Goal: Task Accomplishment & Management: Manage account settings

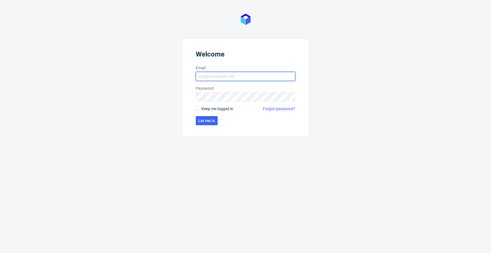
type input "jan.kocik@packhelp.com"
click at [224, 110] on span "Keep me logged in" at bounding box center [218, 109] width 32 height 6
click at [200, 110] on input "Keep me logged in" at bounding box center [198, 109] width 5 height 5
checkbox input "true"
click at [210, 119] on span "Let me in" at bounding box center [206, 121] width 17 height 4
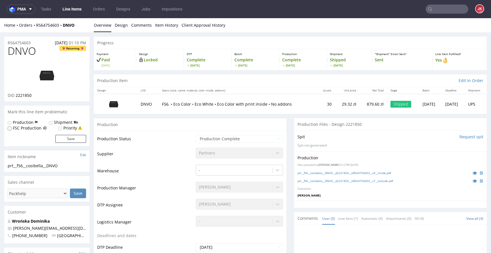
click at [310, 173] on link "prt__f56__cosibella__DNVO__d2221850__oR564754603__v4__inside.pdf" at bounding box center [345, 173] width 94 height 4
click at [318, 182] on link "prt__f56__cosibella__DNVO__d2221850__oR564754603__v7__outside.pdf" at bounding box center [346, 181] width 96 height 4
click at [473, 173] on icon at bounding box center [475, 173] width 5 height 4
click at [171, 160] on td "Supplier" at bounding box center [145, 155] width 97 height 17
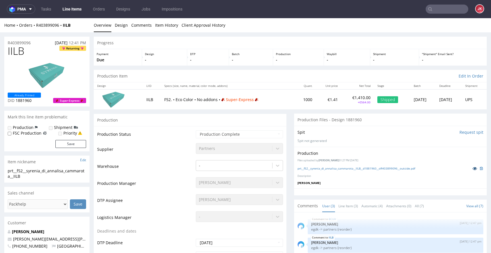
click at [473, 169] on icon at bounding box center [475, 169] width 5 height 4
click at [119, 26] on link "Design" at bounding box center [121, 25] width 13 height 14
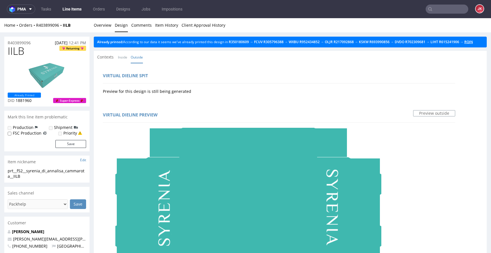
click at [464, 44] on link "RQJN" at bounding box center [468, 42] width 9 height 5
click at [103, 22] on link "Overview" at bounding box center [103, 25] width 18 height 14
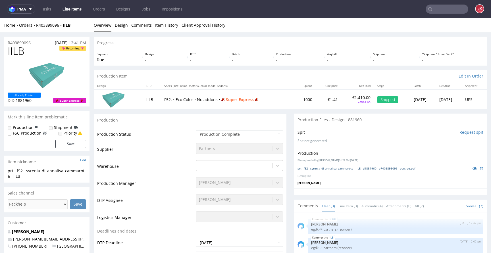
click at [312, 169] on link "prt__f52__syrenia_di_annalisa_cammarota__IILB__d1881960__oR403899096__outside.p…" at bounding box center [357, 169] width 118 height 4
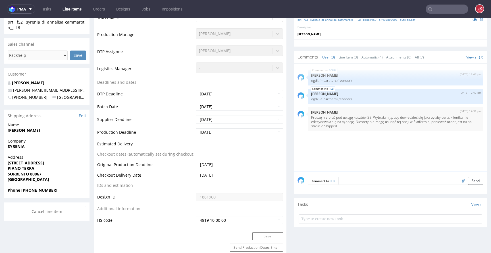
scroll to position [164, 0]
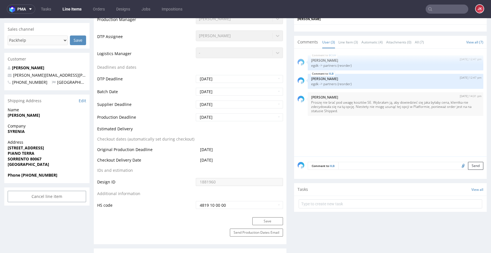
click at [344, 164] on textarea at bounding box center [411, 166] width 145 height 8
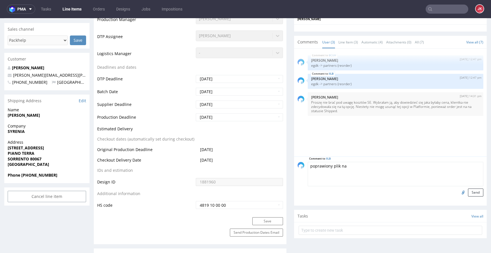
type textarea "poprawiony plik na"
click at [352, 172] on textarea "poprawiony plik na" at bounding box center [396, 174] width 176 height 24
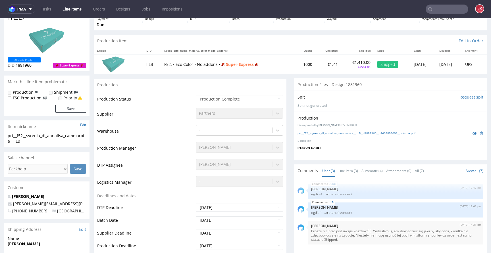
scroll to position [0, 0]
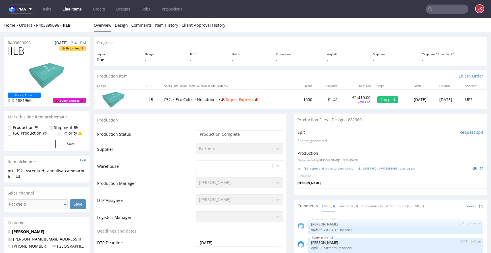
click at [170, 163] on td "Warehouse" at bounding box center [145, 168] width 97 height 17
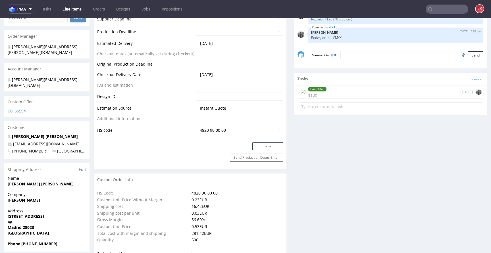
scroll to position [285, 0]
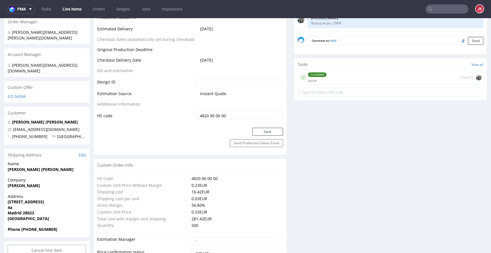
click at [313, 79] on div "Completed issue" at bounding box center [317, 77] width 19 height 13
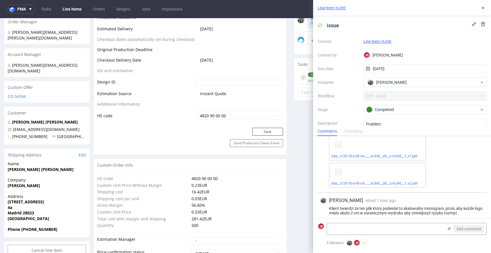
scroll to position [208, 0]
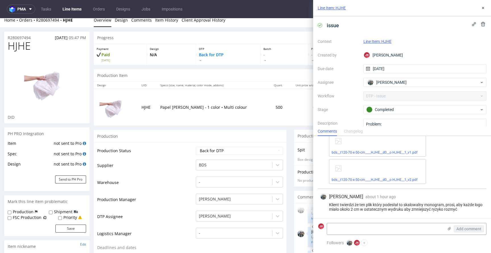
scroll to position [0, 0]
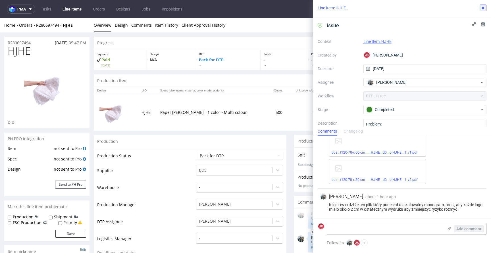
click at [481, 9] on icon at bounding box center [483, 8] width 5 height 5
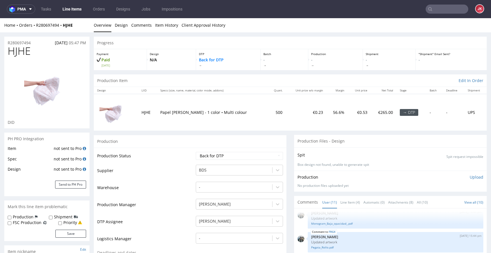
click at [74, 8] on link "Line Items" at bounding box center [72, 9] width 26 height 9
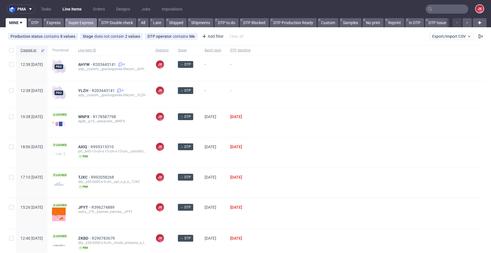
click at [76, 23] on link "Super Express" at bounding box center [81, 22] width 32 height 9
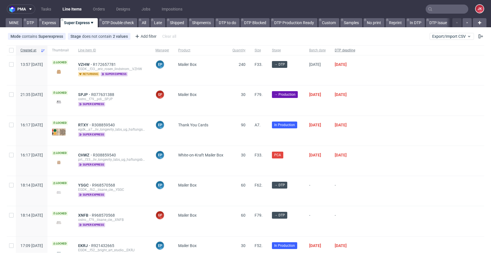
click at [355, 50] on span "DTP deadline" at bounding box center [345, 50] width 20 height 5
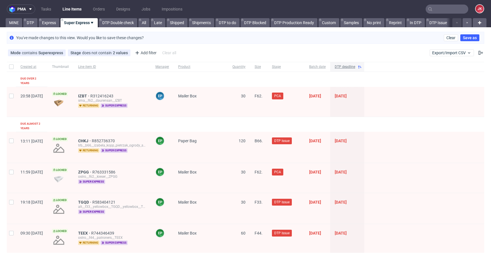
click at [364, 69] on div "DTP deadline" at bounding box center [347, 67] width 34 height 10
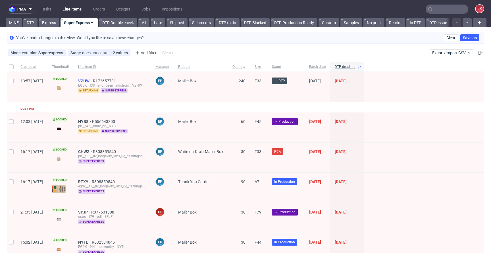
click at [93, 80] on span "VZHW" at bounding box center [85, 81] width 15 height 5
click at [50, 28] on div "pma Tasks Line Items Orders Designs Jobs Impositions JK MINE DTP Express Super …" at bounding box center [245, 126] width 491 height 253
click at [51, 23] on link "Express" at bounding box center [49, 22] width 21 height 9
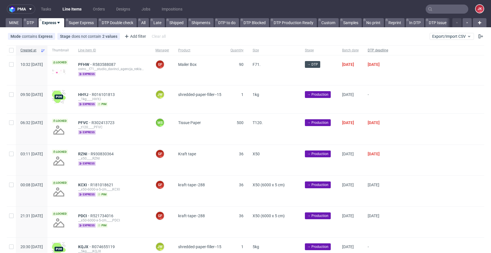
click at [388, 51] on span "DTP deadline" at bounding box center [378, 50] width 20 height 5
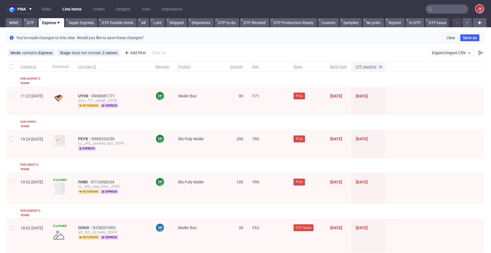
click at [376, 67] on span "DTP deadline" at bounding box center [366, 67] width 20 height 5
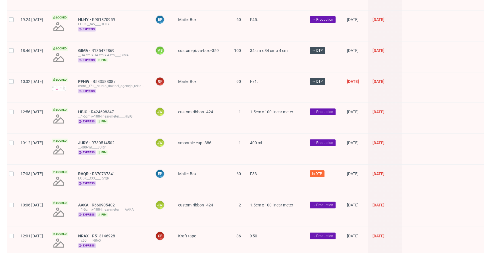
scroll to position [429, 0]
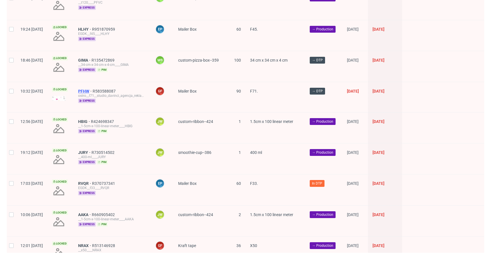
click at [93, 89] on span "PFHW" at bounding box center [85, 91] width 14 height 5
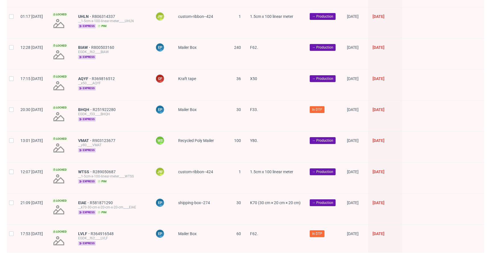
scroll to position [799, 0]
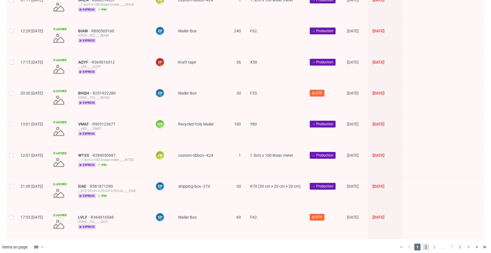
click at [423, 244] on span "2" at bounding box center [426, 247] width 6 height 7
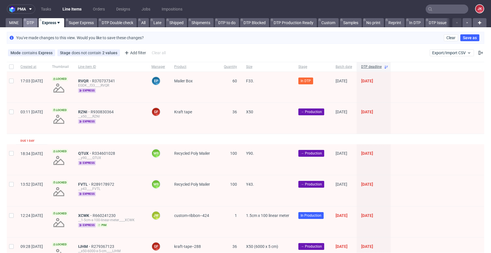
click at [32, 23] on link "DTP" at bounding box center [30, 22] width 14 height 9
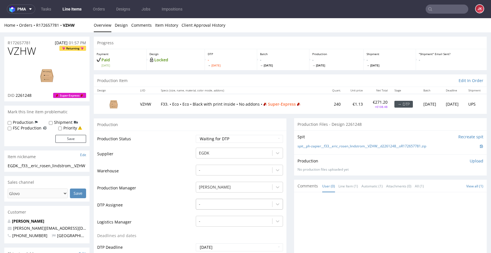
click at [226, 207] on div "-" at bounding box center [239, 203] width 87 height 8
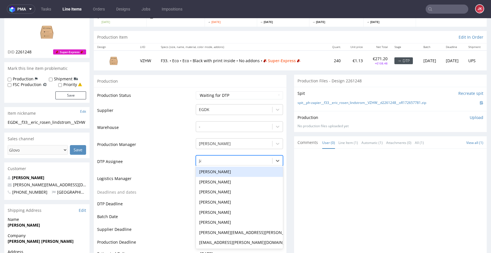
type input "jan"
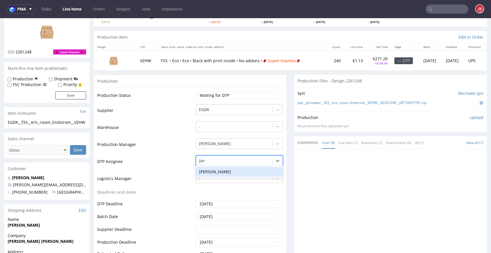
click at [234, 170] on div "[PERSON_NAME]" at bounding box center [239, 172] width 87 height 10
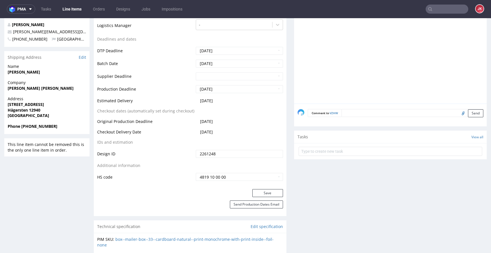
scroll to position [199, 0]
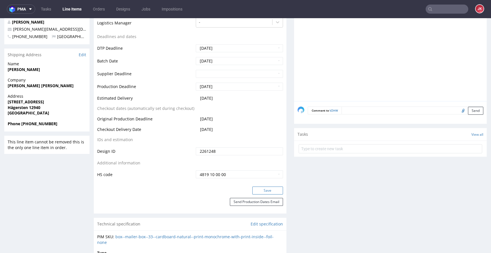
click at [260, 191] on button "Save" at bounding box center [267, 191] width 31 height 8
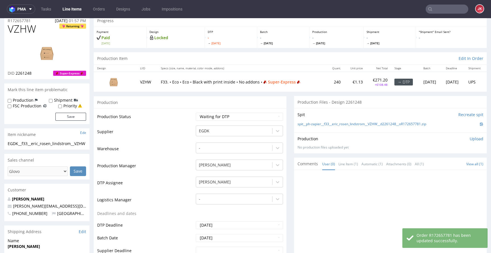
scroll to position [0, 0]
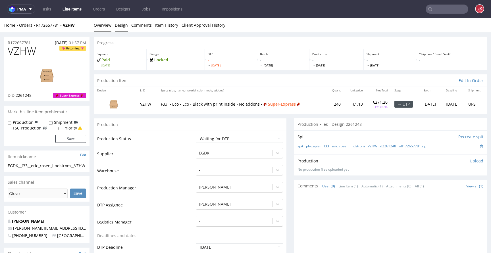
click at [120, 26] on link "Design" at bounding box center [121, 25] width 13 height 14
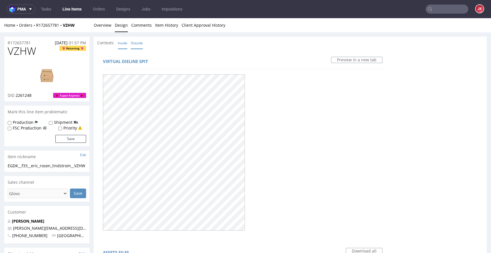
click at [122, 45] on link "Inside" at bounding box center [122, 43] width 9 height 12
click at [104, 28] on link "Overview" at bounding box center [103, 25] width 18 height 14
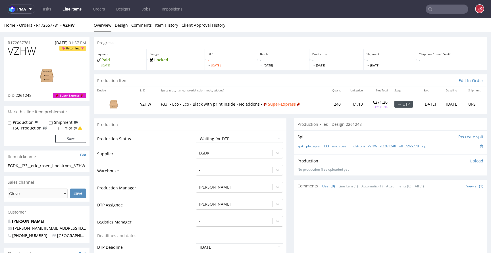
click at [133, 168] on td "Warehouse" at bounding box center [145, 172] width 97 height 17
click at [68, 128] on label "Priority" at bounding box center [70, 128] width 14 height 6
click at [62, 128] on input "Priority" at bounding box center [60, 128] width 4 height 5
checkbox input "true"
click at [77, 140] on button "Save" at bounding box center [70, 139] width 31 height 8
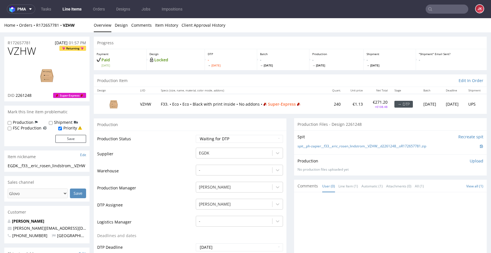
click at [23, 95] on span "2261248" at bounding box center [24, 95] width 16 height 5
copy span "2261248"
click at [175, 155] on td "Supplier" at bounding box center [145, 155] width 97 height 17
click at [184, 164] on td "Warehouse" at bounding box center [145, 172] width 97 height 17
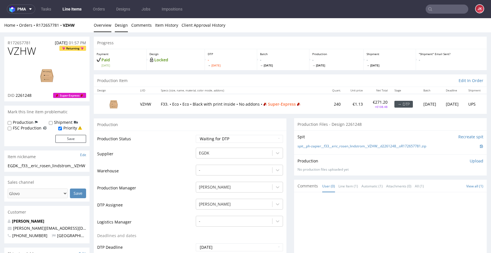
click at [122, 27] on link "Design" at bounding box center [121, 25] width 13 height 14
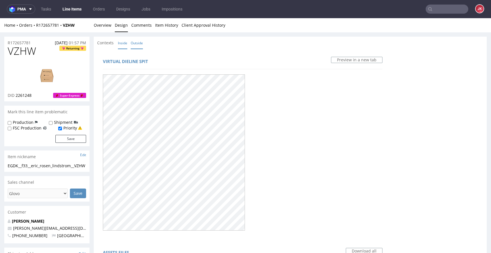
click at [123, 43] on link "Inside" at bounding box center [122, 43] width 9 height 12
click at [103, 30] on link "Overview" at bounding box center [103, 25] width 18 height 14
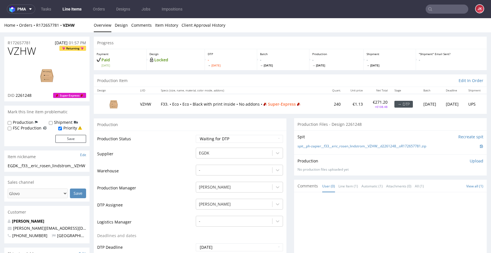
click at [23, 52] on span "VZHW" at bounding box center [22, 50] width 28 height 11
copy span "VZHW"
click at [24, 95] on span "2261248" at bounding box center [24, 95] width 16 height 5
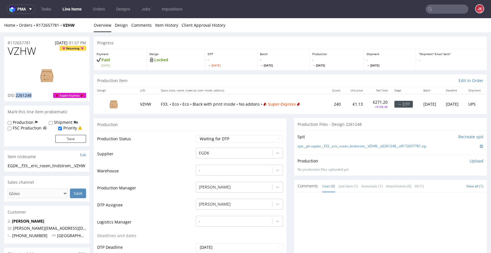
copy span "2261248"
click at [217, 136] on select "Waiting for Artwork Waiting for Diecut Waiting for Mockup Waiting for DTP Waiti…" at bounding box center [239, 139] width 87 height 8
select select "dtp_in_process"
click at [196, 135] on select "Waiting for Artwork Waiting for Diecut Waiting for Mockup Waiting for DTP Waiti…" at bounding box center [239, 139] width 87 height 8
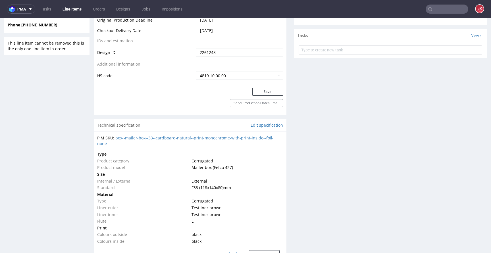
scroll to position [304, 0]
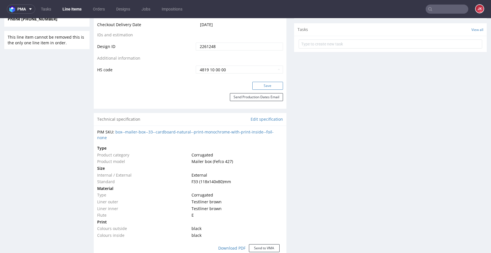
click at [265, 83] on button "Save" at bounding box center [267, 86] width 31 height 8
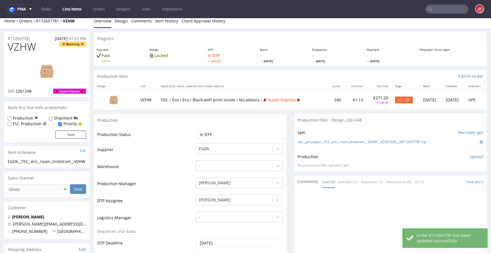
scroll to position [0, 0]
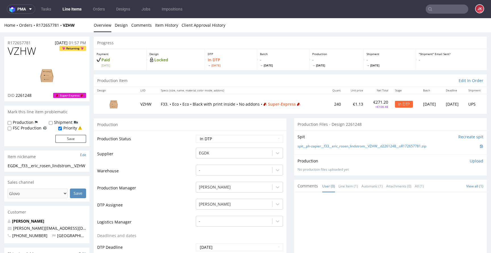
click at [19, 51] on span "VZHW" at bounding box center [22, 50] width 28 height 11
copy span "VZHW"
click at [186, 83] on div "Production Item Edit In Order" at bounding box center [290, 80] width 393 height 13
click at [121, 24] on link "Design" at bounding box center [121, 25] width 13 height 14
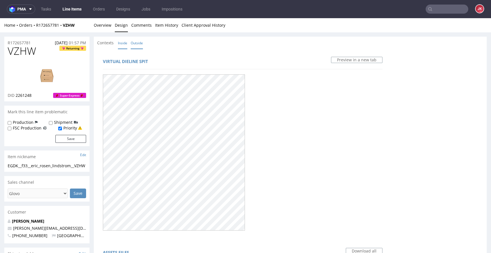
click at [125, 46] on link "Inside" at bounding box center [122, 43] width 9 height 12
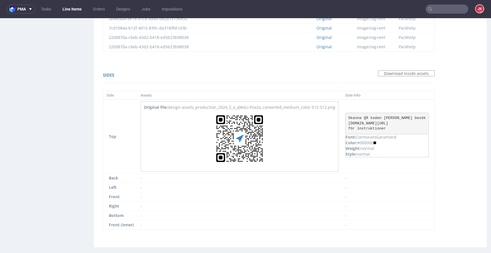
scroll to position [425, 0]
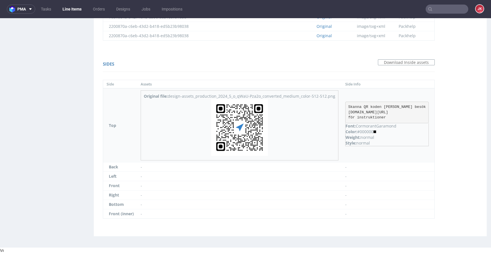
click at [244, 120] on img at bounding box center [239, 127] width 57 height 57
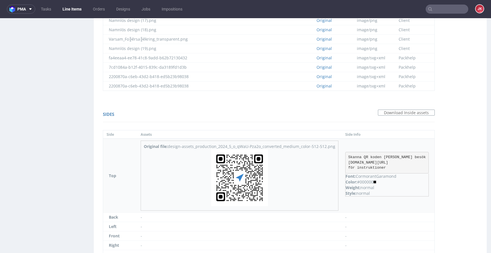
drag, startPoint x: 350, startPoint y: 158, endPoint x: 409, endPoint y: 166, distance: 58.8
click at [409, 166] on pre "Skanna QR koden eller besök www.grafton.se/installation för instruktioner" at bounding box center [387, 163] width 84 height 22
drag, startPoint x: 352, startPoint y: 158, endPoint x: 390, endPoint y: 170, distance: 40.5
click at [389, 170] on pre "Skanna QR koden eller besök www.grafton.se/installation för instruktioner" at bounding box center [387, 163] width 84 height 22
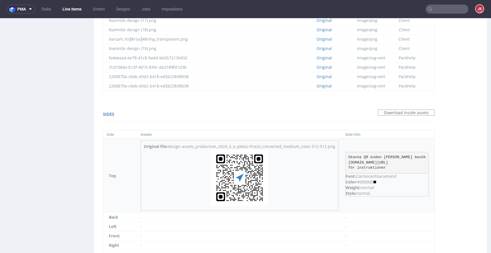
copy pre "Skanna QR koden eller besök www.grafton.se/installation för instruktioner"
click at [232, 105] on div "Sides Download Inside assets Side Assets Side Info Top Original file: design-as…" at bounding box center [268, 190] width 343 height 171
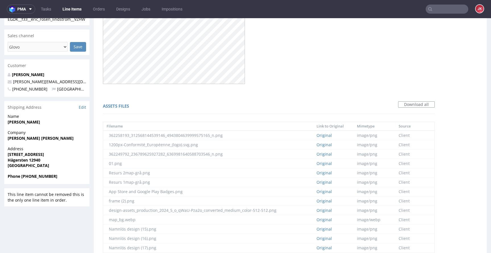
scroll to position [0, 0]
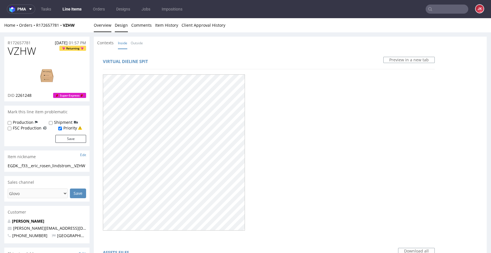
click at [105, 24] on link "Overview" at bounding box center [103, 25] width 18 height 14
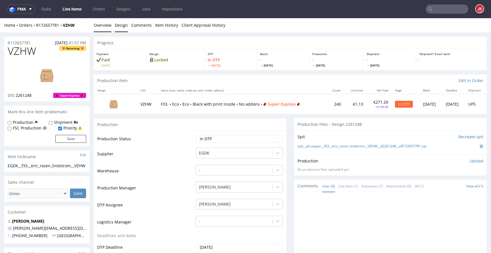
click at [121, 25] on link "Design" at bounding box center [121, 25] width 13 height 14
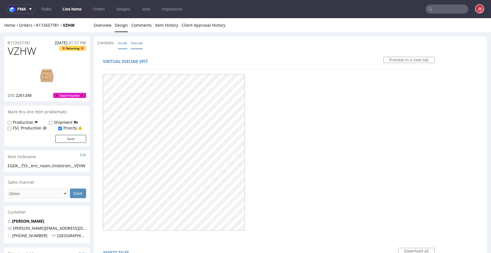
click at [140, 38] on link "Outside" at bounding box center [137, 43] width 12 height 12
click at [21, 54] on span "VZHW" at bounding box center [22, 50] width 28 height 11
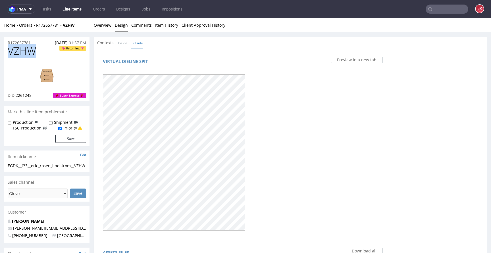
click at [21, 54] on span "VZHW" at bounding box center [22, 50] width 28 height 11
copy span "VZHW"
click at [269, 70] on div "Virtual dieline spit Preview in a new tab" at bounding box center [242, 144] width 291 height 184
click at [108, 28] on link "Overview" at bounding box center [103, 25] width 18 height 14
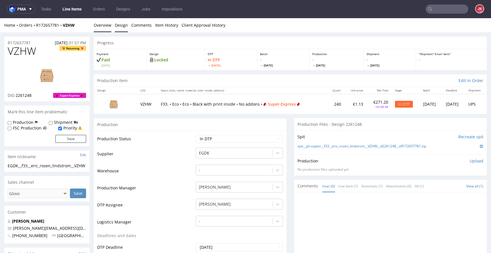
click at [121, 27] on link "Design" at bounding box center [121, 25] width 13 height 14
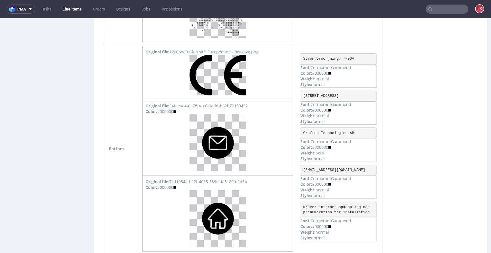
scroll to position [982, 0]
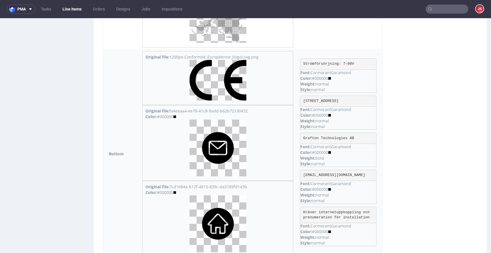
drag, startPoint x: 306, startPoint y: 62, endPoint x: 363, endPoint y: 59, distance: 57.8
click at [363, 59] on pre "Strömförsörjning: 7–90V" at bounding box center [338, 64] width 76 height 11
copy pre "Strömförsörjning: 7–90V"
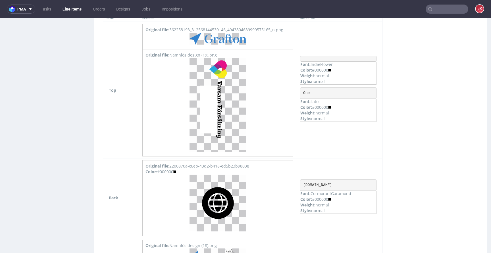
scroll to position [490, 0]
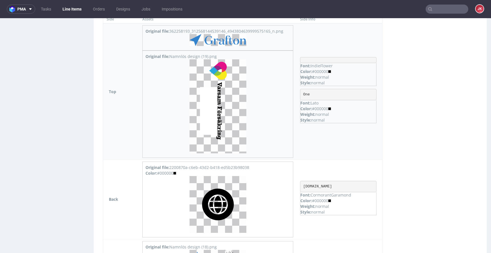
click at [220, 96] on img at bounding box center [218, 106] width 57 height 94
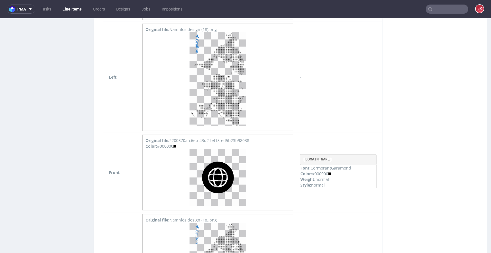
scroll to position [693, 0]
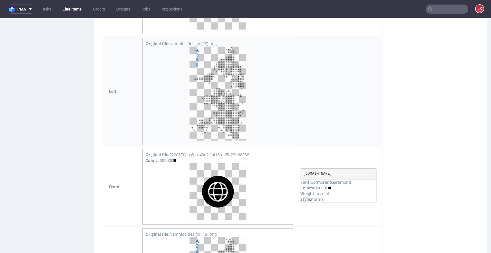
click at [223, 89] on img at bounding box center [218, 94] width 57 height 94
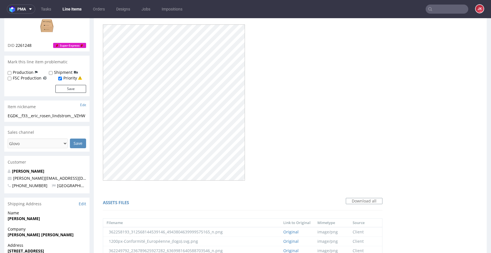
scroll to position [0, 0]
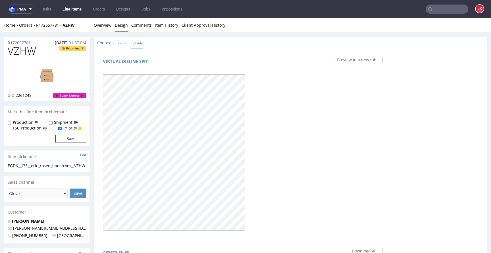
click at [174, 41] on div "Contexts Inside Outside" at bounding box center [290, 43] width 393 height 13
click at [105, 29] on link "Overview" at bounding box center [103, 25] width 18 height 14
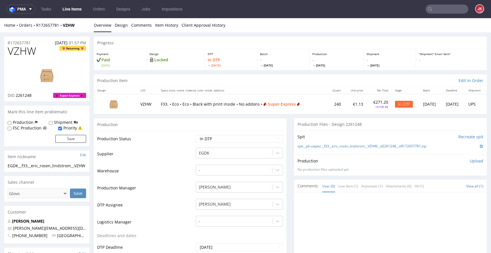
click at [171, 163] on td "Supplier" at bounding box center [145, 155] width 97 height 17
drag, startPoint x: 27, startPoint y: 171, endPoint x: 0, endPoint y: 160, distance: 28.9
copy section "EGDK__f33__eric_rosen_lindstrom__VZHW"
drag, startPoint x: 37, startPoint y: 43, endPoint x: 3, endPoint y: 43, distance: 33.8
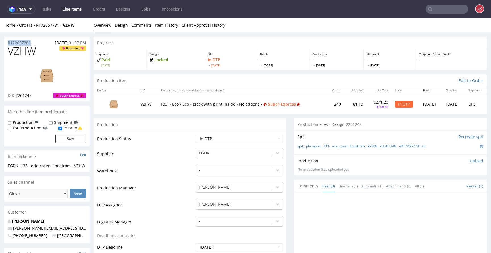
copy p "R172657781"
drag, startPoint x: 16, startPoint y: 96, endPoint x: 35, endPoint y: 96, distance: 18.8
click at [35, 96] on div "DID 2261248 Super-Express" at bounding box center [47, 96] width 78 height 6
copy span "2261248"
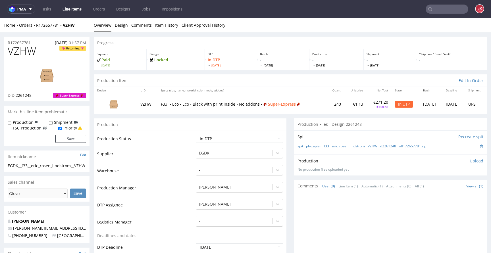
click at [470, 160] on p "Upload" at bounding box center [477, 161] width 14 height 6
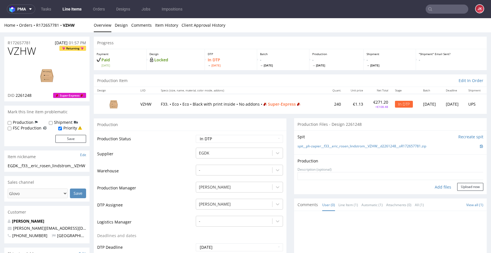
click at [431, 187] on div "Add files" at bounding box center [443, 187] width 28 height 9
type input "C:\fakepath\EGDK__f33__eric_rosen_lindstrom__VZHW__d2261248__oR172657781__5__ou…"
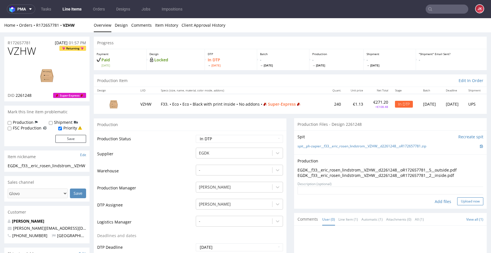
click at [457, 203] on button "Upload now" at bounding box center [470, 202] width 26 height 8
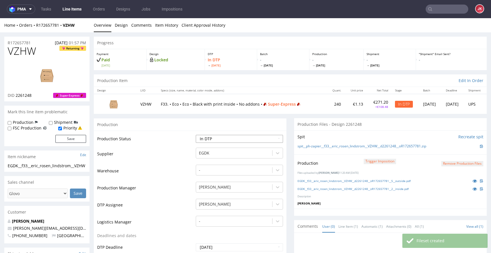
click at [230, 136] on select "Waiting for Artwork Waiting for Diecut Waiting for Mockup Waiting for DTP Waiti…" at bounding box center [239, 139] width 87 height 8
select select "dtp_ca_needed"
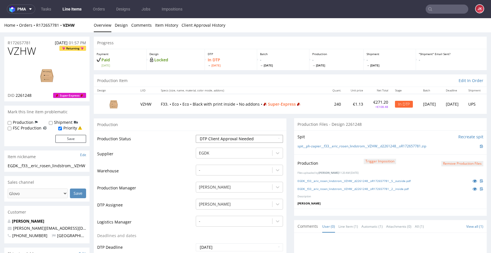
click at [196, 135] on select "Waiting for Artwork Waiting for Diecut Waiting for Mockup Waiting for DTP Waiti…" at bounding box center [239, 139] width 87 height 8
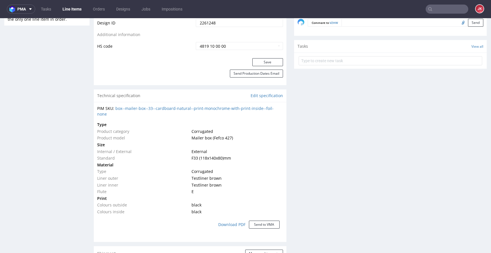
scroll to position [339, 0]
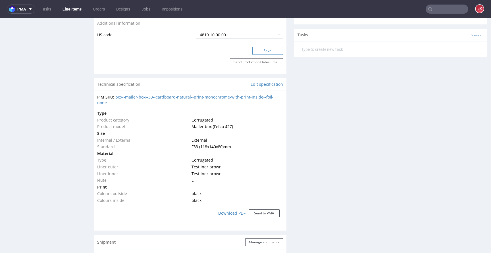
click at [269, 53] on button "Save" at bounding box center [267, 51] width 31 height 8
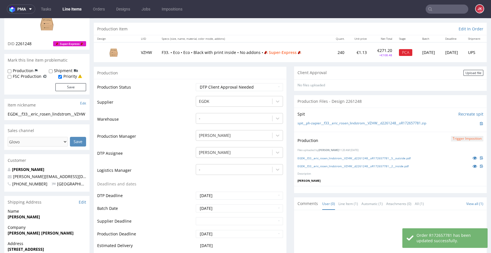
scroll to position [0, 0]
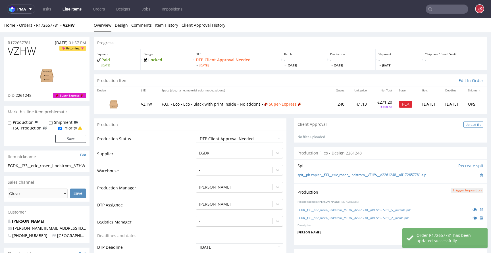
click at [464, 127] on div "Upload file" at bounding box center [474, 125] width 20 height 6
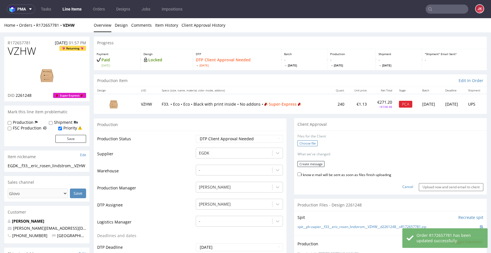
click at [298, 144] on label "Choose file" at bounding box center [308, 143] width 20 height 6
click at [0, 18] on input "Choose file" at bounding box center [0, 18] width 0 height 0
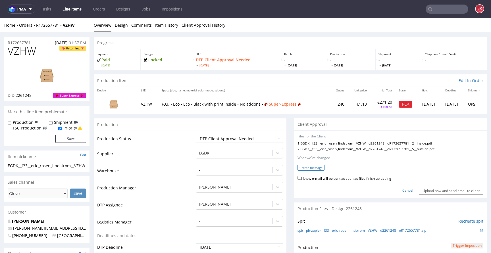
click at [320, 168] on button "Create message" at bounding box center [311, 168] width 27 height 6
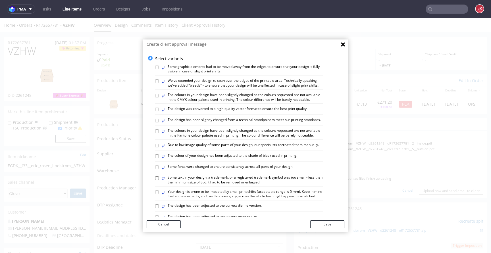
click at [192, 71] on label "⥂ Some graphic elements had to be moved away from the edges to ensure that your…" at bounding box center [242, 70] width 161 height 10
click at [159, 69] on input "⥂ Some graphic elements had to be moved away from the edges to ensure that your…" at bounding box center [157, 68] width 4 height 4
checkbox input "true"
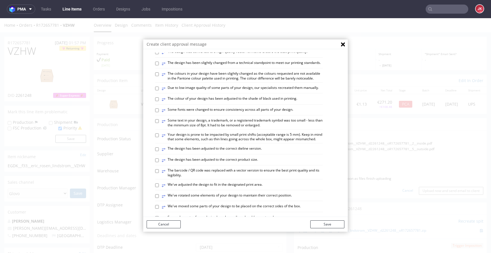
scroll to position [57, 0]
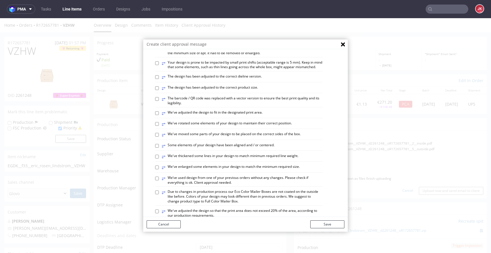
click at [203, 106] on label "⥂ The barcode / QR code was replaced with a vector version to ensure the best p…" at bounding box center [242, 101] width 161 height 10
click at [159, 101] on input "⥂ The barcode / QR code was replaced with a vector version to ensure the best p…" at bounding box center [157, 99] width 4 height 4
checkbox input "true"
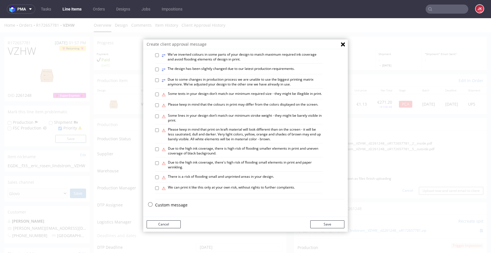
scroll to position [331, 0]
click at [320, 225] on button "Save" at bounding box center [327, 225] width 34 height 8
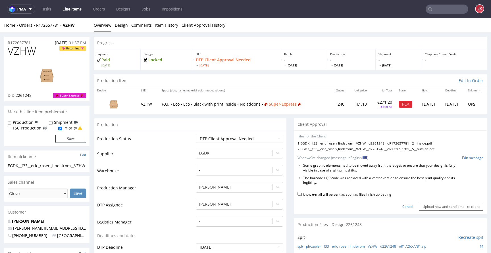
click at [302, 194] on label "I know e-mail will be sent as soon as files finish uploading" at bounding box center [345, 194] width 94 height 6
click at [301, 194] on input "I know e-mail will be sent as soon as files finish uploading" at bounding box center [300, 194] width 4 height 4
checkbox input "true"
click at [421, 207] on input "Upload now and send email to client" at bounding box center [451, 207] width 65 height 8
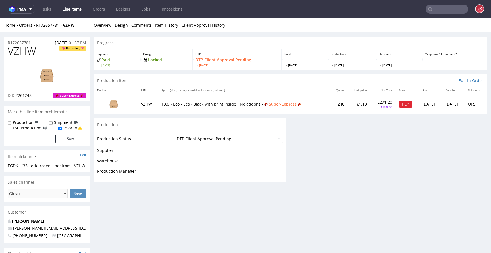
scroll to position [0, 0]
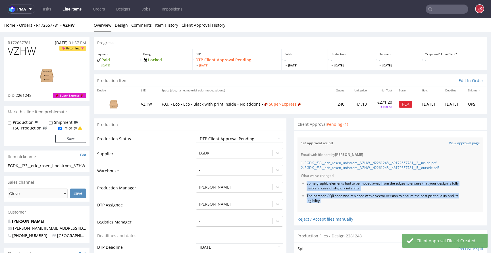
drag, startPoint x: 302, startPoint y: 184, endPoint x: 339, endPoint y: 201, distance: 40.6
click at [339, 201] on ul "Some graphic elements had to be moved away from the edges to ensure that your d…" at bounding box center [390, 192] width 179 height 22
click at [339, 201] on li "The barcode / QR code was replaced with a vector version to ensure the best pri…" at bounding box center [385, 199] width 156 height 10
drag, startPoint x: 303, startPoint y: 184, endPoint x: 327, endPoint y: 201, distance: 29.5
click at [327, 201] on ul "Some graphic elements had to be moved away from the edges to ensure that your d…" at bounding box center [390, 192] width 179 height 22
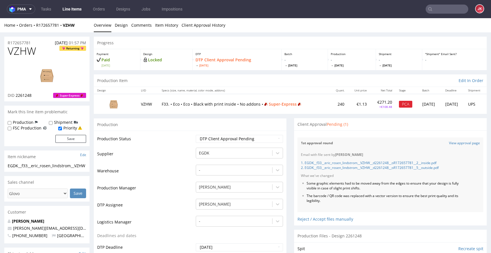
click at [22, 55] on span "VZHW" at bounding box center [22, 50] width 28 height 11
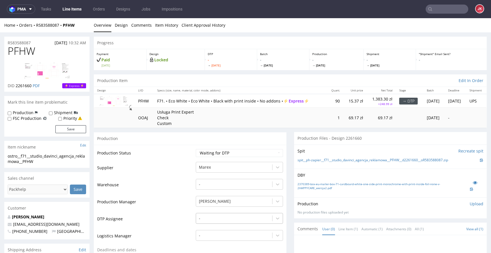
scroll to position [58, 0]
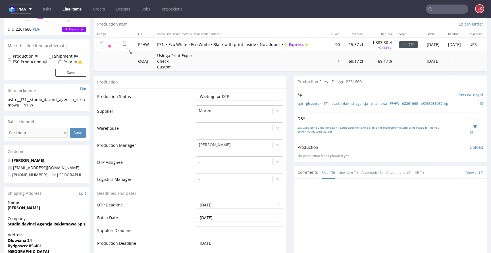
click at [218, 165] on div "-" at bounding box center [239, 161] width 87 height 8
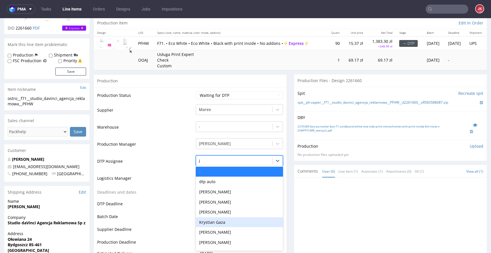
type input "jan"
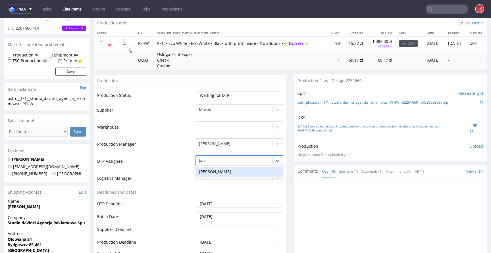
click at [231, 170] on div "Jan Kocik" at bounding box center [239, 172] width 87 height 10
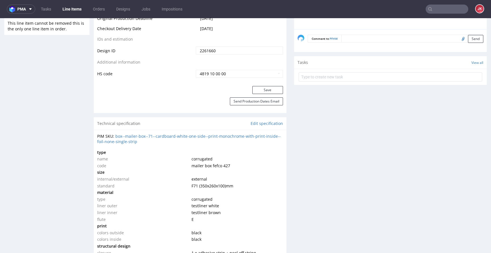
scroll to position [318, 0]
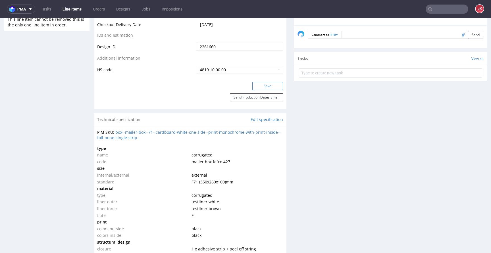
click at [256, 88] on button "Save" at bounding box center [267, 86] width 31 height 8
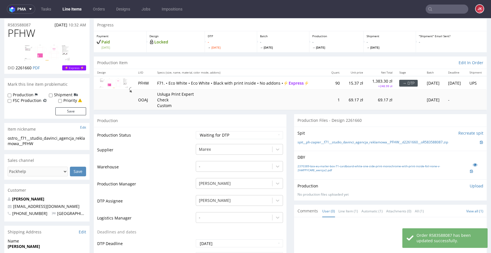
scroll to position [0, 0]
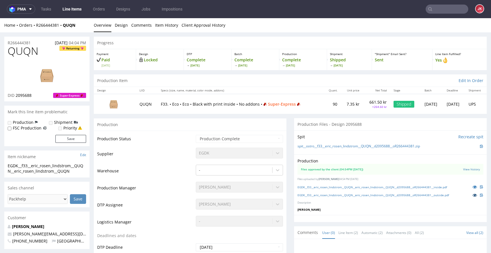
click at [473, 197] on icon at bounding box center [475, 195] width 5 height 4
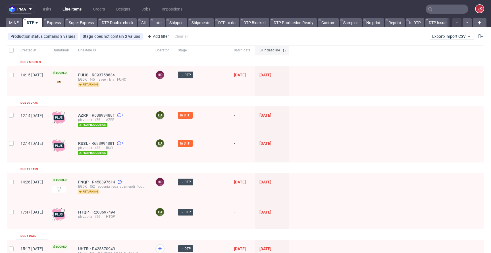
scroll to position [208, 0]
click at [17, 21] on link "MINE" at bounding box center [14, 22] width 16 height 9
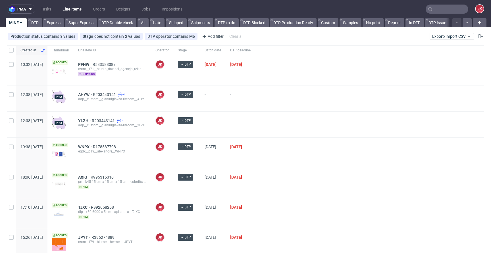
click at [226, 162] on div "[DATE]" at bounding box center [213, 153] width 26 height 30
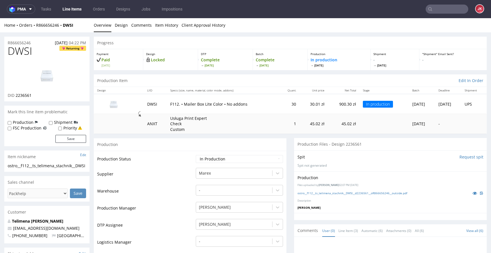
click at [460, 157] on input "Request spit" at bounding box center [472, 157] width 24 height 6
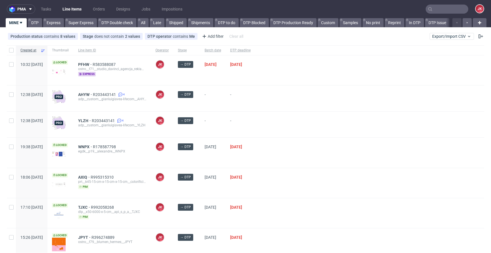
click at [305, 159] on div at bounding box center [369, 153] width 229 height 30
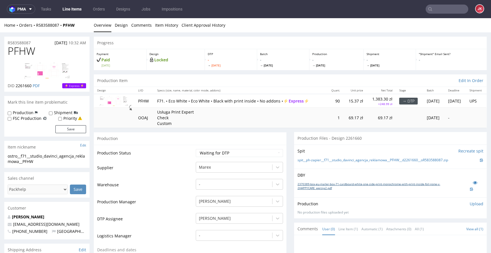
click at [321, 186] on link "2370389-box-eu-mailer-box-71-cardboard-white-one-side-print-monochrome-with-pri…" at bounding box center [384, 186] width 173 height 8
click at [118, 29] on link "Design" at bounding box center [121, 25] width 13 height 14
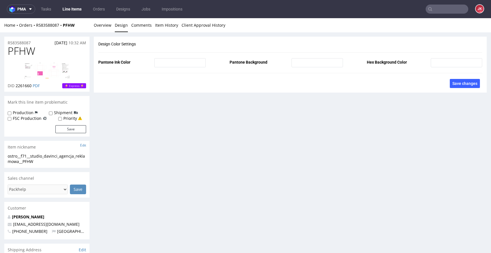
click at [104, 33] on div "R583588087 [DATE] 10:32 AM PFHW DID 2261660 PDF Express Mark this line item pro…" at bounding box center [245, 192] width 491 height 321
click at [103, 28] on link "Overview" at bounding box center [103, 25] width 18 height 14
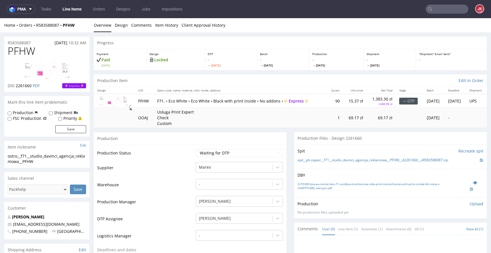
click at [217, 153] on select "Waiting for Artwork Waiting for Diecut Waiting for Mockup Waiting for DTP Waiti…" at bounding box center [239, 153] width 87 height 8
select select "dtp_in_process"
click at [196, 149] on select "Waiting for Artwork Waiting for Diecut Waiting for Mockup Waiting for DTP Waiti…" at bounding box center [239, 153] width 87 height 8
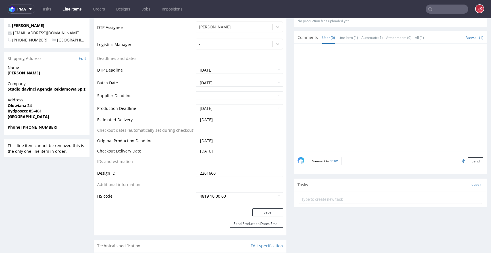
scroll to position [194, 0]
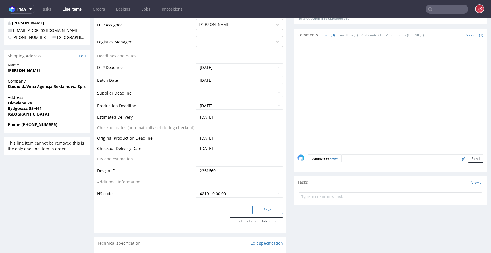
click at [264, 213] on button "Save" at bounding box center [267, 210] width 31 height 8
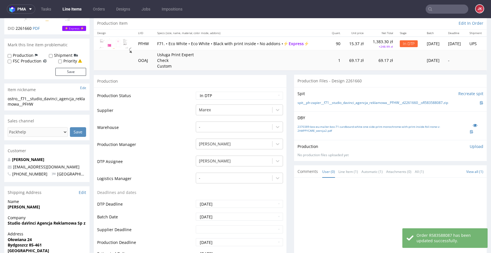
scroll to position [0, 0]
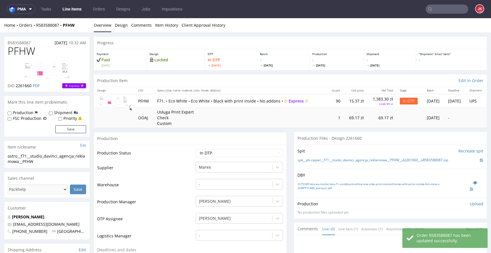
click at [64, 120] on label "Priority" at bounding box center [70, 119] width 14 height 6
click at [62, 120] on input "Priority" at bounding box center [60, 119] width 4 height 5
checkbox input "true"
click at [64, 127] on button "Save" at bounding box center [70, 129] width 31 height 8
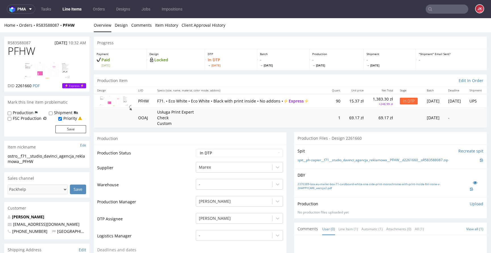
click at [20, 49] on span "PFHW" at bounding box center [22, 50] width 28 height 11
click at [20, 48] on span "PFHW" at bounding box center [22, 50] width 28 height 11
copy span "PFHW"
click at [168, 160] on td "Production Status" at bounding box center [145, 155] width 97 height 13
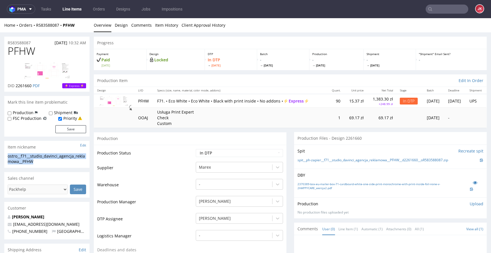
drag, startPoint x: 44, startPoint y: 161, endPoint x: 0, endPoint y: 157, distance: 44.2
copy div "ostro__f71__studio_davinci_agencja_reklamowa__PFHW"
drag, startPoint x: 38, startPoint y: 42, endPoint x: 1, endPoint y: 43, distance: 37.0
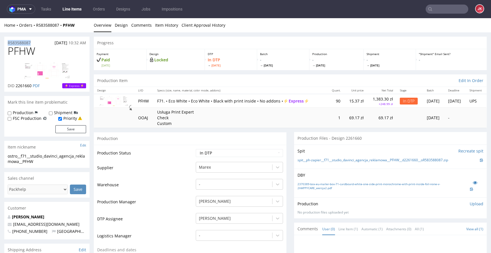
copy p "R583588087"
drag, startPoint x: 20, startPoint y: 86, endPoint x: 32, endPoint y: 86, distance: 11.7
click at [32, 86] on p "DID 2261660 PDF" at bounding box center [24, 86] width 32 height 6
copy span "2261660"
click at [470, 204] on p "Upload" at bounding box center [477, 204] width 14 height 6
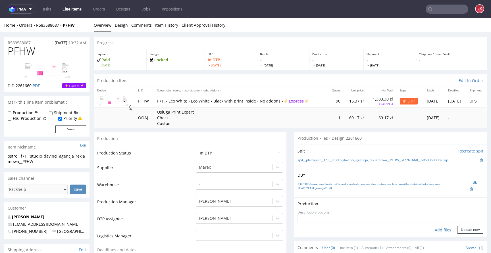
click at [431, 231] on div "Add files" at bounding box center [443, 230] width 28 height 9
type input "C:\fakepath\ostro__f71__studio_davinci_agencja_reklamowa__PFHW__d2261660__oR583…"
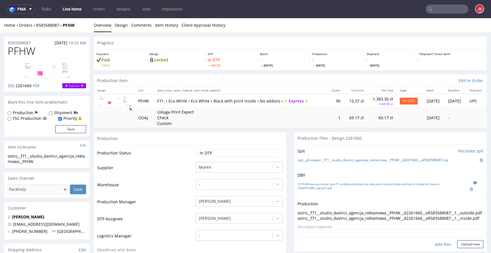
click at [58, 80] on link at bounding box center [46, 70] width 45 height 25
click at [56, 71] on img at bounding box center [46, 71] width 45 height 16
click at [237, 153] on select "Waiting for Artwork Waiting for Diecut Waiting for Mockup Waiting for DTP Waiti…" at bounding box center [239, 153] width 87 height 8
select select "dtp_ca_needed"
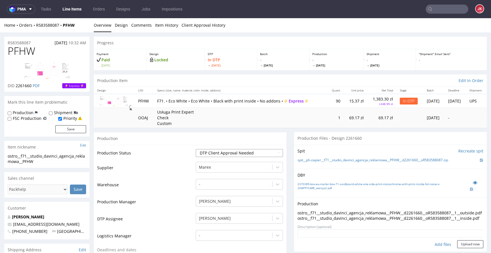
click at [196, 149] on select "Waiting for Artwork Waiting for Diecut Waiting for Mockup Waiting for DTP Waiti…" at bounding box center [239, 153] width 87 height 8
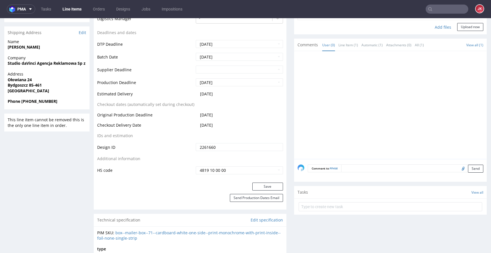
scroll to position [223, 0]
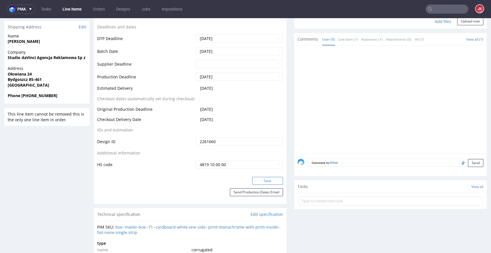
click at [265, 184] on button "Save" at bounding box center [267, 181] width 31 height 8
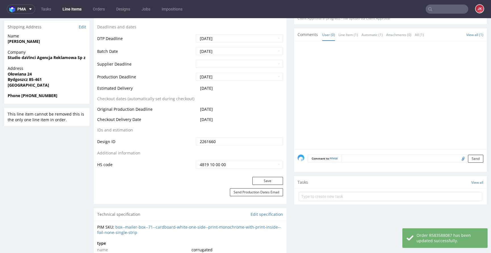
scroll to position [0, 0]
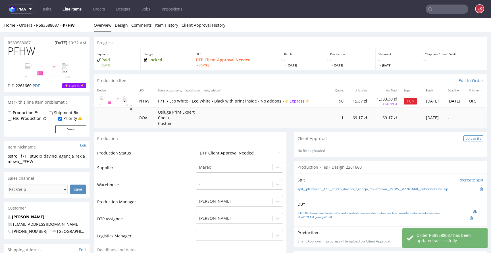
click at [464, 139] on div "Upload file" at bounding box center [474, 139] width 20 height 6
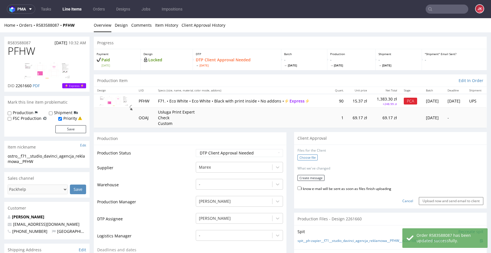
click at [311, 157] on label "Choose file" at bounding box center [308, 158] width 20 height 6
click at [0, 18] on input "Choose file" at bounding box center [0, 18] width 0 height 0
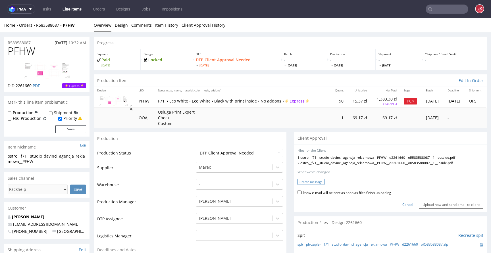
click at [316, 182] on button "Create message" at bounding box center [311, 182] width 27 height 6
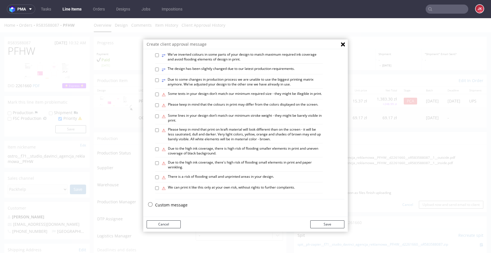
scroll to position [331, 0]
click at [210, 134] on label "⚠ Please keep in mind that print on kraft material will look different than on …" at bounding box center [242, 134] width 161 height 14
click at [159, 132] on input "⚠ Please keep in mind that print on kraft material will look different than on …" at bounding box center [157, 130] width 4 height 4
checkbox input "true"
click at [328, 222] on button "Save" at bounding box center [327, 225] width 34 height 8
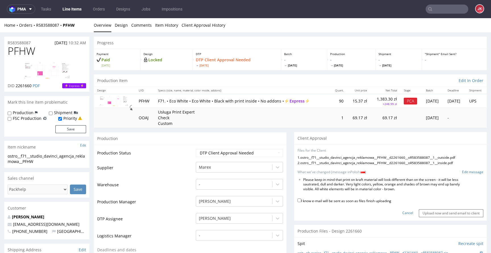
click at [339, 203] on label "I know e-mail will be sent as soon as files finish uploading" at bounding box center [345, 201] width 94 height 6
click at [301, 202] on input "I know e-mail will be sent as soon as files finish uploading" at bounding box center [300, 201] width 4 height 4
checkbox input "true"
click at [422, 216] on input "Upload now and send email to client" at bounding box center [451, 213] width 65 height 8
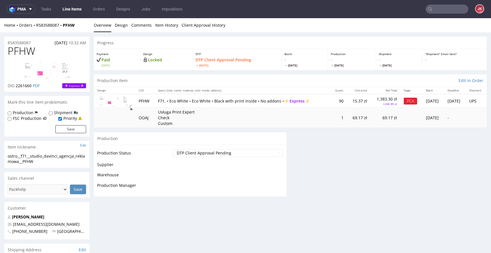
scroll to position [0, 0]
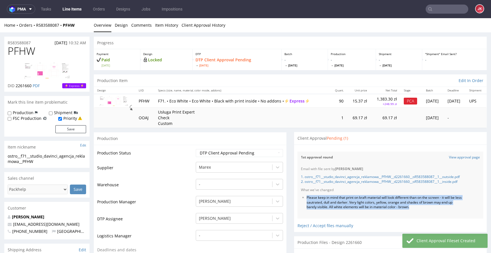
drag, startPoint x: 303, startPoint y: 198, endPoint x: 420, endPoint y: 211, distance: 118.1
click at [420, 211] on div "Email with file sent by Jan Kocik 1. ostro__f71__studio_davinci_agencja_reklamo…" at bounding box center [391, 191] width 186 height 56
copy li "Please keep in mind that print on kraft material will look different than on th…"
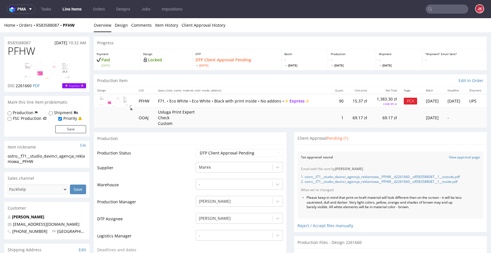
click at [25, 54] on span "PFHW" at bounding box center [22, 50] width 28 height 11
copy span "PFHW"
click at [179, 159] on td "Production Status" at bounding box center [145, 155] width 97 height 13
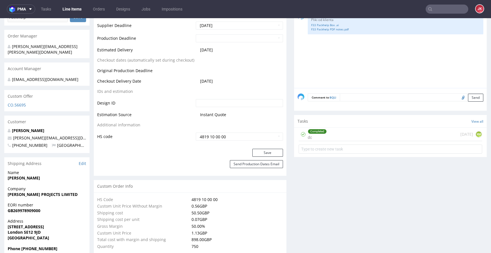
scroll to position [268, 0]
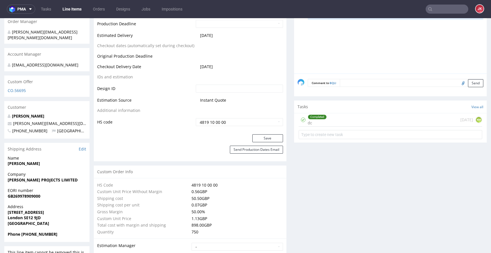
click at [312, 123] on div "Completed dc" at bounding box center [317, 119] width 19 height 13
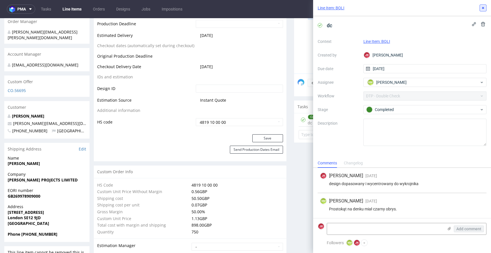
click at [483, 7] on use at bounding box center [483, 8] width 2 height 2
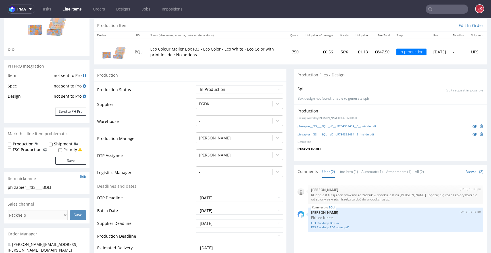
scroll to position [46, 0]
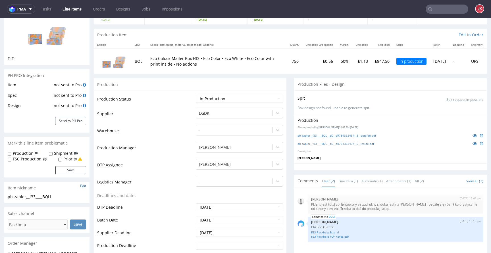
click at [386, 127] on p "Files uploaded by Jan Kocik 03:42 PM September 12th, 2025" at bounding box center [391, 128] width 186 height 4
click at [227, 101] on select "Waiting for Artwork Waiting for Diecut Waiting for Mockup Waiting for DTP Waiti…" at bounding box center [239, 99] width 87 height 8
select select "dtp_ca_needed"
click at [196, 95] on select "Waiting for Artwork Waiting for Diecut Waiting for Mockup Waiting for DTP Waiti…" at bounding box center [239, 99] width 87 height 8
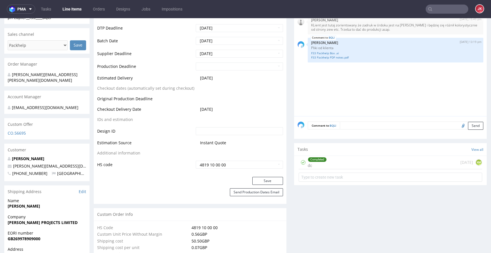
scroll to position [225, 0]
click at [260, 180] on button "Save" at bounding box center [267, 181] width 31 height 8
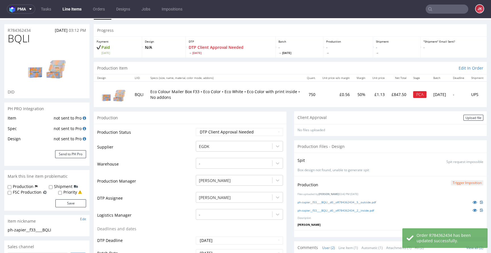
scroll to position [0, 0]
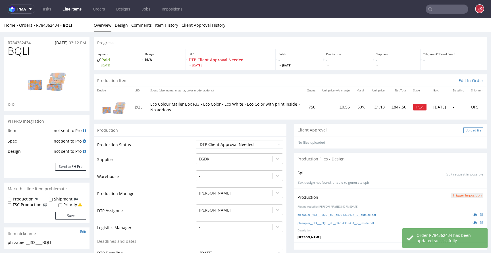
click at [464, 132] on div "Upload file" at bounding box center [474, 130] width 20 height 6
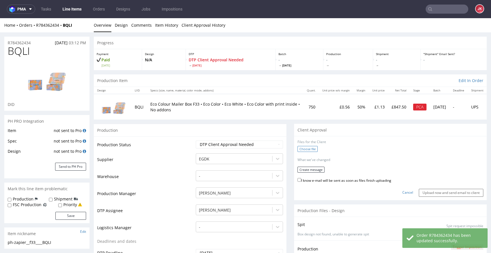
click at [304, 149] on label "Choose file" at bounding box center [308, 149] width 20 height 6
click at [0, 18] on input "Choose file" at bounding box center [0, 18] width 0 height 0
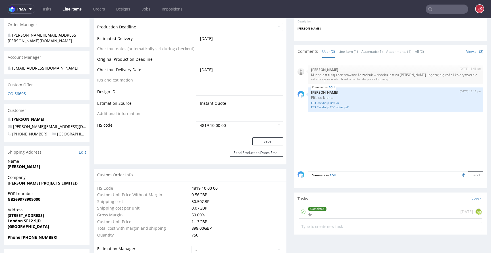
scroll to position [269, 0]
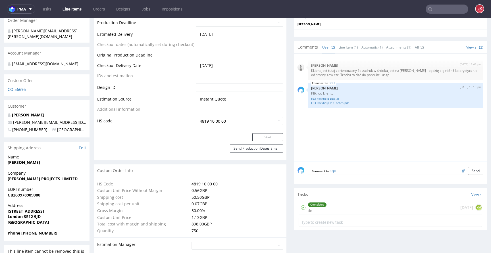
click at [317, 210] on div "Completed dc" at bounding box center [317, 207] width 19 height 13
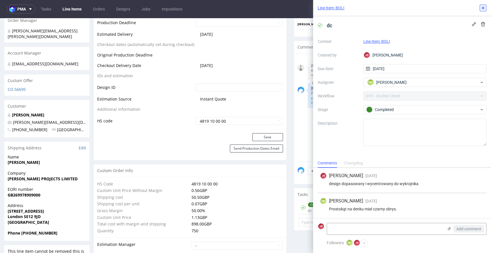
click at [482, 9] on use at bounding box center [483, 8] width 2 height 2
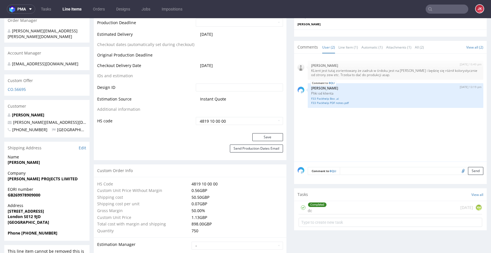
click at [323, 211] on div "Completed dc 4 days ago KM" at bounding box center [391, 207] width 184 height 13
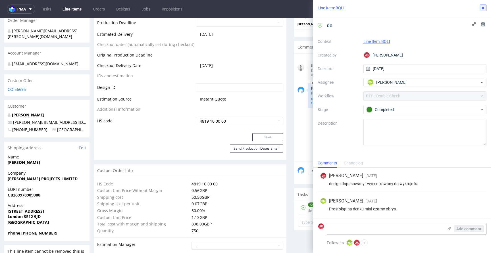
click at [483, 8] on use at bounding box center [483, 8] width 2 height 2
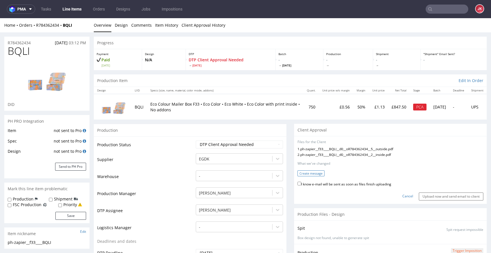
click at [308, 172] on button "Create message" at bounding box center [311, 174] width 27 height 6
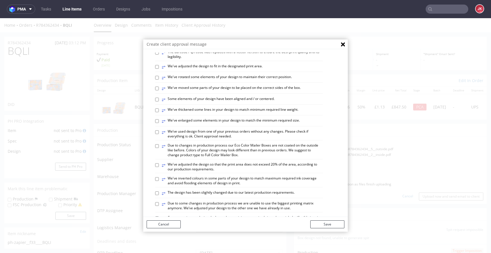
scroll to position [176, 0]
click at [196, 102] on label "⥂ Some elements of your design have been aligned and / or centered." at bounding box center [218, 99] width 113 height 6
click at [159, 101] on input "⥂ Some elements of your design have been aligned and / or centered." at bounding box center [157, 99] width 4 height 4
checkbox input "true"
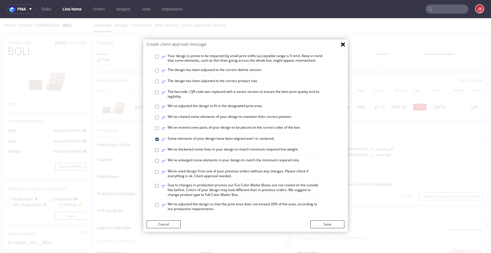
scroll to position [130, 0]
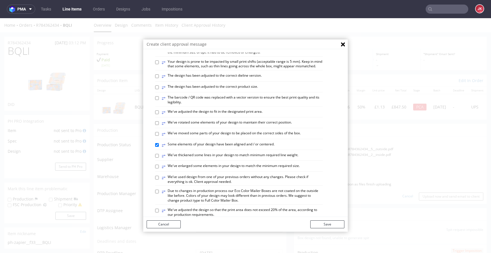
click at [177, 80] on label "⥂ The design has been adjusted to the correct dieline version." at bounding box center [212, 76] width 100 height 6
click at [159, 78] on input "⥂ The design has been adjusted to the correct dieline version." at bounding box center [157, 76] width 4 height 4
checkbox input "true"
click at [335, 221] on button "Save" at bounding box center [327, 225] width 34 height 8
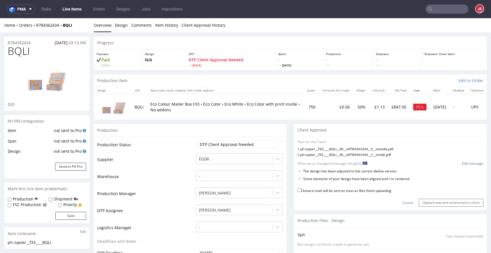
click at [358, 190] on label "I know e-mail will be sent as soon as files finish uploading" at bounding box center [345, 190] width 94 height 6
click at [301, 190] on input "I know e-mail will be sent as soon as files finish uploading" at bounding box center [300, 190] width 4 height 4
checkbox input "true"
click at [437, 206] on input "Upload now and send email to client" at bounding box center [451, 203] width 65 height 8
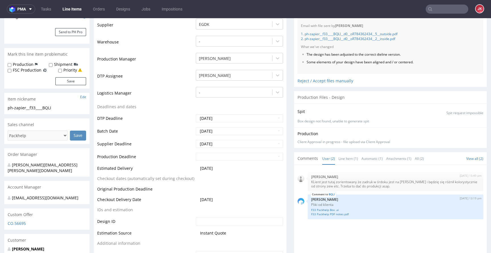
scroll to position [0, 0]
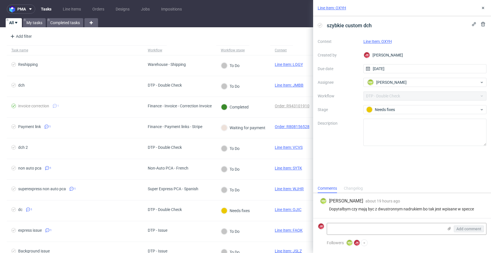
click at [375, 41] on link "Line Item: OXYH" at bounding box center [378, 41] width 28 height 5
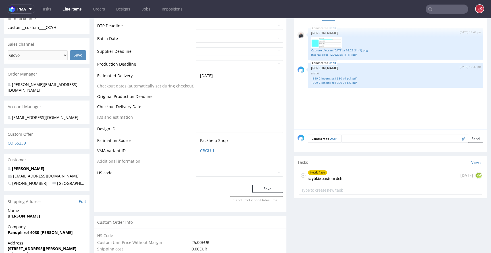
scroll to position [235, 0]
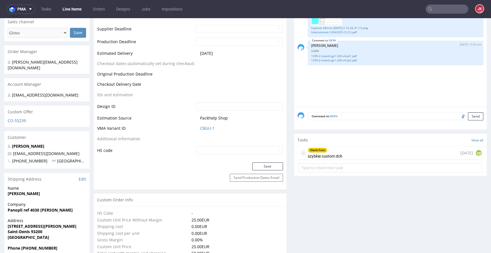
click at [318, 153] on div "Needs fixes szybkie custom dch" at bounding box center [325, 153] width 35 height 13
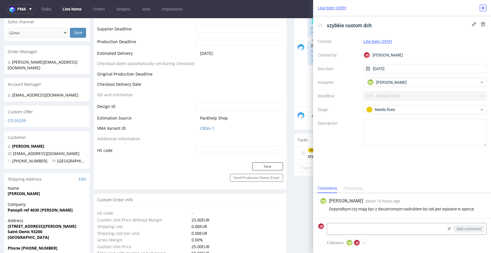
click at [484, 6] on icon at bounding box center [483, 8] width 5 height 5
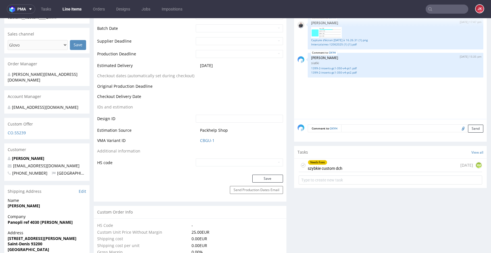
scroll to position [238, 0]
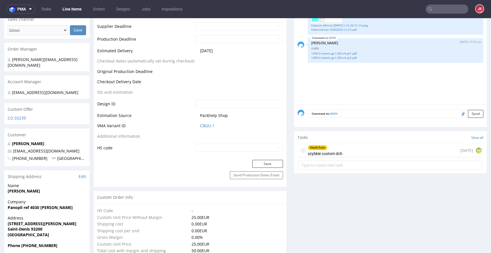
click at [310, 150] on div "Needs fixes szybkie custom dch" at bounding box center [325, 150] width 35 height 13
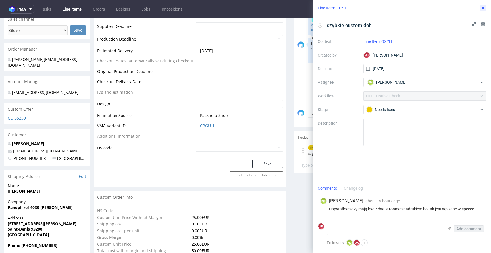
click at [484, 11] on button at bounding box center [483, 8] width 7 height 7
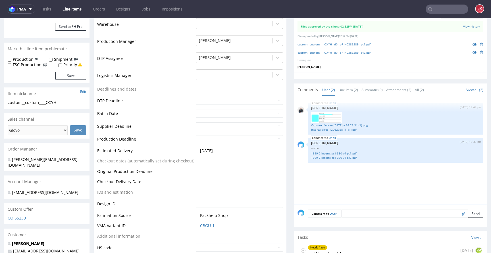
scroll to position [136, 0]
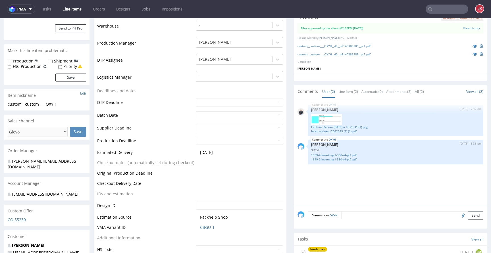
click at [333, 91] on li "User (2)" at bounding box center [330, 92] width 16 height 6
click at [340, 91] on link "Line Item (2)" at bounding box center [349, 92] width 20 height 12
click at [322, 90] on link "User (2)" at bounding box center [328, 92] width 13 height 12
click at [473, 53] on icon at bounding box center [475, 54] width 5 height 4
click at [473, 45] on icon at bounding box center [475, 46] width 5 height 4
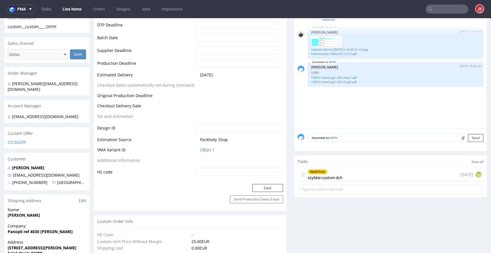
scroll to position [219, 0]
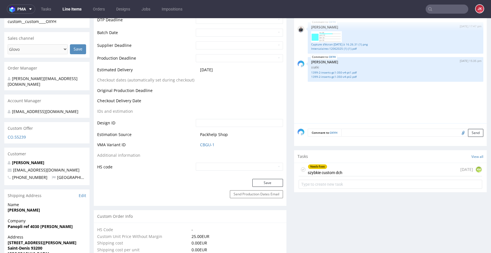
click at [311, 166] on div "Needs fixes" at bounding box center [317, 167] width 19 height 5
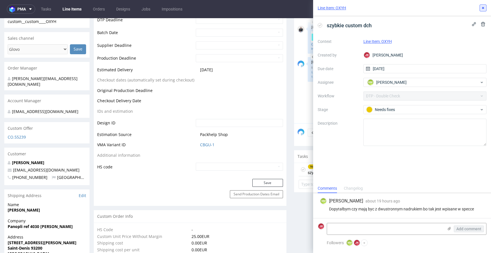
click at [482, 9] on icon at bounding box center [483, 8] width 5 height 5
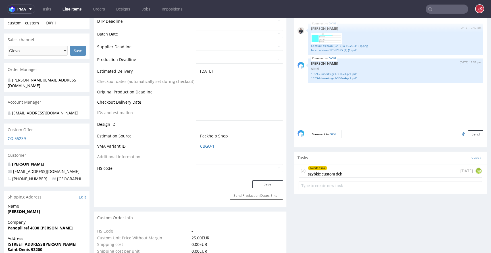
scroll to position [210, 0]
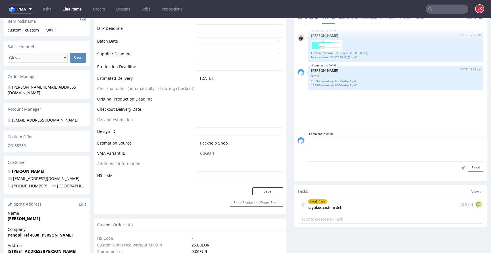
click at [366, 142] on textarea at bounding box center [396, 149] width 176 height 24
type textarea "Czy to ma być z dwustronnym nadrukiem?"
click at [331, 57] on link "Intercalaires-12062025 (1) (1).pdf" at bounding box center [395, 57] width 169 height 4
click at [469, 169] on button "Send" at bounding box center [475, 168] width 15 height 8
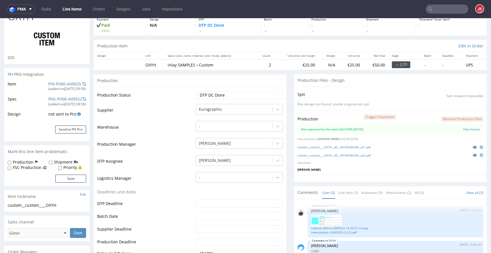
scroll to position [14, 0]
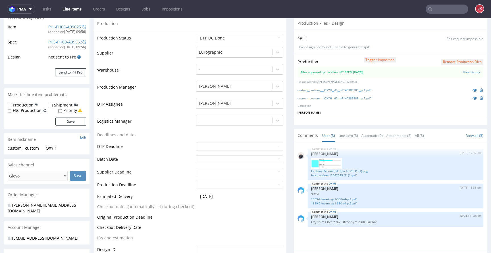
scroll to position [4, 0]
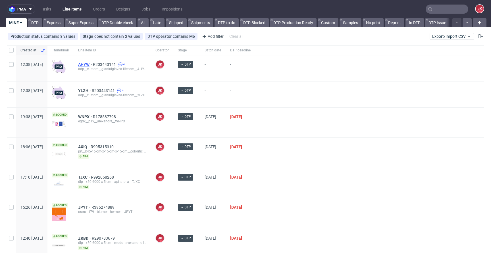
click at [93, 65] on span "AHYW" at bounding box center [85, 64] width 15 height 5
click at [92, 90] on span "YLZH" at bounding box center [85, 90] width 14 height 5
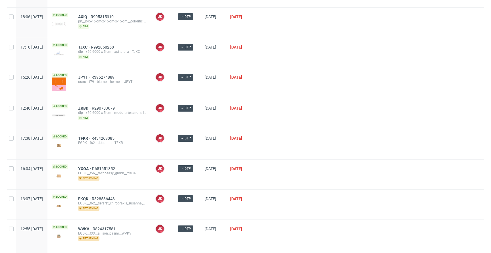
scroll to position [259, 0]
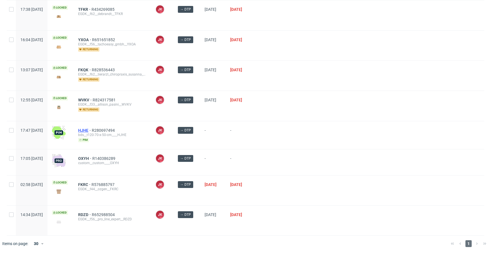
click at [92, 130] on span "HJHE" at bounding box center [85, 130] width 14 height 5
click at [92, 156] on span "OXYH" at bounding box center [85, 158] width 14 height 5
click at [320, 121] on div at bounding box center [369, 135] width 229 height 28
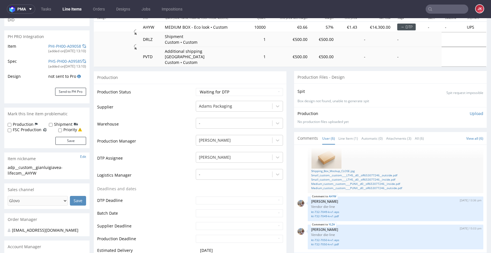
scroll to position [68, 0]
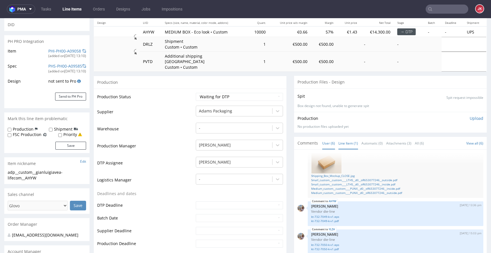
click at [344, 137] on link "Line Item (1)" at bounding box center [349, 143] width 20 height 12
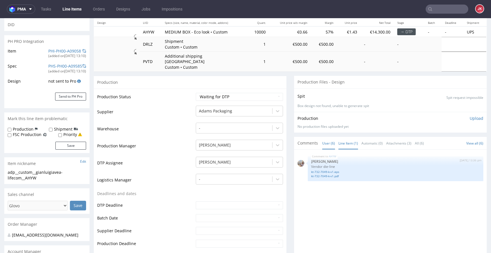
click at [327, 141] on link "User (6)" at bounding box center [328, 143] width 13 height 12
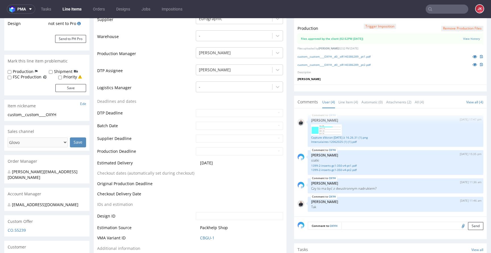
scroll to position [126, 0]
drag, startPoint x: 313, startPoint y: 187, endPoint x: 369, endPoint y: 187, distance: 56.3
click at [369, 186] on p "Czy to ma być z dwustronnym nadrukiem?" at bounding box center [395, 188] width 169 height 4
click at [374, 187] on p "Czy to ma być z dwustronnym nadrukiem?" at bounding box center [395, 188] width 169 height 4
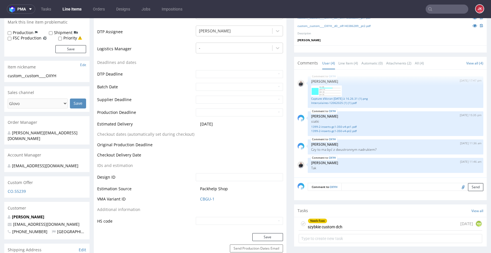
scroll to position [166, 0]
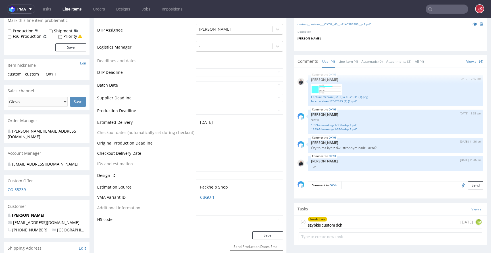
click at [324, 225] on div "Needs fixes szybkie custom dch" at bounding box center [325, 222] width 35 height 13
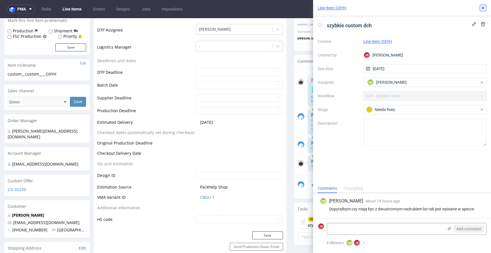
click at [482, 11] on button at bounding box center [483, 8] width 7 height 7
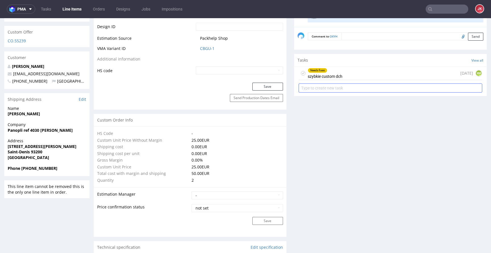
scroll to position [319, 0]
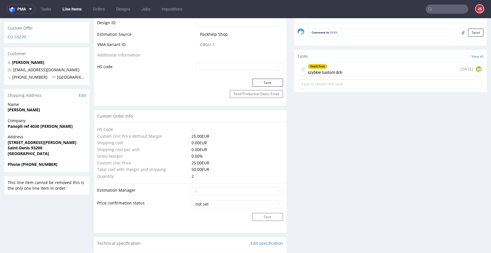
click at [319, 70] on div "Needs fixes szybkie custom dch" at bounding box center [325, 69] width 35 height 13
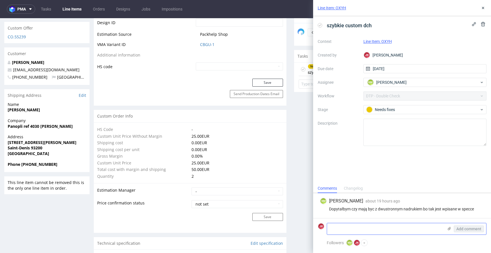
click at [358, 228] on textarea at bounding box center [385, 228] width 117 height 11
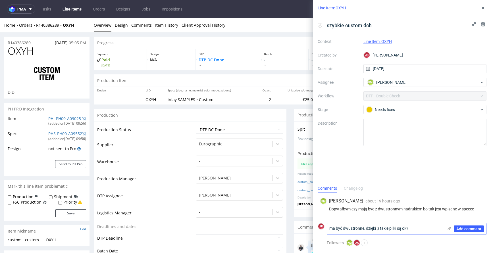
click at [400, 229] on textarea "ma być dwustronne, dzięki :) takie pliki są ok?" at bounding box center [385, 228] width 117 height 11
type textarea "ma być dwustronne, dzięki :) takie pliki będą ok?"
click at [450, 230] on icon at bounding box center [449, 229] width 5 height 5
click at [0, 0] on input "file" at bounding box center [0, 0] width 0 height 0
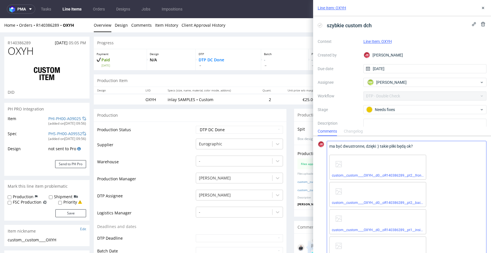
scroll to position [29, 0]
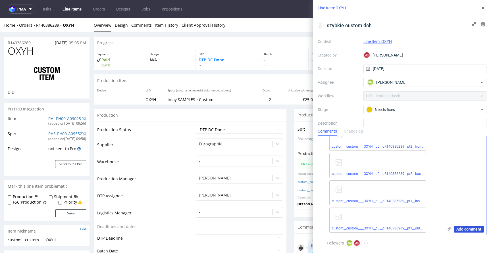
click at [467, 230] on span "Add comment" at bounding box center [468, 229] width 25 height 4
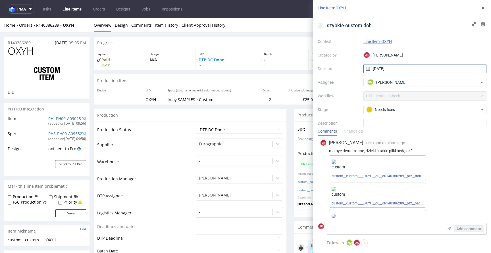
scroll to position [75, 0]
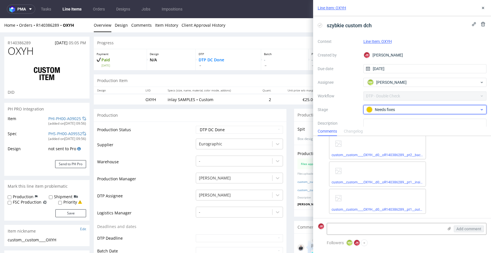
click at [391, 109] on div "Needs fixes" at bounding box center [422, 110] width 113 height 6
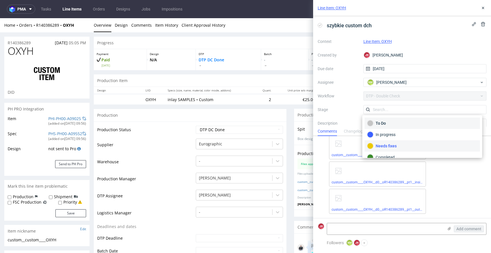
click at [393, 124] on div "To Do" at bounding box center [422, 123] width 110 height 6
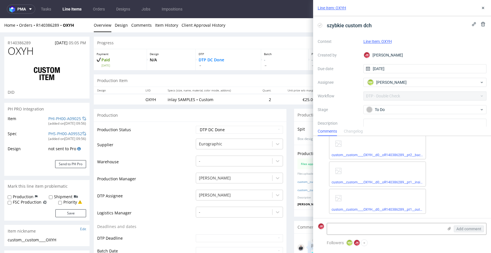
click at [486, 4] on div "Line Item: OXYH" at bounding box center [402, 8] width 178 height 16
click at [484, 5] on button at bounding box center [483, 8] width 7 height 7
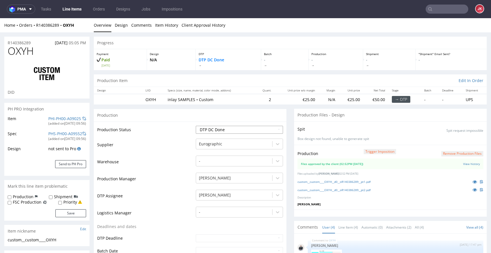
click at [214, 130] on select "Waiting for Artwork Waiting for Diecut Waiting for Mockup Waiting for DTP Waiti…" at bounding box center [239, 130] width 87 height 8
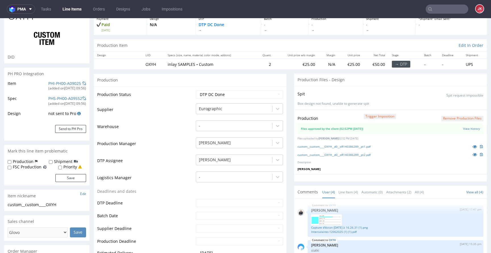
scroll to position [33, 0]
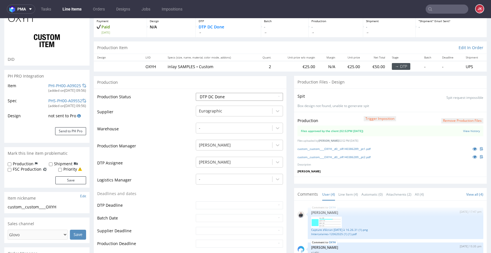
click at [236, 98] on select "Waiting for Artwork Waiting for Diecut Waiting for Mockup Waiting for DTP Waiti…" at bounding box center [239, 97] width 87 height 8
select select "dtp_waiting_for_double_check"
click at [196, 93] on select "Waiting for Artwork Waiting for Diecut Waiting for Mockup Waiting for DTP Waiti…" at bounding box center [239, 97] width 87 height 8
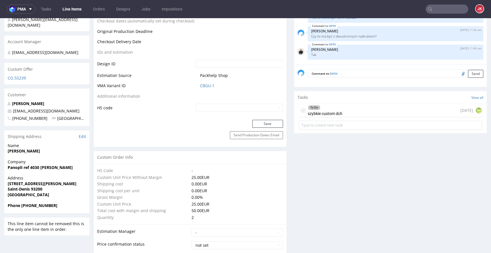
scroll to position [311, 0]
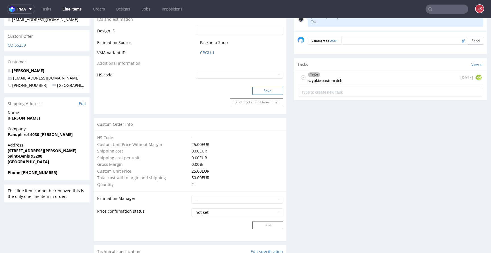
click at [260, 88] on button "Save" at bounding box center [267, 91] width 31 height 8
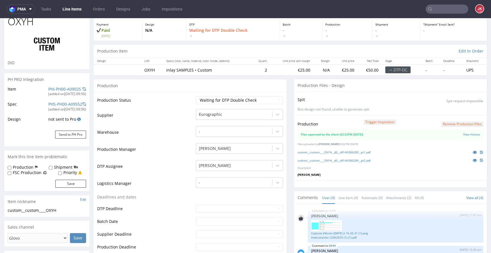
scroll to position [0, 0]
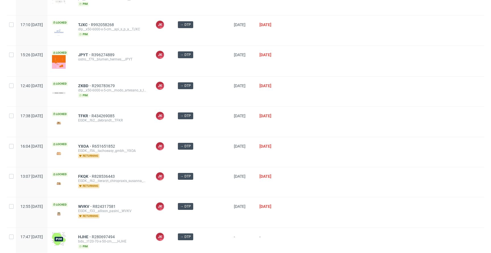
scroll to position [259, 0]
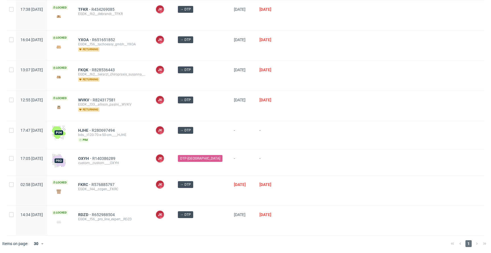
click at [217, 115] on div "→ DTP" at bounding box center [201, 106] width 56 height 30
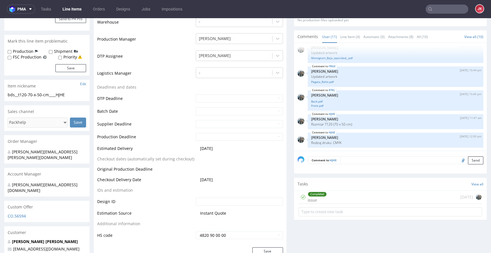
scroll to position [211, 0]
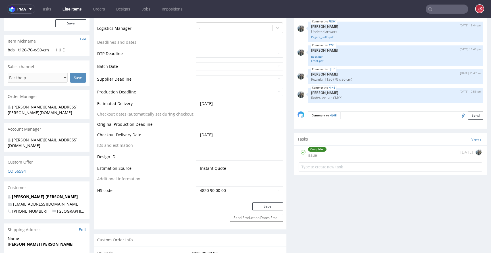
click at [316, 153] on div "Completed issue" at bounding box center [317, 152] width 19 height 13
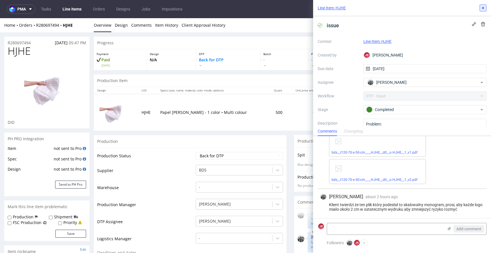
click at [484, 5] on button at bounding box center [483, 8] width 7 height 7
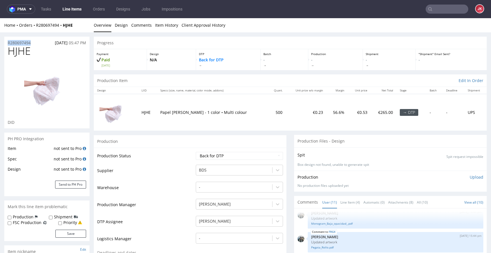
drag, startPoint x: 35, startPoint y: 43, endPoint x: 0, endPoint y: 44, distance: 35.0
copy p "R280697494"
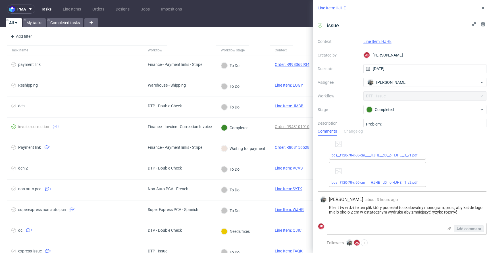
scroll to position [208, 0]
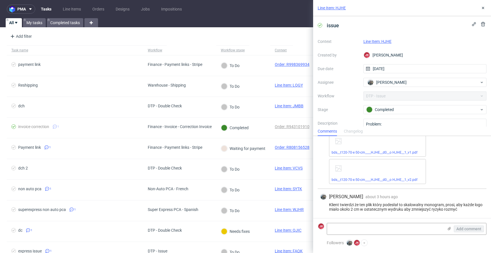
click at [375, 40] on link "Line Item: HJHE" at bounding box center [378, 41] width 28 height 5
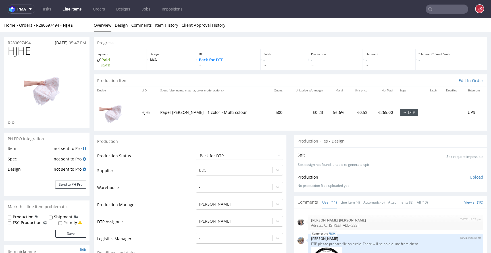
scroll to position [267, 0]
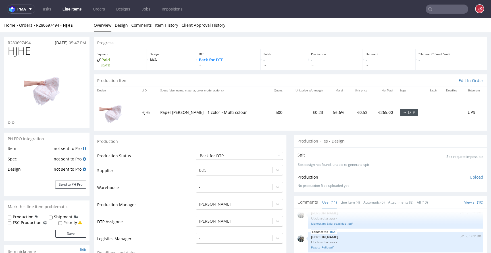
click at [244, 154] on select "Waiting for Artwork Waiting for Diecut Waiting for Mockup Waiting for DTP Waiti…" at bounding box center [239, 156] width 87 height 8
select select "dtp_ca_needed"
click at [196, 152] on select "Waiting for Artwork Waiting for Diecut Waiting for Mockup Waiting for DTP Waiti…" at bounding box center [239, 156] width 87 height 8
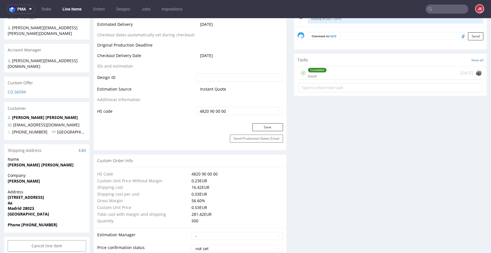
scroll to position [292, 0]
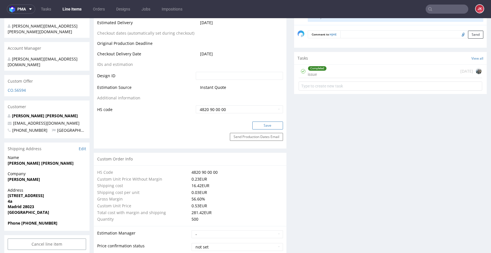
click at [264, 123] on button "Save" at bounding box center [267, 126] width 31 height 8
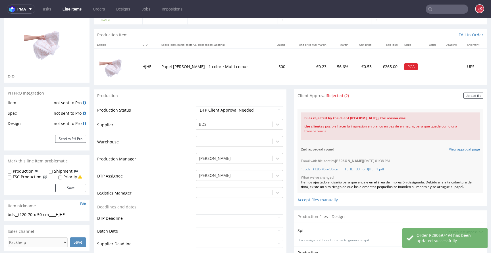
scroll to position [45, 0]
click at [466, 96] on div "Upload file" at bounding box center [474, 96] width 20 height 6
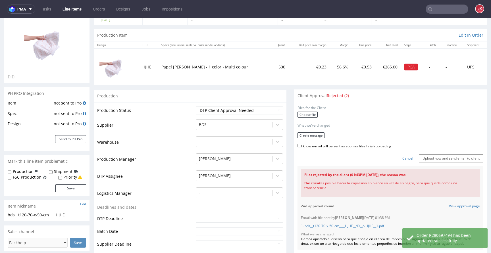
click at [306, 118] on div "Choose file" at bounding box center [391, 115] width 186 height 7
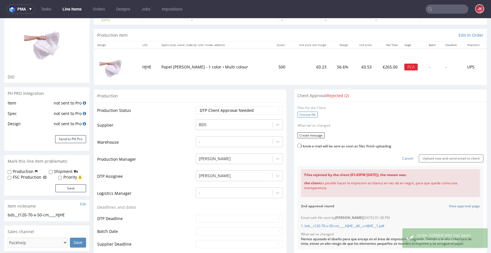
click at [306, 118] on label "Choose file" at bounding box center [308, 115] width 20 height 6
click at [0, 18] on input "Choose file" at bounding box center [0, 18] width 0 height 0
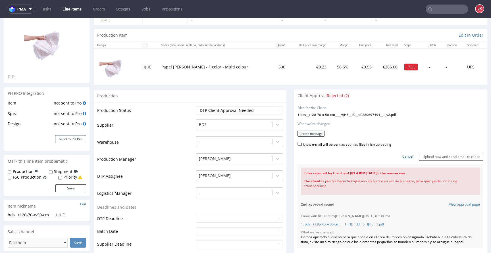
click at [402, 155] on link "Cancel" at bounding box center [407, 156] width 11 height 5
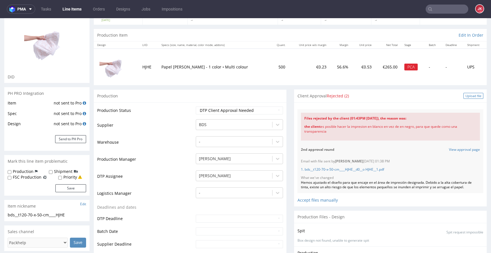
click at [466, 96] on div "Upload file" at bounding box center [474, 96] width 20 height 6
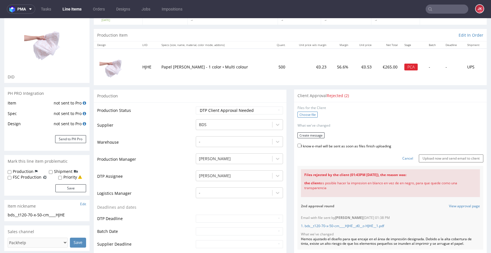
click at [306, 114] on label "Choose file" at bounding box center [308, 115] width 20 height 6
click at [0, 18] on input "Choose file" at bounding box center [0, 18] width 0 height 0
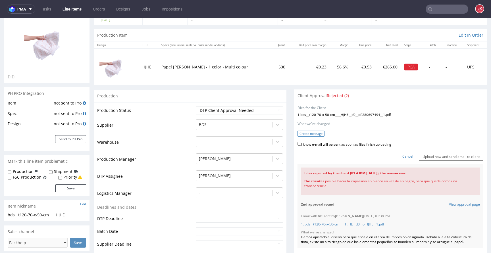
click at [305, 134] on button "Create message" at bounding box center [311, 134] width 27 height 6
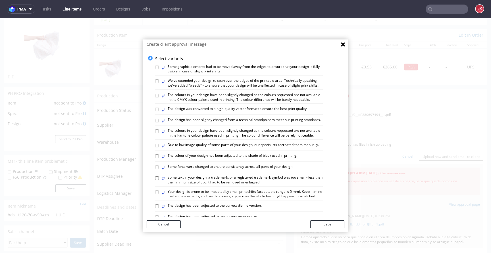
click at [302, 86] on label "⥂ We've extended your design to span over the edges of the printable area. Tech…" at bounding box center [242, 83] width 161 height 10
click at [159, 83] on input "⥂ We've extended your design to span over the edges of the printable area. Tech…" at bounding box center [157, 82] width 4 height 4
checkbox input "true"
click at [329, 220] on div "Cancel Save" at bounding box center [245, 224] width 205 height 15
click at [329, 221] on button "Save" at bounding box center [327, 225] width 34 height 8
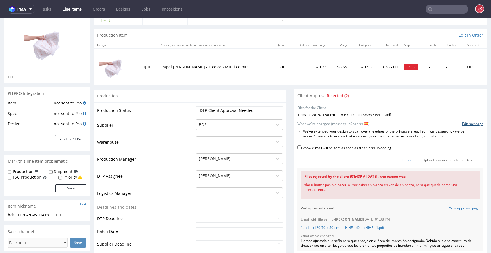
click at [462, 124] on link "Edit message" at bounding box center [472, 124] width 21 height 5
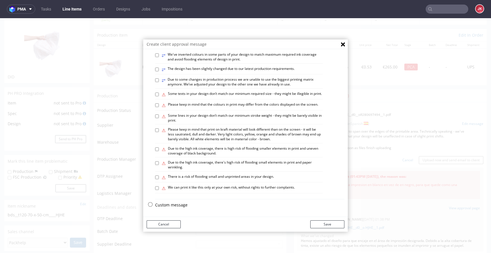
scroll to position [331, 0]
click at [168, 205] on p "Custom message" at bounding box center [249, 205] width 189 height 6
checkbox input "false"
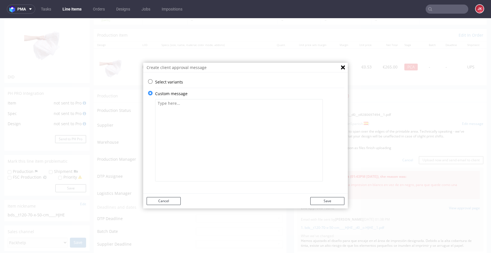
scroll to position [0, 0]
click at [200, 143] on textarea at bounding box center [239, 140] width 168 height 82
paste textarea "Los logotipos ahora miden unos 2 cm de ancho. Se requiere la aprobación del cli…"
type textarea "Los logotipos ahora miden unos 2 cm de ancho. Se requiere la aprobación del cli…"
click at [321, 198] on button "Save" at bounding box center [327, 201] width 34 height 8
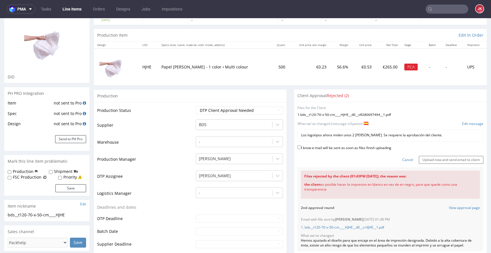
click at [317, 146] on label "I know e-mail will be sent as soon as files finish uploading" at bounding box center [345, 147] width 94 height 6
click at [301, 146] on input "I know e-mail will be sent as soon as files finish uploading" at bounding box center [300, 148] width 4 height 4
checkbox input "true"
click at [426, 160] on input "Upload now and send email to client" at bounding box center [451, 160] width 65 height 8
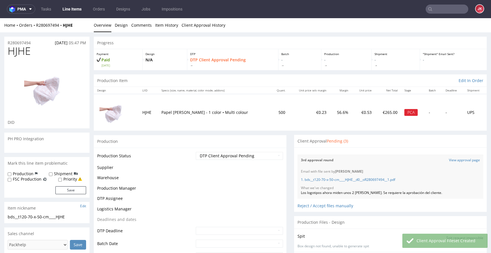
scroll to position [267, 0]
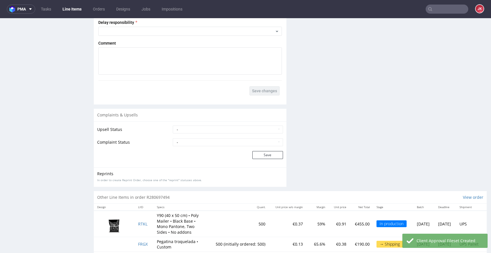
scroll to position [910, 0]
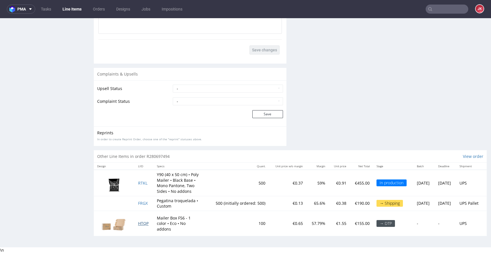
click at [138, 224] on span "HTQP" at bounding box center [143, 223] width 11 height 5
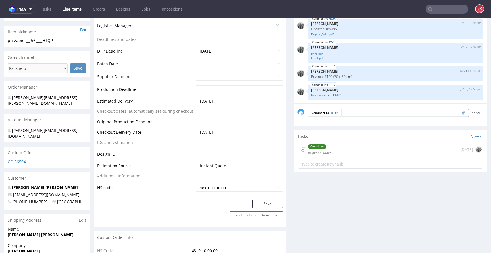
scroll to position [178, 0]
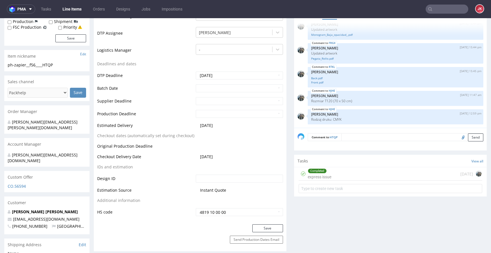
click at [316, 169] on div "Completed" at bounding box center [317, 171] width 18 height 5
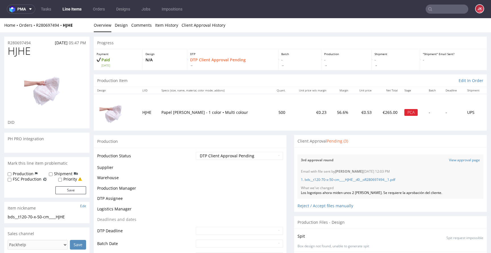
scroll to position [267, 0]
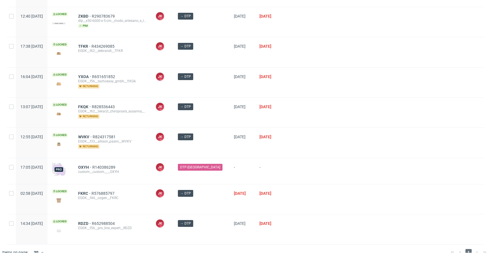
scroll to position [231, 0]
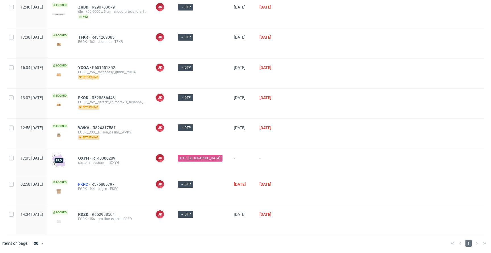
click at [92, 185] on span "FKRC" at bounding box center [84, 184] width 13 height 5
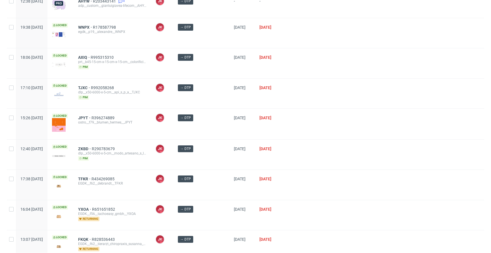
scroll to position [0, 0]
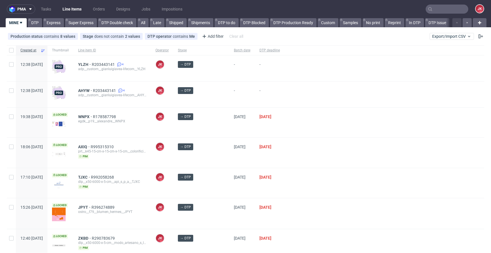
click at [322, 151] on div at bounding box center [385, 153] width 200 height 30
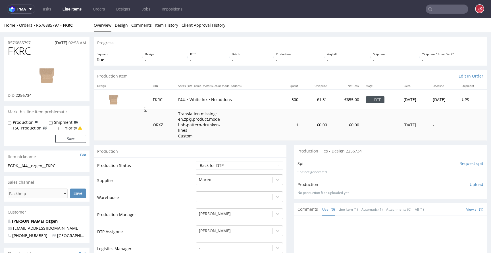
click at [460, 161] on input "Request spit" at bounding box center [472, 164] width 24 height 6
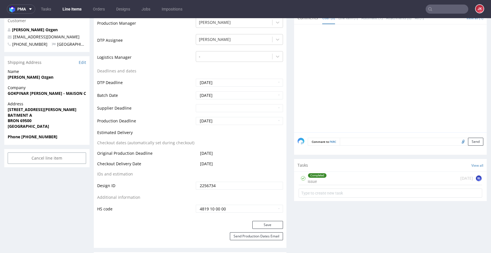
scroll to position [191, 0]
click at [315, 175] on div "Completed" at bounding box center [317, 176] width 18 height 5
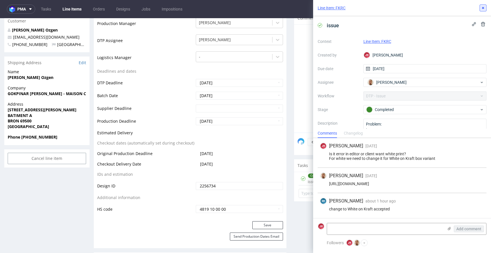
click at [484, 9] on icon at bounding box center [483, 8] width 5 height 5
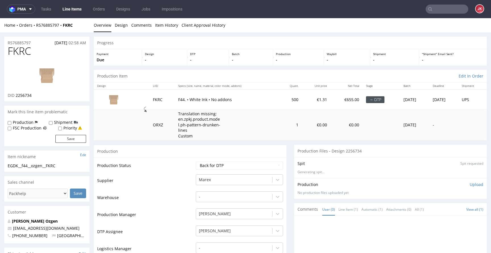
click at [60, 84] on img at bounding box center [46, 76] width 45 height 26
click at [184, 180] on td "Supplier" at bounding box center [145, 182] width 97 height 17
click at [223, 169] on select "Waiting for Artwork Waiting for Diecut Waiting for Mockup Waiting for DTP Waiti…" at bounding box center [239, 166] width 87 height 8
select select "dtp_in_process"
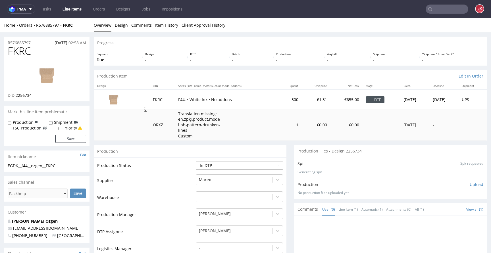
click at [196, 162] on select "Waiting for Artwork Waiting for Diecut Waiting for Mockup Waiting for DTP Waiti…" at bounding box center [239, 166] width 87 height 8
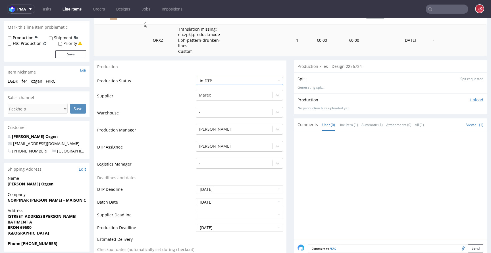
scroll to position [217, 0]
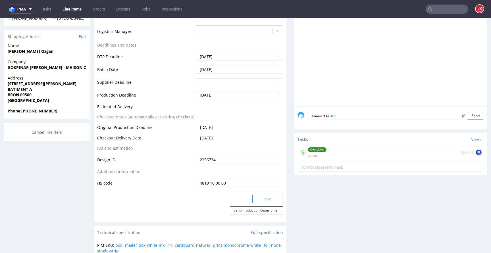
click at [266, 199] on button "Save" at bounding box center [267, 199] width 31 height 8
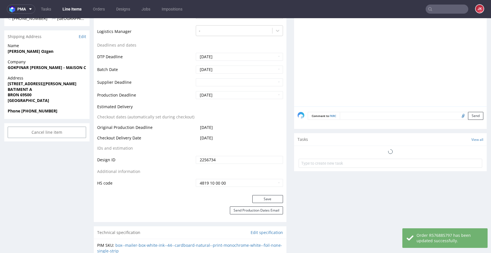
scroll to position [0, 0]
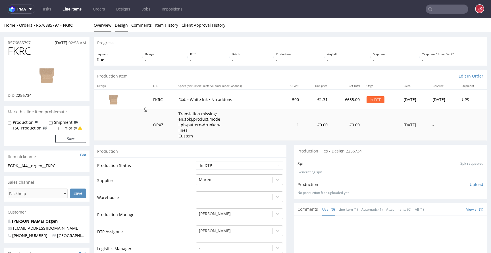
click at [122, 24] on link "Design" at bounding box center [121, 25] width 13 height 14
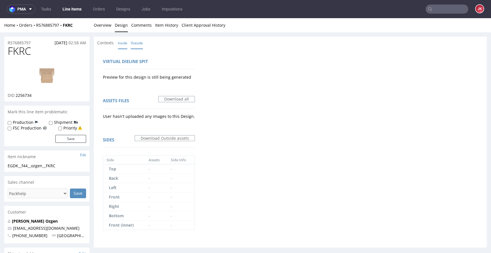
click at [119, 42] on link "Inside" at bounding box center [122, 43] width 9 height 12
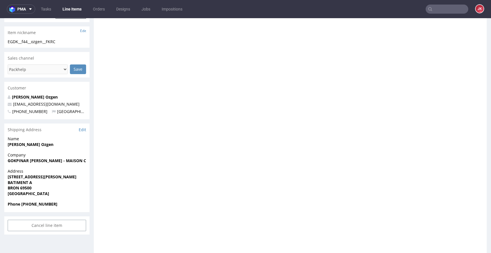
scroll to position [134, 0]
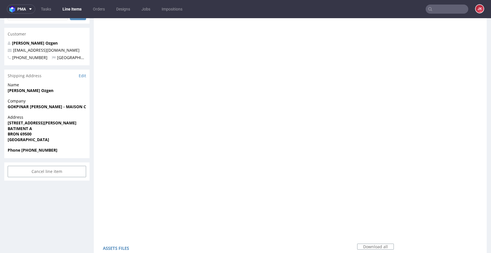
scroll to position [179, 0]
drag, startPoint x: 163, startPoint y: 123, endPoint x: 184, endPoint y: 128, distance: 22.2
copy pre "MAISON CALYS"
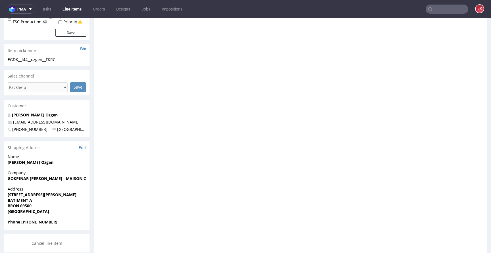
scroll to position [0, 0]
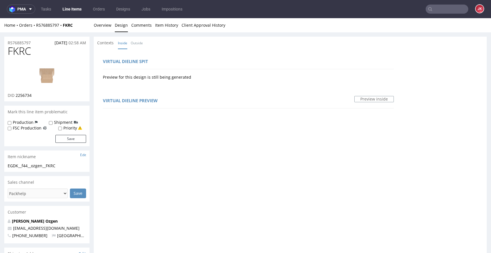
click at [106, 26] on link "Overview" at bounding box center [103, 25] width 18 height 14
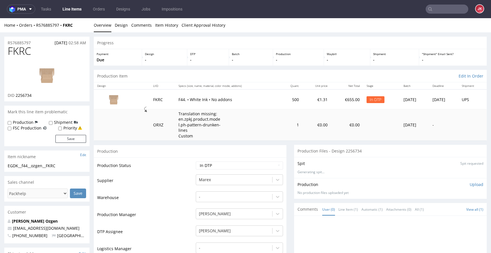
click at [25, 52] on span "FKRC" at bounding box center [19, 50] width 23 height 11
copy span "FKRC"
click at [46, 77] on img at bounding box center [46, 76] width 45 height 26
click at [49, 77] on img at bounding box center [46, 76] width 45 height 26
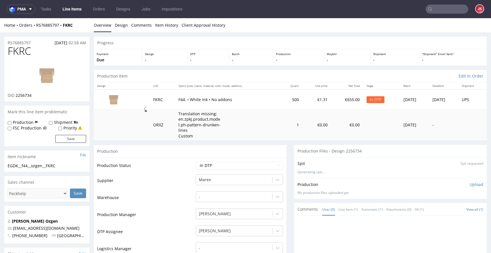
click at [173, 182] on td "Supplier" at bounding box center [145, 182] width 97 height 17
drag, startPoint x: 65, startPoint y: 165, endPoint x: 0, endPoint y: 166, distance: 64.8
copy div "EGDK__f44__ozgen__FKRC"
drag, startPoint x: 37, startPoint y: 43, endPoint x: 0, endPoint y: 44, distance: 36.7
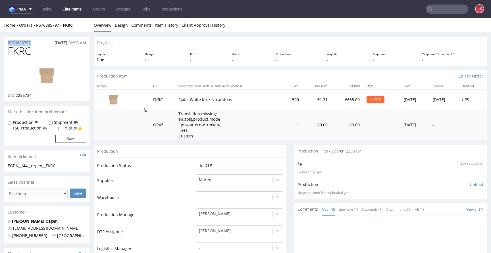
copy p "R576885797"
drag, startPoint x: 16, startPoint y: 97, endPoint x: 40, endPoint y: 97, distance: 24.4
click at [40, 97] on div "DID 2256734" at bounding box center [47, 96] width 78 height 6
drag, startPoint x: 15, startPoint y: 97, endPoint x: 50, endPoint y: 96, distance: 34.4
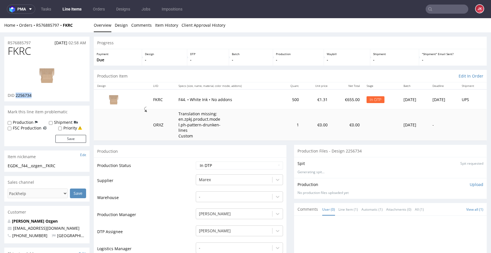
click at [49, 96] on div "DID 2256734" at bounding box center [47, 96] width 78 height 6
copy span "2256734"
click at [470, 185] on p "Upload" at bounding box center [477, 185] width 14 height 6
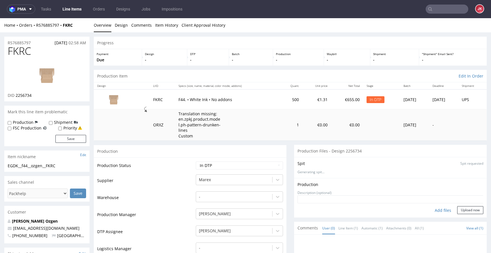
click at [435, 212] on div "Add files" at bounding box center [443, 210] width 28 height 9
type input "C:\fakepath\EGDK__f44__ozgen__FKRC__d2256734__oR576885797__1__inside.pdf"
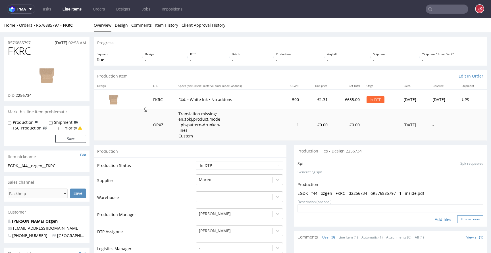
click at [460, 221] on button "Upload now" at bounding box center [470, 219] width 26 height 8
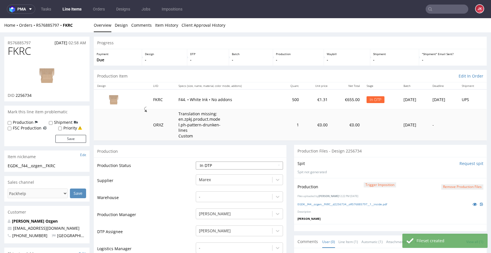
click at [244, 165] on select "Waiting for Artwork Waiting for Diecut Waiting for Mockup Waiting for DTP Waiti…" at bounding box center [239, 166] width 87 height 8
select select "dtp_production_ready"
click at [196, 162] on select "Waiting for Artwork Waiting for Diecut Waiting for Mockup Waiting for DTP Waiti…" at bounding box center [239, 166] width 87 height 8
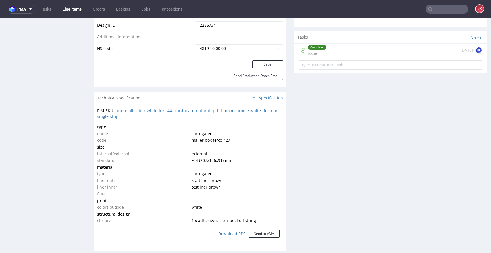
scroll to position [355, 0]
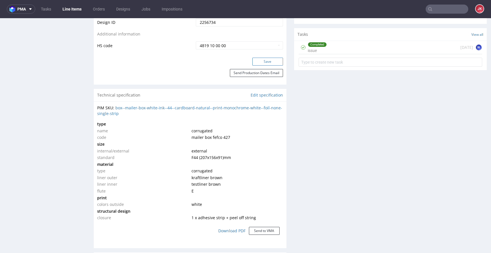
click at [263, 62] on button "Save" at bounding box center [267, 62] width 31 height 8
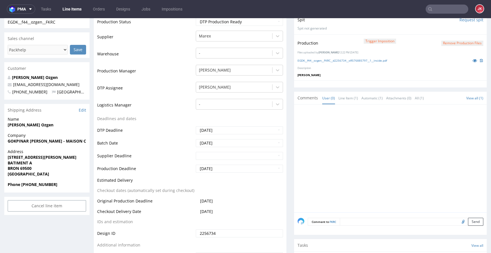
scroll to position [0, 0]
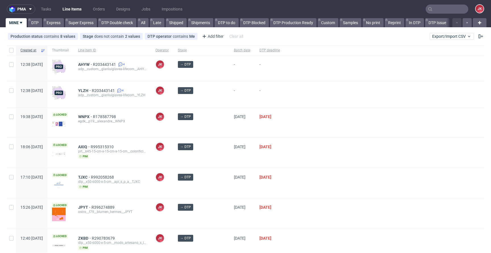
click at [217, 132] on div "→ DTP" at bounding box center [201, 123] width 56 height 30
click at [215, 131] on div "→ DTP" at bounding box center [201, 123] width 56 height 30
click at [255, 131] on div "15/09/2025" at bounding box center [270, 123] width 30 height 30
click at [214, 136] on div "→ DTP" at bounding box center [201, 123] width 56 height 30
click at [81, 23] on link "Super Express" at bounding box center [81, 22] width 32 height 9
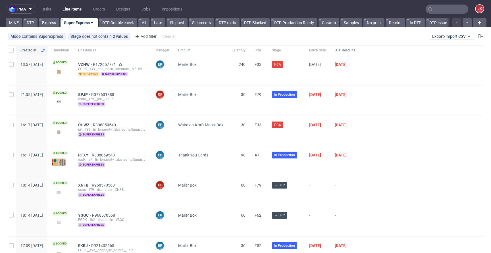
click at [355, 53] on span "DTP deadline" at bounding box center [345, 50] width 20 height 5
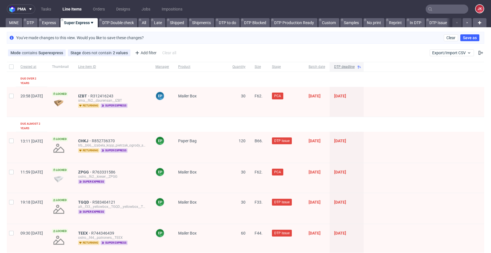
click at [355, 66] on span "DTP deadline" at bounding box center [344, 67] width 20 height 5
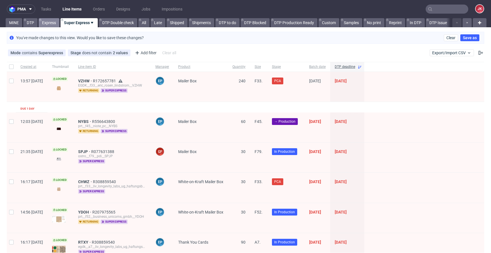
click at [53, 23] on link "Express" at bounding box center [49, 22] width 21 height 9
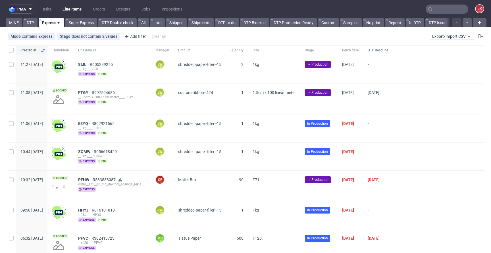
click at [388, 51] on span "DTP deadline" at bounding box center [378, 50] width 20 height 5
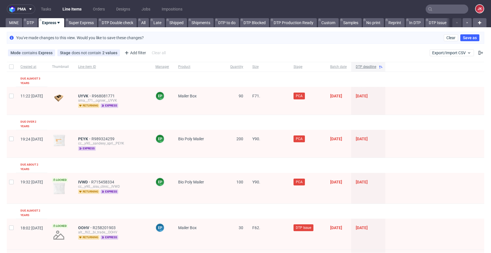
click at [376, 67] on span "DTP deadline" at bounding box center [366, 67] width 20 height 5
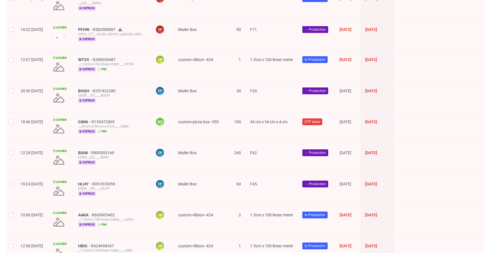
scroll to position [799, 0]
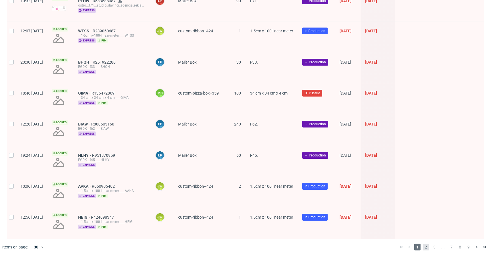
click at [423, 244] on span "2" at bounding box center [426, 247] width 6 height 7
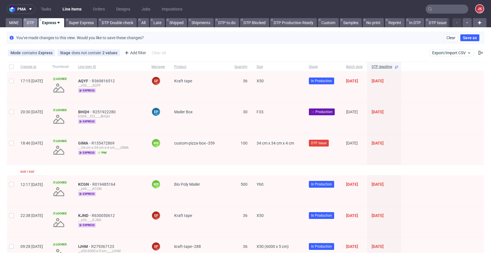
click at [34, 22] on link "DTP" at bounding box center [30, 22] width 14 height 9
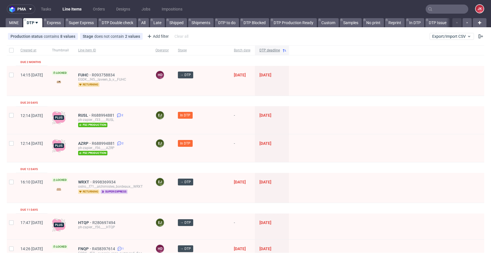
click at [262, 47] on div "DTP deadline" at bounding box center [272, 50] width 34 height 10
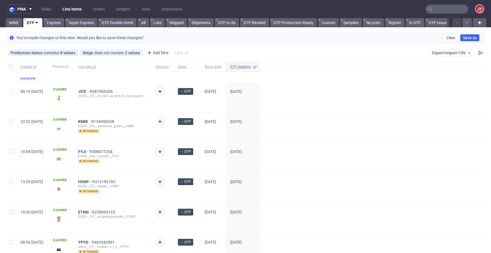
click at [251, 68] on span "DTP deadline" at bounding box center [240, 67] width 20 height 5
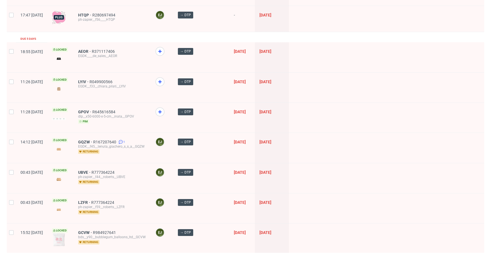
scroll to position [237, 0]
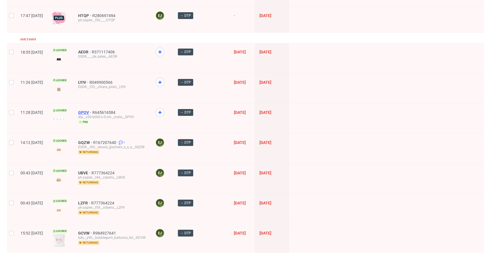
click at [92, 110] on span "GPOV" at bounding box center [85, 112] width 14 height 5
click at [90, 81] on span "LYIV" at bounding box center [83, 82] width 11 height 5
click at [97, 48] on div "AEOR R371117406 EGDK____de_sales__AEOR" at bounding box center [112, 58] width 77 height 30
click at [92, 50] on span "AEOR" at bounding box center [85, 52] width 14 height 5
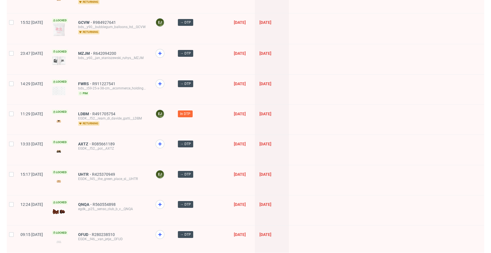
scroll to position [461, 0]
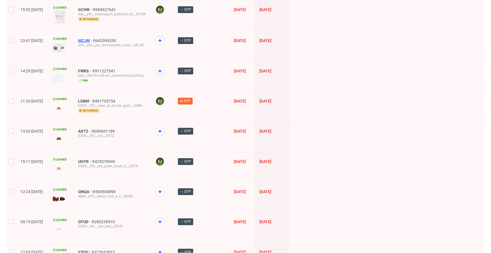
click at [93, 41] on span "MZJM" at bounding box center [85, 40] width 15 height 5
click at [92, 69] on span "FWRS" at bounding box center [85, 71] width 14 height 5
click at [92, 129] on span "AXTZ" at bounding box center [85, 131] width 14 height 5
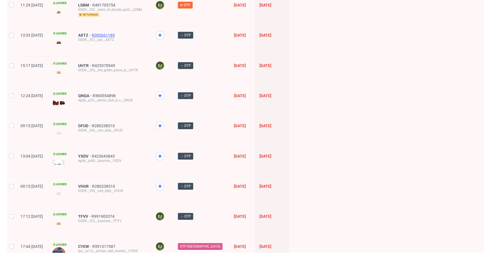
scroll to position [576, 0]
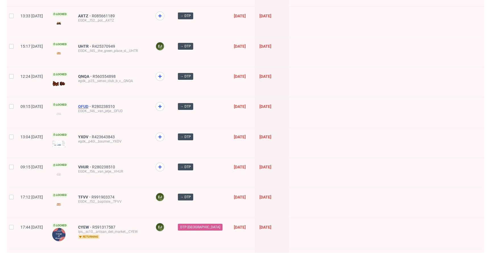
click at [92, 105] on span "OFUD" at bounding box center [85, 106] width 14 height 5
click at [92, 135] on span "YXDV" at bounding box center [85, 137] width 14 height 5
click at [92, 165] on span "VHUR" at bounding box center [85, 167] width 14 height 5
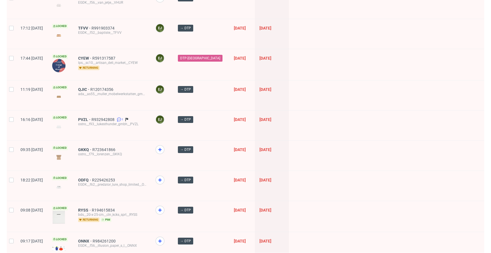
scroll to position [746, 0]
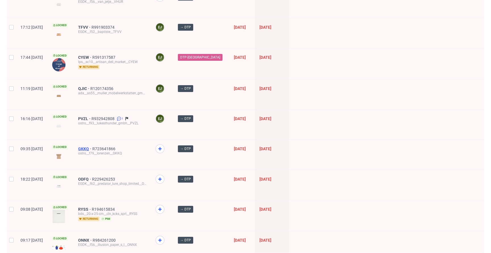
click at [92, 147] on span "GKKQ" at bounding box center [85, 149] width 14 height 5
click at [92, 177] on span "ODFQ" at bounding box center [85, 179] width 14 height 5
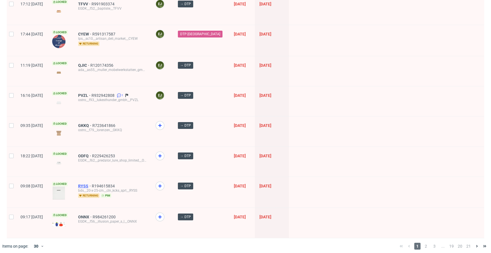
click at [92, 184] on span "RYSS" at bounding box center [85, 186] width 14 height 5
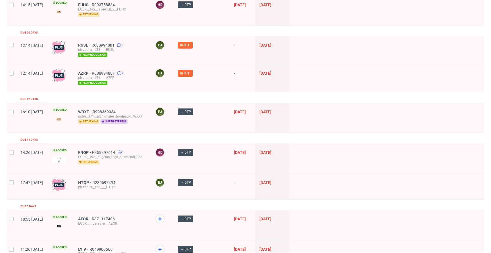
scroll to position [0, 0]
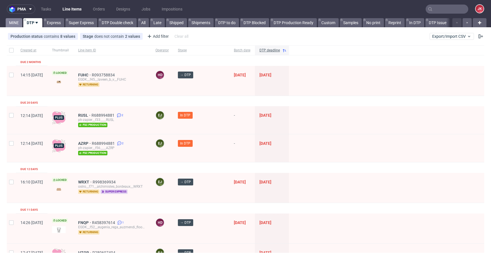
click at [19, 23] on link "MINE" at bounding box center [14, 22] width 16 height 9
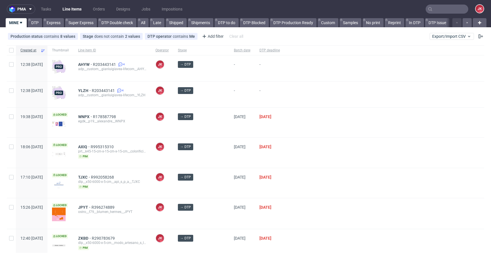
click at [297, 125] on div at bounding box center [385, 123] width 200 height 30
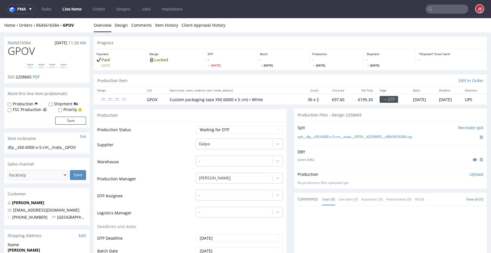
click at [184, 143] on td "Supplier" at bounding box center [145, 146] width 97 height 17
click at [470, 162] on link at bounding box center [475, 160] width 10 height 6
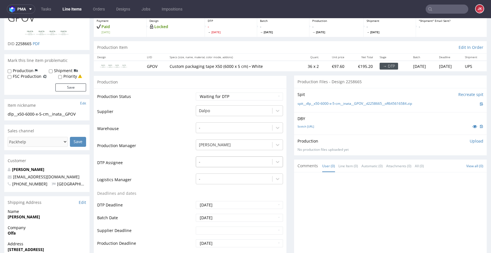
click at [214, 165] on div "-" at bounding box center [239, 161] width 87 height 8
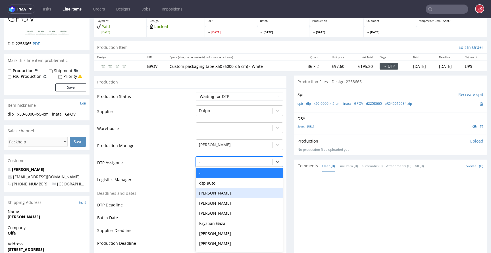
scroll to position [34, 0]
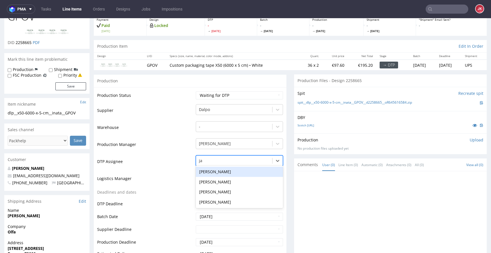
type input "jan"
click at [220, 170] on div "Jan Kocik" at bounding box center [239, 172] width 87 height 10
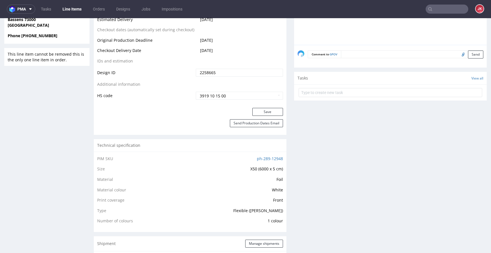
scroll to position [298, 0]
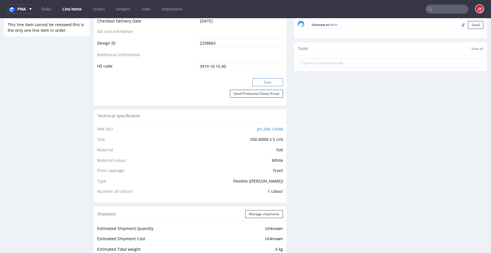
click at [265, 86] on button "Save" at bounding box center [267, 82] width 31 height 8
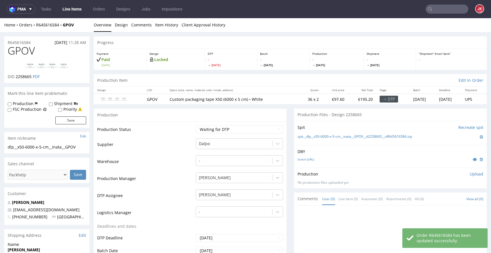
scroll to position [0, 0]
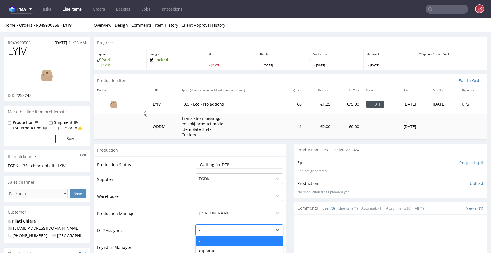
scroll to position [69, 0]
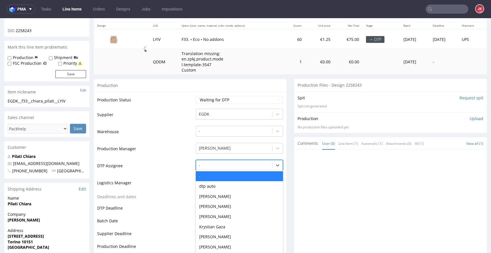
click at [222, 168] on div "- selected, 1 of 31. 31 results available. Use Up and Down to choose options, p…" at bounding box center [239, 164] width 87 height 8
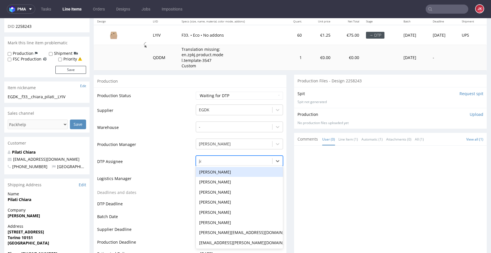
type input "jan"
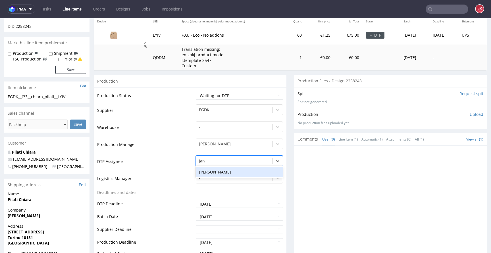
click at [222, 173] on div "[PERSON_NAME]" at bounding box center [239, 172] width 87 height 10
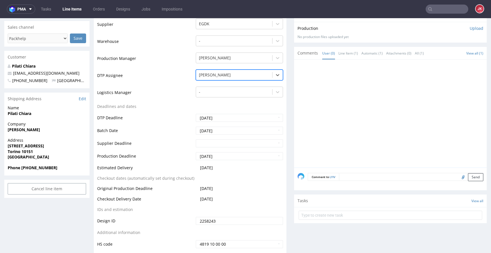
scroll to position [249, 0]
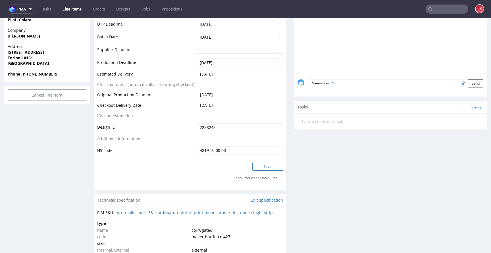
click at [252, 165] on button "Save" at bounding box center [267, 167] width 31 height 8
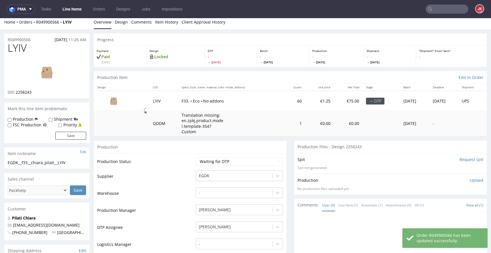
scroll to position [0, 0]
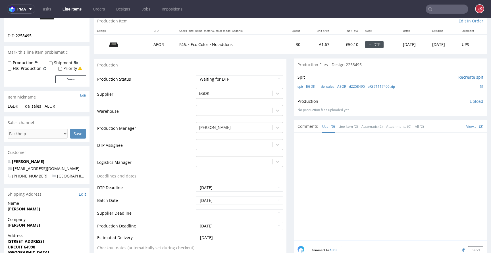
scroll to position [43, 0]
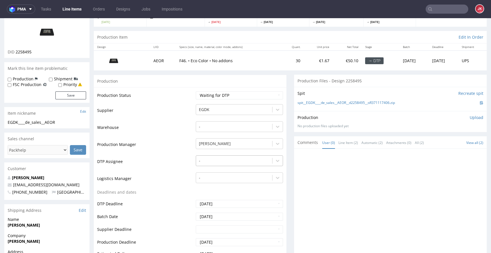
click at [226, 161] on div at bounding box center [234, 160] width 70 height 7
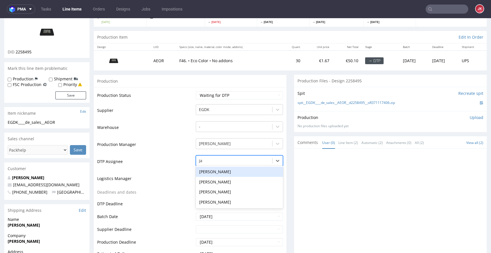
type input "jan"
click at [218, 168] on div "[PERSON_NAME]" at bounding box center [239, 172] width 87 height 10
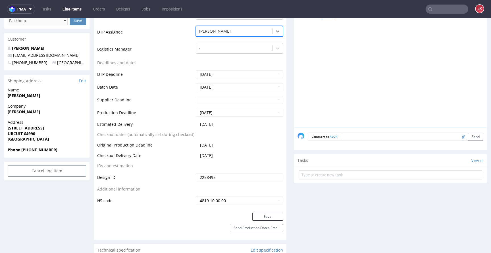
scroll to position [175, 0]
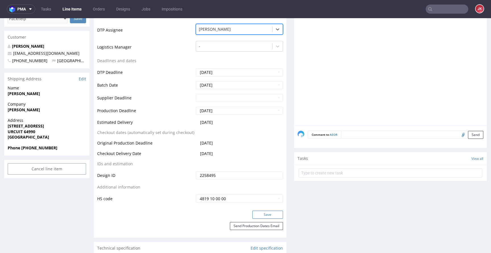
click at [254, 213] on button "Save" at bounding box center [267, 215] width 31 height 8
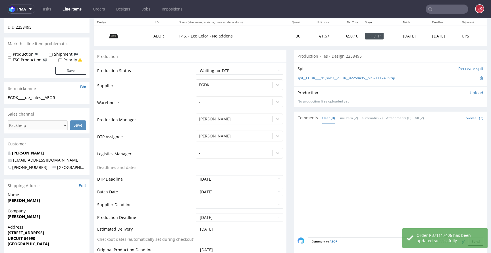
scroll to position [0, 0]
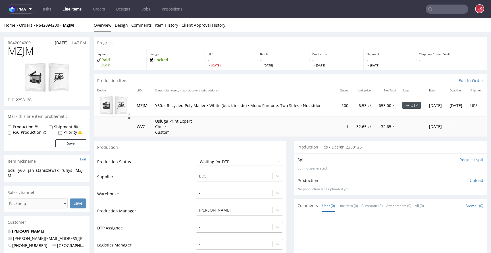
click at [218, 227] on div "-" at bounding box center [239, 226] width 87 height 8
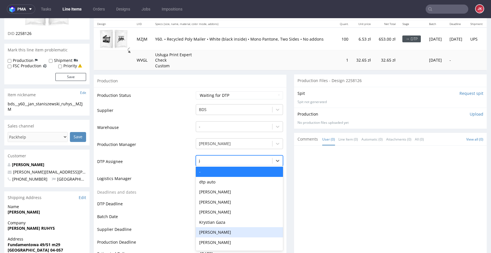
type input "jan"
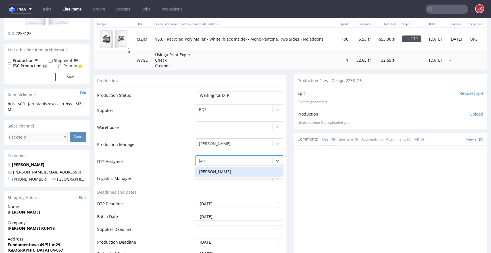
click at [219, 170] on div "[PERSON_NAME]" at bounding box center [239, 172] width 87 height 10
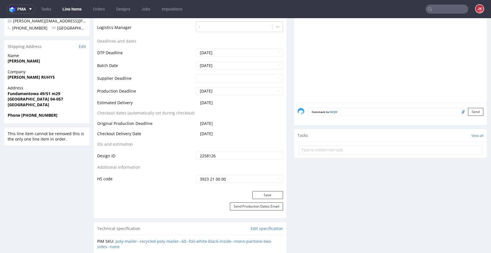
scroll to position [230, 0]
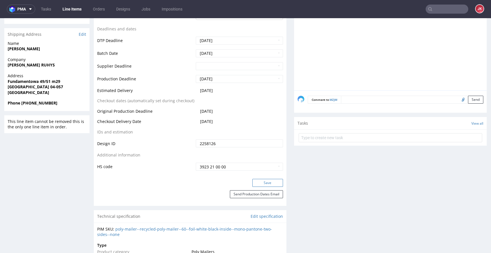
click at [253, 182] on button "Save" at bounding box center [267, 183] width 31 height 8
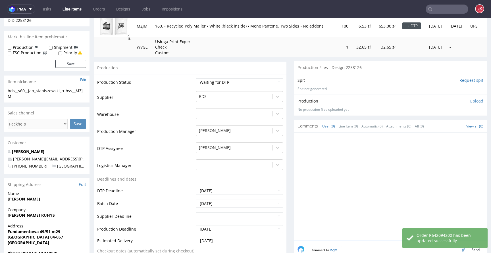
scroll to position [0, 0]
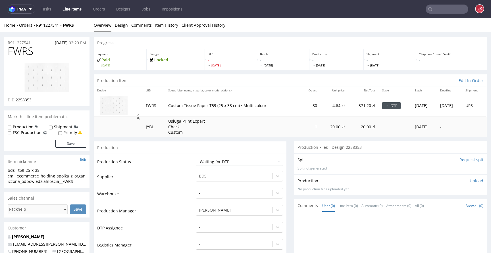
click at [188, 170] on td "Production Status" at bounding box center [145, 163] width 97 height 13
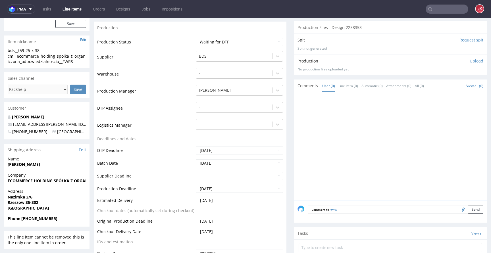
scroll to position [125, 0]
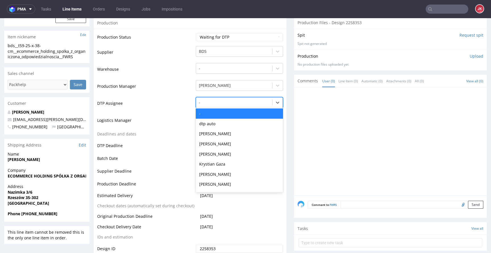
click at [229, 103] on div at bounding box center [234, 102] width 70 height 7
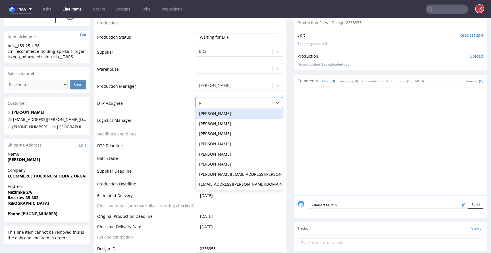
type input "jan"
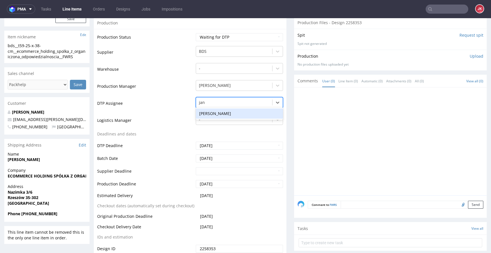
click at [211, 116] on div "[PERSON_NAME]" at bounding box center [239, 114] width 87 height 10
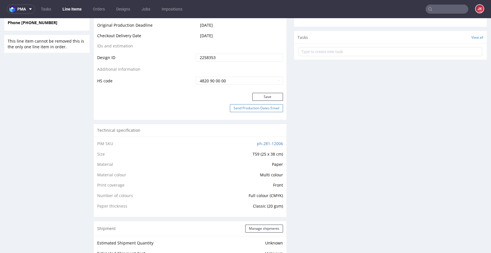
scroll to position [317, 0]
click at [262, 100] on div "Save" at bounding box center [190, 97] width 193 height 11
click at [262, 98] on button "Save" at bounding box center [267, 96] width 31 height 8
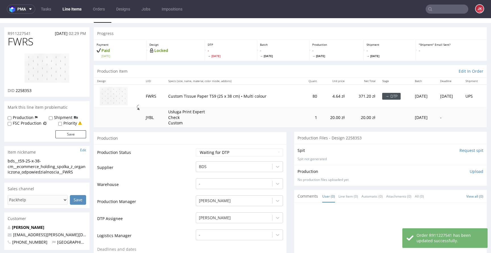
scroll to position [0, 0]
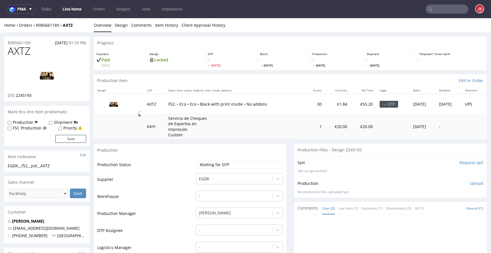
click at [188, 166] on td "Production Status" at bounding box center [145, 166] width 97 height 13
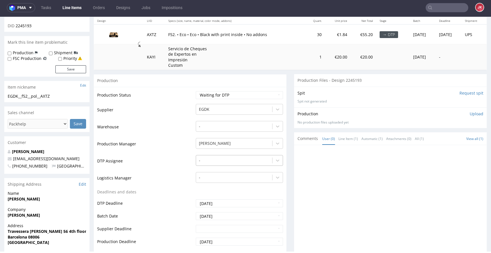
click at [230, 163] on div "-" at bounding box center [239, 159] width 87 height 8
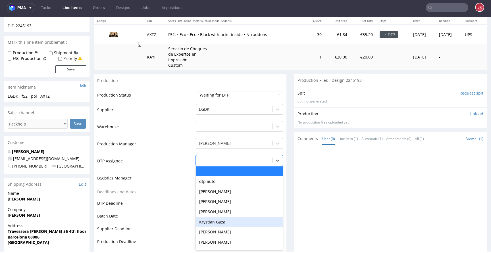
scroll to position [69, 0]
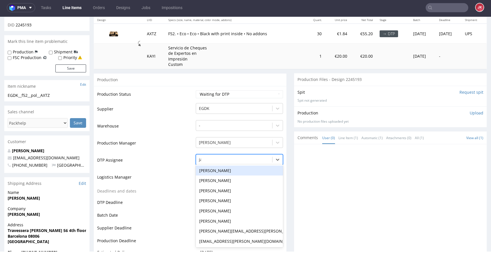
type input "jan"
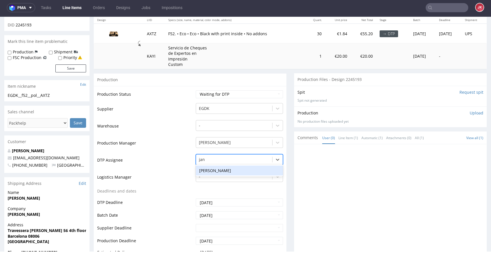
click at [228, 172] on div "Jan Kocik" at bounding box center [239, 171] width 87 height 10
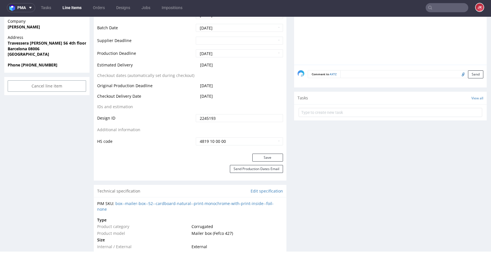
scroll to position [259, 0]
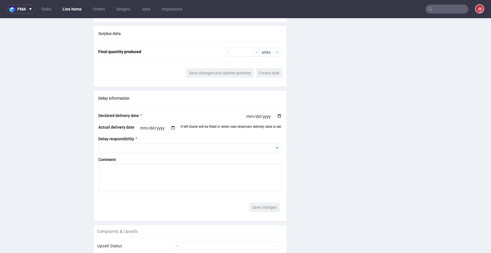
scroll to position [806, 0]
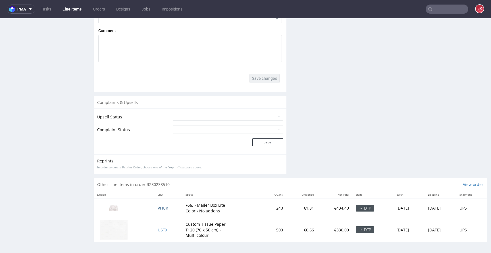
click at [158, 207] on span "VHUR" at bounding box center [163, 208] width 11 height 5
click at [160, 231] on span "USTX" at bounding box center [163, 229] width 10 height 5
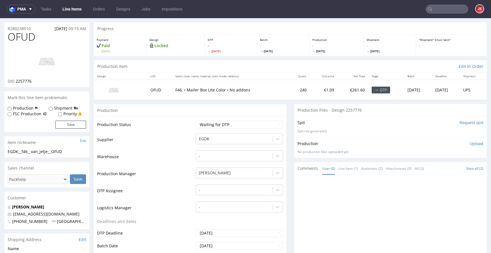
scroll to position [0, 0]
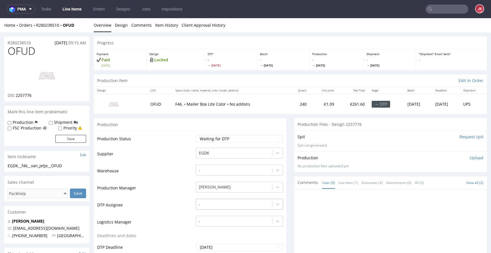
click at [217, 202] on div "-" at bounding box center [239, 203] width 87 height 8
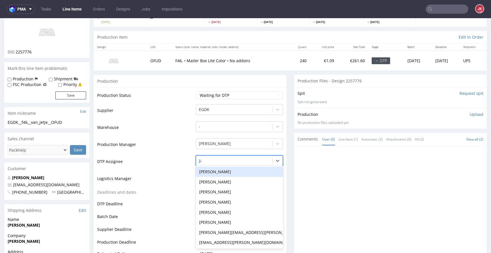
type input "jan"
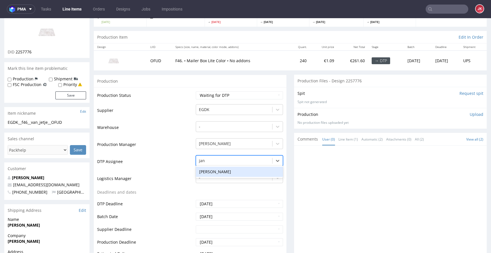
click at [224, 172] on div "[PERSON_NAME]" at bounding box center [239, 172] width 87 height 10
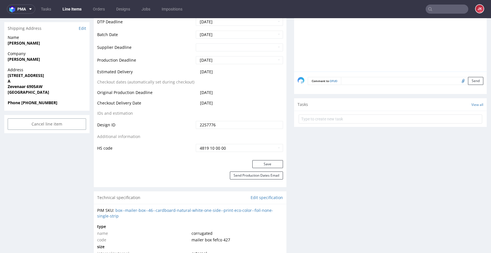
scroll to position [261, 0]
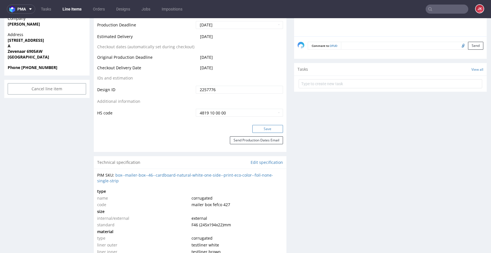
click at [257, 132] on button "Save" at bounding box center [267, 129] width 31 height 8
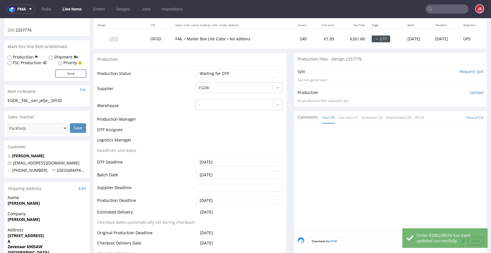
scroll to position [0, 0]
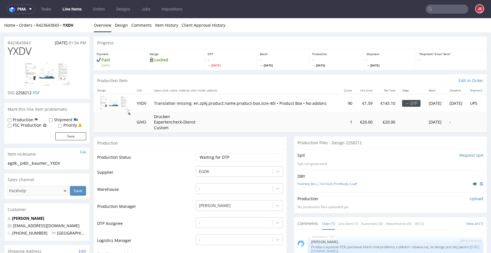
click at [473, 182] on icon at bounding box center [475, 184] width 5 height 4
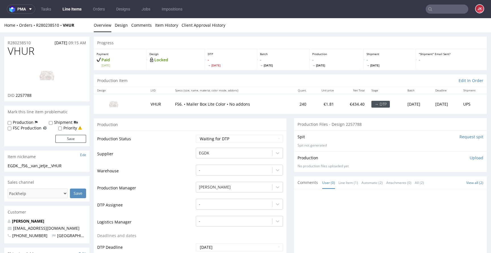
click at [184, 145] on td "Production Status" at bounding box center [145, 140] width 97 height 13
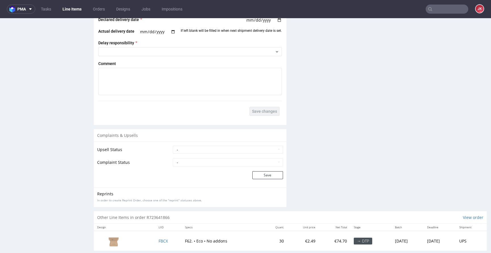
scroll to position [802, 0]
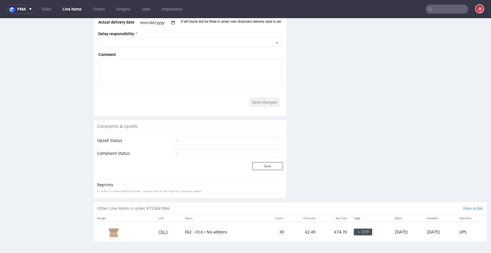
click at [159, 233] on span "FBCX" at bounding box center [163, 231] width 9 height 5
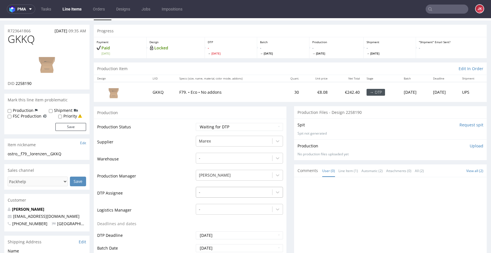
click at [208, 195] on div "-" at bounding box center [239, 191] width 87 height 8
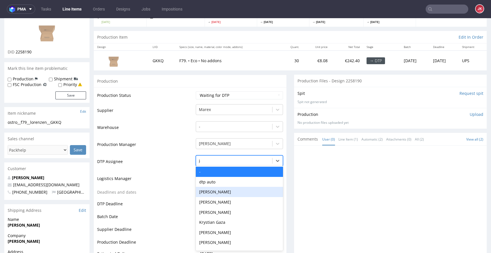
type input "jan"
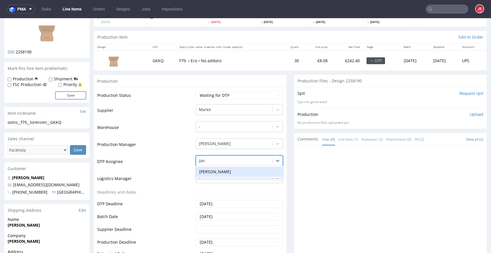
click at [221, 169] on div "[PERSON_NAME]" at bounding box center [239, 172] width 87 height 10
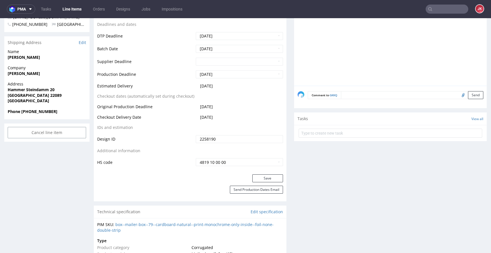
scroll to position [232, 0]
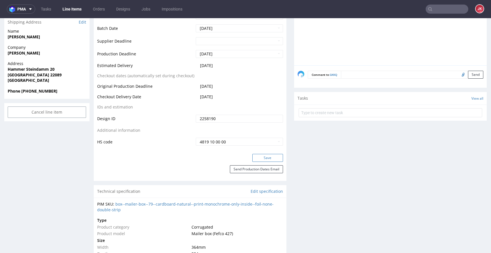
click at [257, 158] on button "Save" at bounding box center [267, 158] width 31 height 8
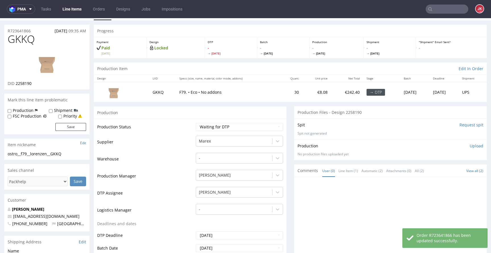
scroll to position [0, 0]
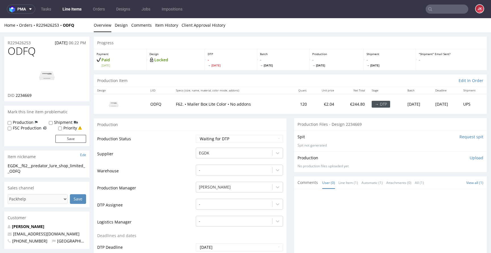
click at [188, 154] on td "Supplier" at bounding box center [145, 155] width 97 height 17
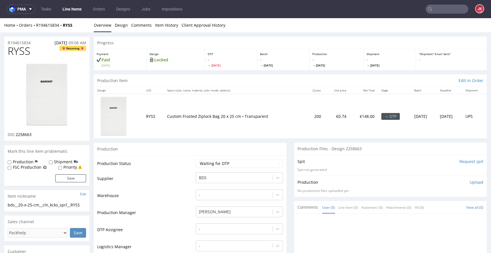
click at [186, 172] on td "Supplier" at bounding box center [145, 180] width 97 height 17
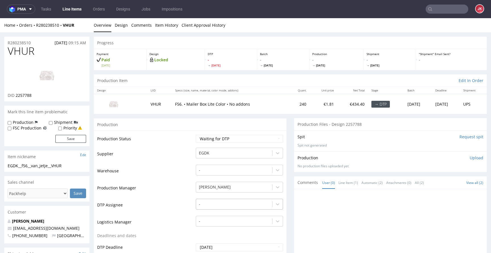
click at [214, 205] on div "-" at bounding box center [239, 203] width 87 height 8
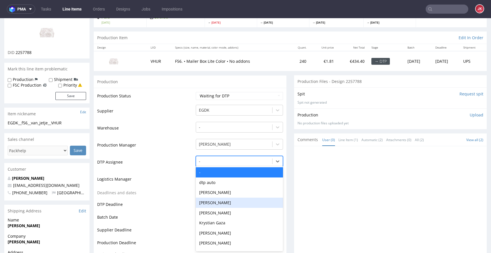
scroll to position [43, 0]
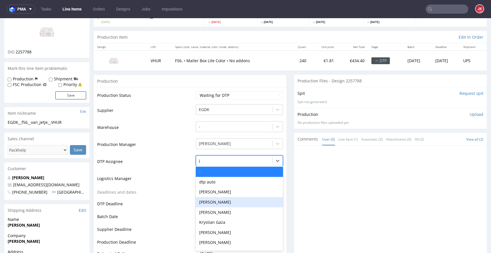
type input "jan"
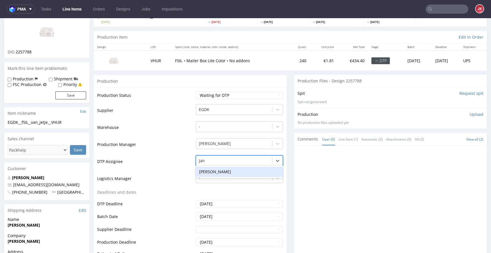
click at [219, 171] on div "[PERSON_NAME]" at bounding box center [239, 172] width 87 height 10
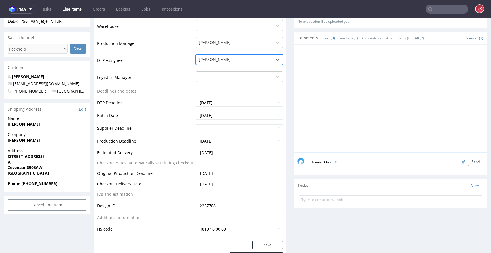
scroll to position [235, 0]
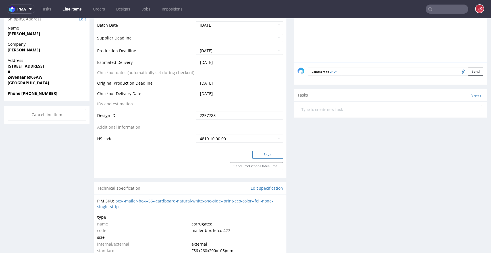
click at [252, 155] on button "Save" at bounding box center [267, 155] width 31 height 8
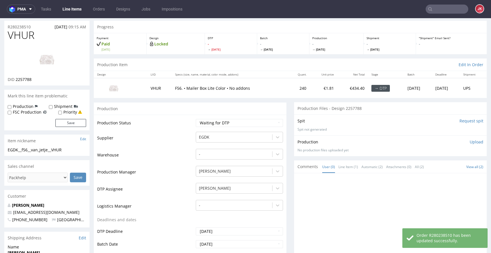
scroll to position [0, 0]
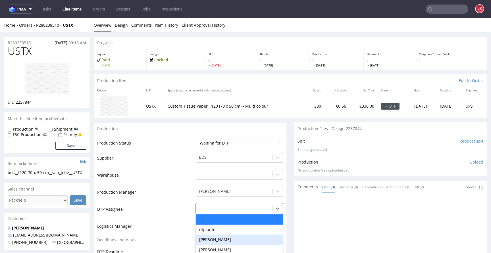
scroll to position [48, 0]
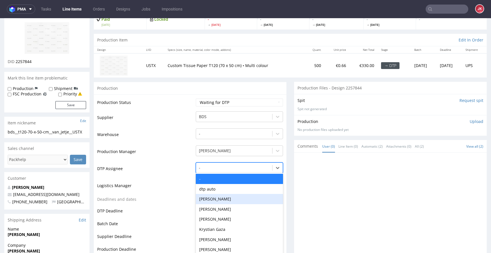
click at [210, 171] on div "Hapka Dominika, 3 of 31. 31 results available. Use Up and Down to choose option…" at bounding box center [239, 167] width 87 height 8
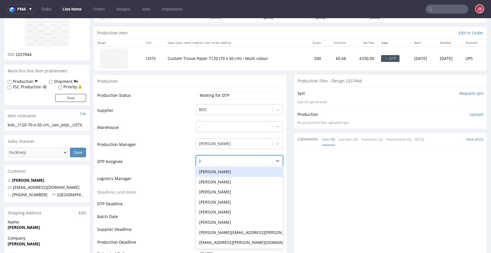
type input "jan"
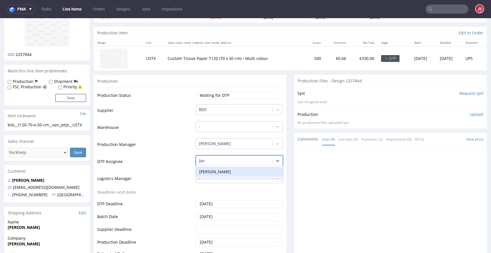
click at [217, 168] on div "[PERSON_NAME]" at bounding box center [239, 172] width 87 height 10
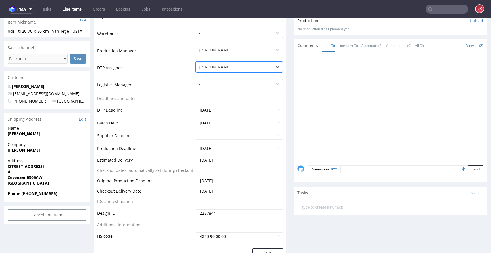
scroll to position [219, 0]
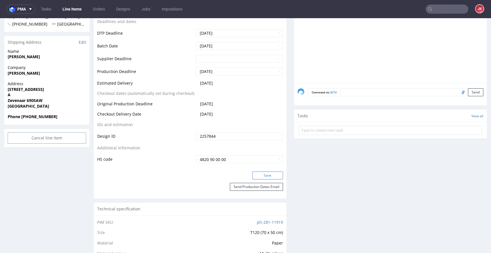
click at [252, 172] on button "Save" at bounding box center [267, 176] width 31 height 8
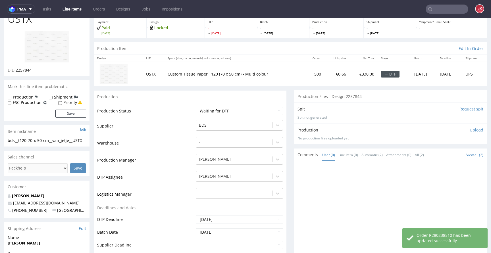
scroll to position [0, 0]
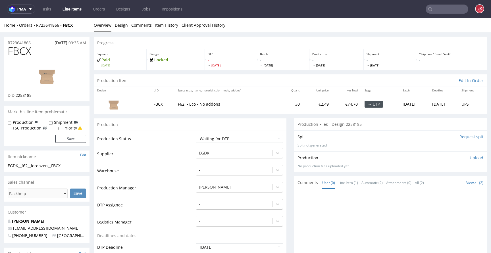
click at [212, 205] on div "-" at bounding box center [239, 203] width 87 height 8
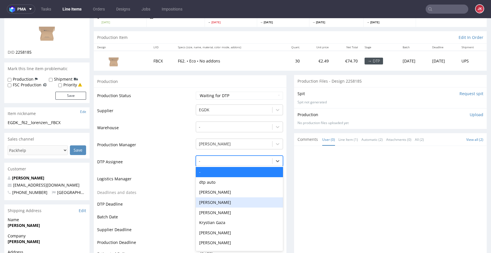
scroll to position [43, 0]
type input "jan"
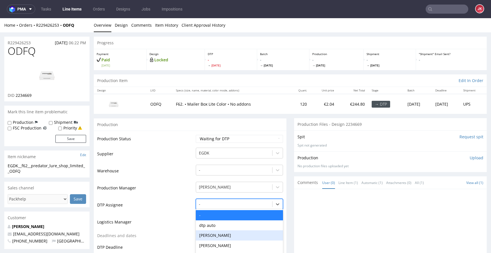
click at [212, 200] on div "[PERSON_NAME], 3 of 31. 31 results available. Use Up and Down to choose options…" at bounding box center [239, 203] width 87 height 8
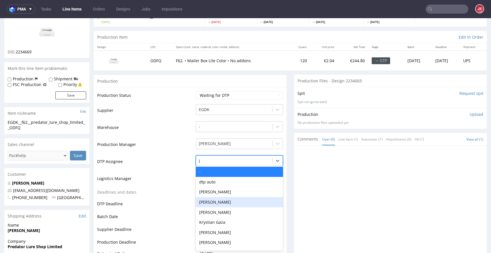
type input "jan"
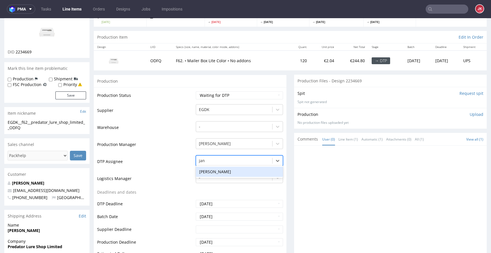
click at [236, 171] on div "[PERSON_NAME]" at bounding box center [239, 172] width 87 height 10
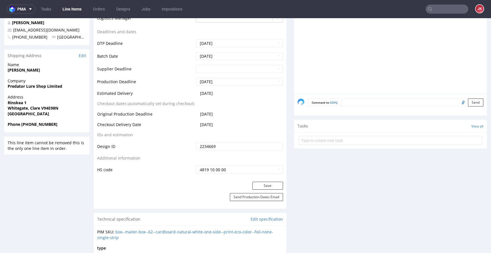
scroll to position [277, 0]
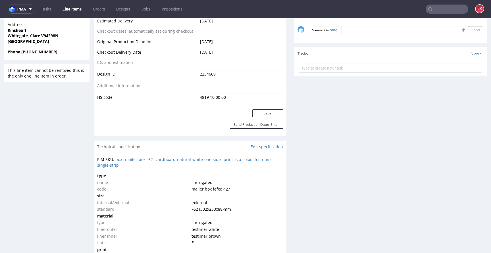
click at [256, 111] on button "Save" at bounding box center [267, 113] width 31 height 8
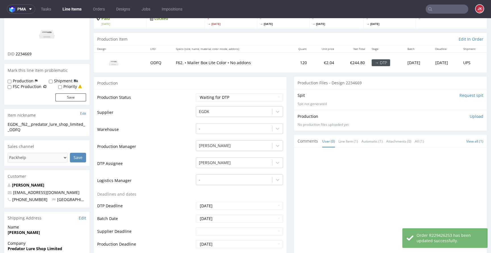
scroll to position [0, 0]
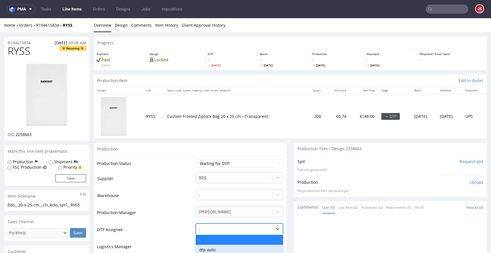
scroll to position [68, 0]
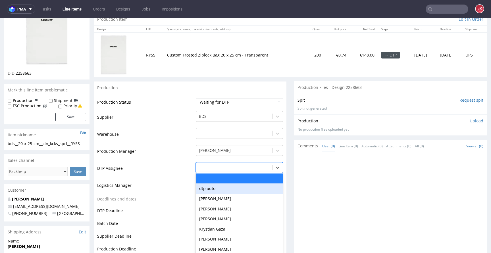
click at [223, 170] on div "dtp auto, 2 of 31. 31 results available. Use Up and Down to choose options, pre…" at bounding box center [239, 166] width 87 height 8
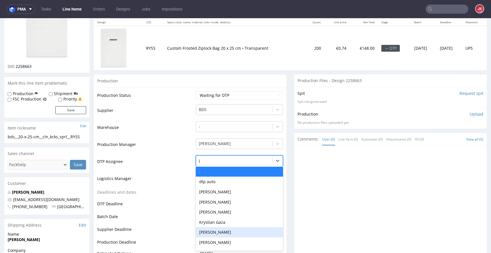
type input "jan"
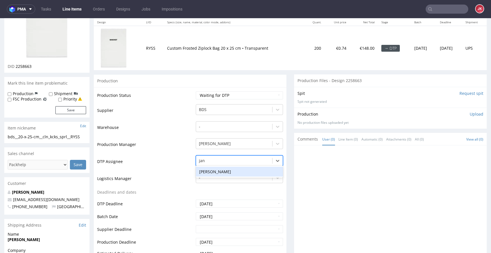
click at [234, 172] on div "[PERSON_NAME]" at bounding box center [239, 172] width 87 height 10
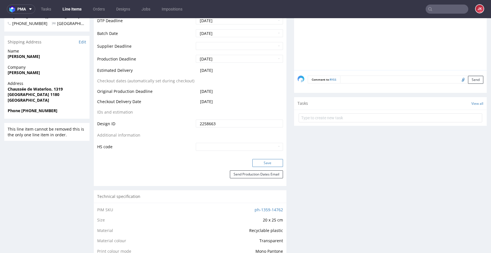
click at [254, 165] on button "Save" at bounding box center [267, 163] width 31 height 8
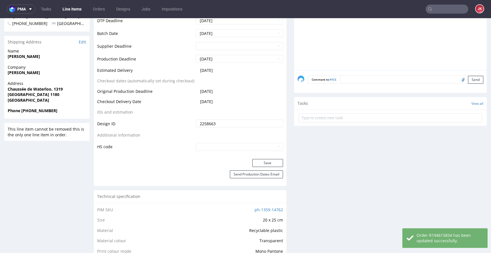
scroll to position [0, 0]
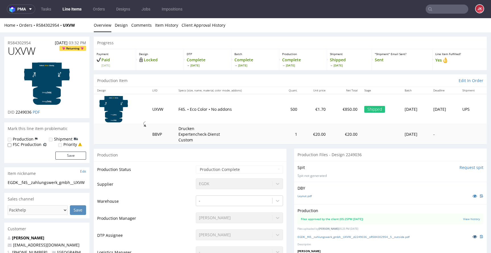
click at [473, 236] on icon at bounding box center [475, 237] width 5 height 4
click at [470, 194] on link at bounding box center [475, 196] width 10 height 6
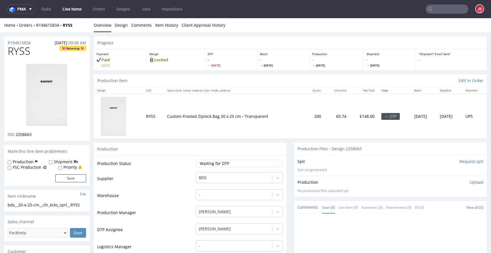
click at [119, 23] on link "Design" at bounding box center [121, 25] width 13 height 14
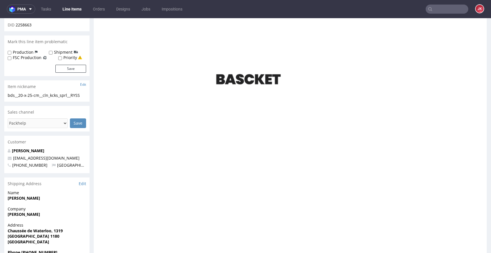
scroll to position [146, 0]
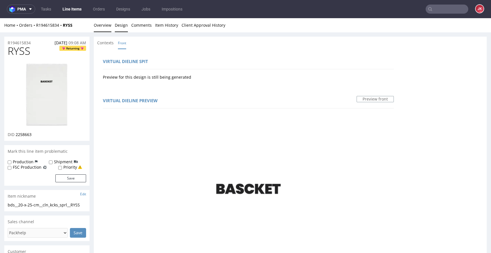
click at [100, 25] on link "Overview" at bounding box center [103, 25] width 18 height 14
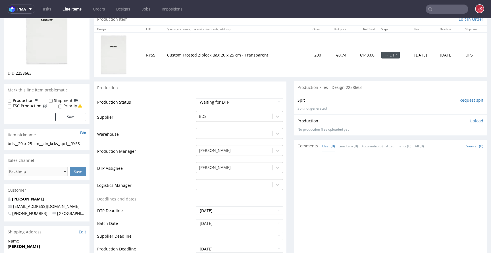
scroll to position [64, 0]
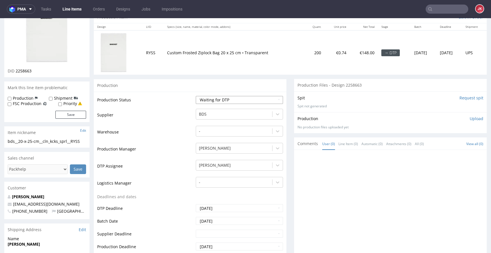
click at [203, 102] on select "Waiting for Artwork Waiting for Diecut Waiting for Mockup Waiting for DTP Waiti…" at bounding box center [239, 100] width 87 height 8
select select "dtp_in_process"
click at [196, 96] on select "Waiting for Artwork Waiting for Diecut Waiting for Mockup Waiting for DTP Waiti…" at bounding box center [239, 100] width 87 height 8
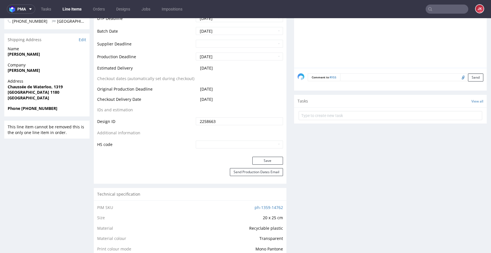
scroll to position [256, 0]
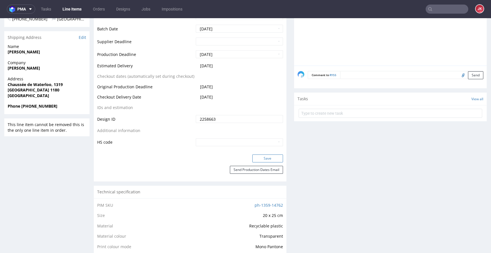
click at [271, 161] on button "Save" at bounding box center [267, 159] width 31 height 8
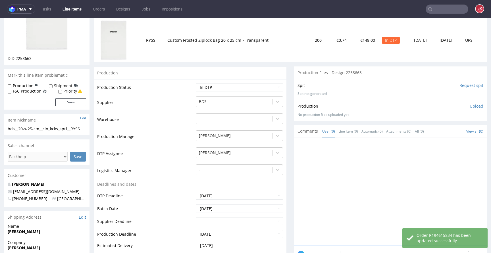
scroll to position [0, 0]
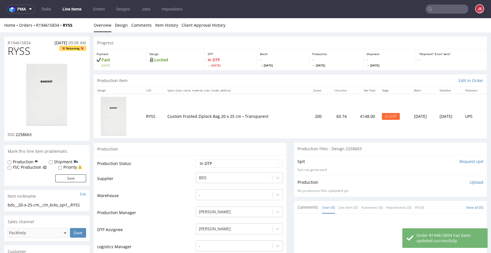
click at [56, 89] on img at bounding box center [46, 95] width 45 height 65
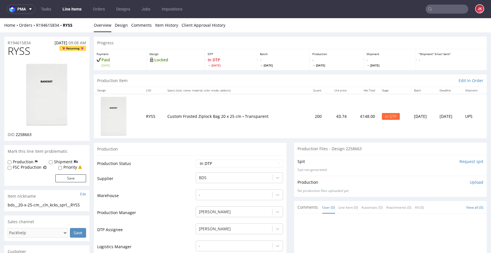
click at [113, 25] on li "Overview" at bounding box center [104, 25] width 21 height 6
click at [122, 26] on link "Design" at bounding box center [121, 25] width 13 height 14
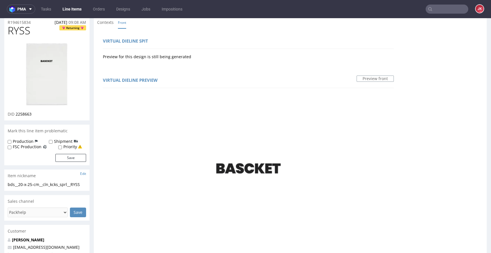
scroll to position [26, 0]
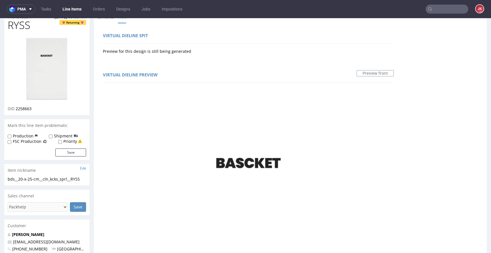
drag, startPoint x: 165, startPoint y: 210, endPoint x: 218, endPoint y: 207, distance: 52.4
copy div "Neutral Black C"
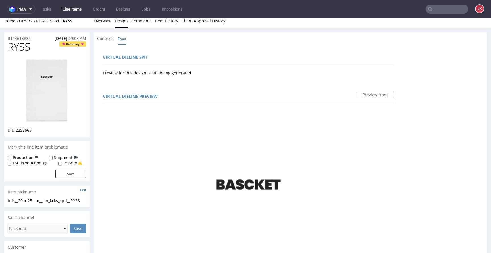
scroll to position [0, 0]
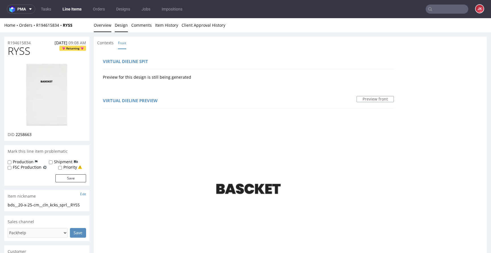
click at [102, 26] on link "Overview" at bounding box center [103, 25] width 18 height 14
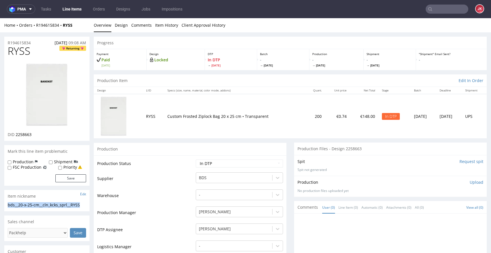
drag, startPoint x: 87, startPoint y: 205, endPoint x: 0, endPoint y: 206, distance: 86.7
copy div "bds__20-x-25-cm__cln_kcks_sprl__RYSS"
drag, startPoint x: 36, startPoint y: 42, endPoint x: 0, endPoint y: 43, distance: 36.4
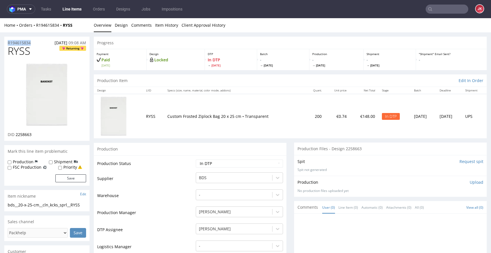
copy p "R194615834"
drag, startPoint x: 17, startPoint y: 135, endPoint x: 41, endPoint y: 134, distance: 24.2
click at [41, 134] on div "DID 2258663" at bounding box center [47, 135] width 78 height 6
copy span "2258663"
click at [470, 182] on p "Upload" at bounding box center [477, 183] width 14 height 6
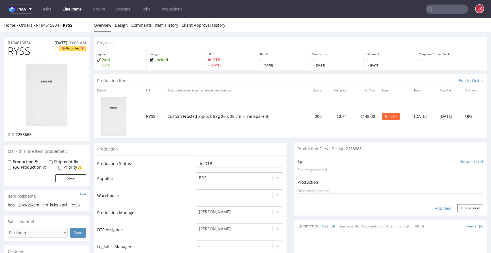
click at [429, 207] on div "Add files" at bounding box center [443, 208] width 28 height 9
click at [435, 208] on div "Add files" at bounding box center [443, 208] width 28 height 9
type input "C:\fakepath\bds__20-x-25-cm__cln_kcks_sprl__RYSS__d2258663__oR194615834.pdf"
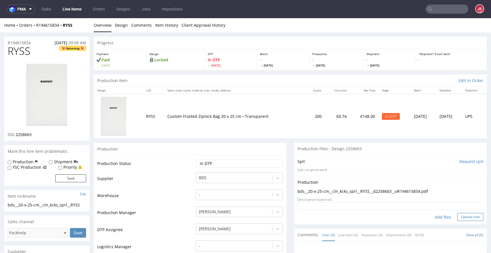
click at [464, 219] on button "Upload now" at bounding box center [470, 217] width 26 height 8
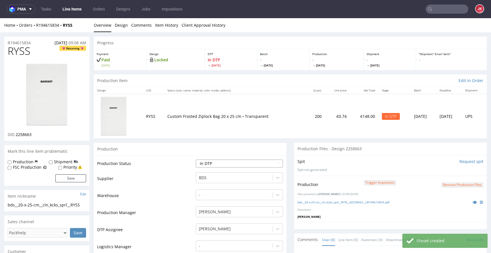
click at [202, 162] on select "Waiting for Artwork Waiting for Diecut Waiting for Mockup Waiting for DTP Waiti…" at bounding box center [239, 164] width 87 height 8
select select "dtp_production_ready"
click at [196, 160] on select "Waiting for Artwork Waiting for Diecut Waiting for Mockup Waiting for DTP Waiti…" at bounding box center [239, 164] width 87 height 8
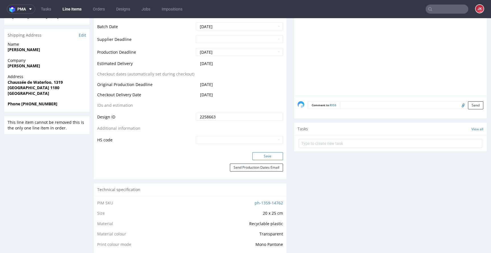
scroll to position [274, 0]
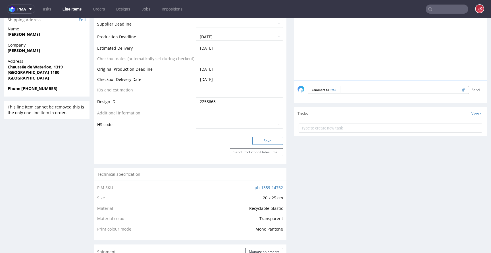
click at [263, 142] on button "Save" at bounding box center [267, 141] width 31 height 8
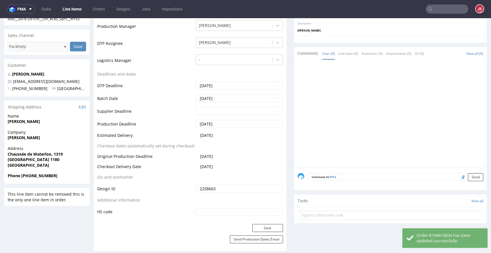
scroll to position [0, 0]
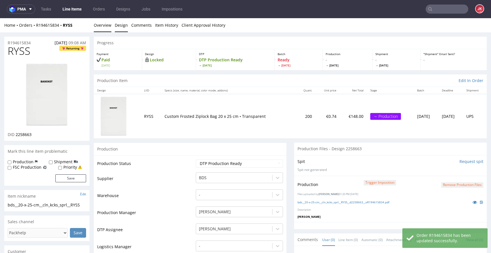
click at [117, 26] on link "Design" at bounding box center [121, 25] width 13 height 14
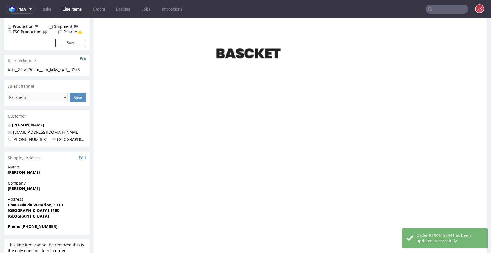
scroll to position [152, 0]
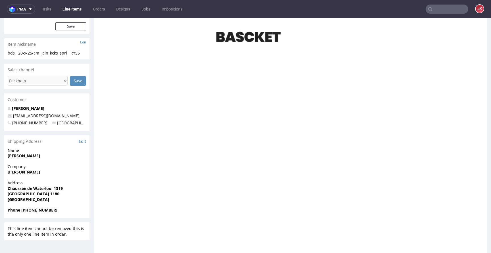
drag, startPoint x: 135, startPoint y: 84, endPoint x: 205, endPoint y: 85, distance: 70.2
copy div "Pantone name: Neutral Black C"
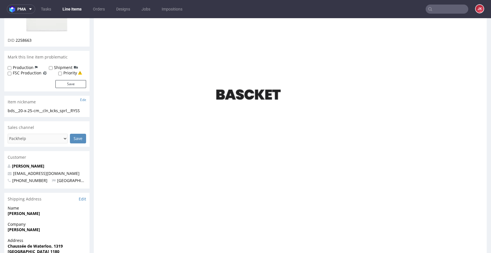
scroll to position [0, 0]
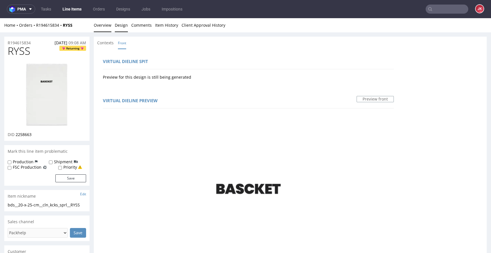
click at [100, 28] on link "Overview" at bounding box center [103, 25] width 18 height 14
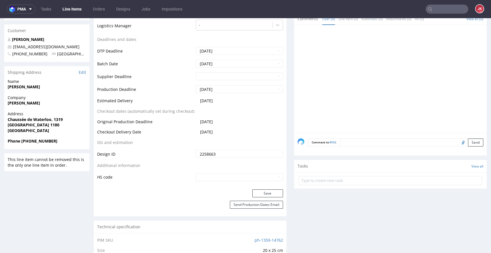
scroll to position [223, 0]
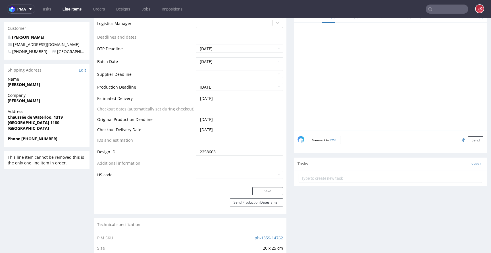
click at [359, 145] on div "Comment to RYSS Send" at bounding box center [390, 142] width 193 height 23
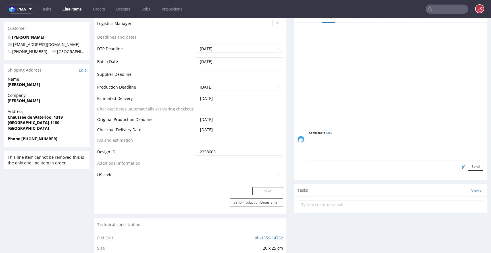
click at [362, 140] on textarea at bounding box center [396, 148] width 176 height 24
paste textarea "Pantone name: Neutral Black C"
type textarea "Pantone name: Neutral Black C"
click at [470, 167] on button "Send" at bounding box center [475, 167] width 15 height 8
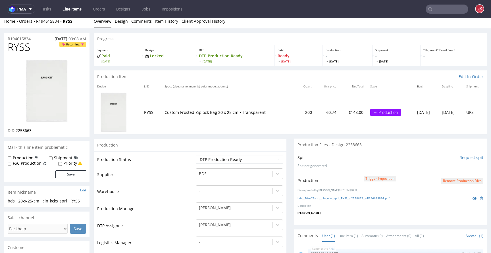
scroll to position [0, 0]
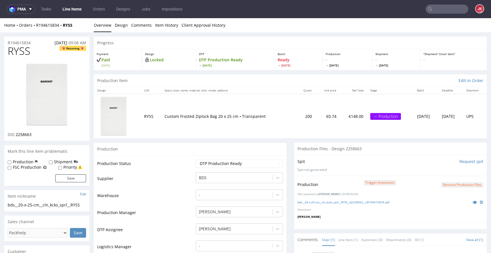
click div "Progress Payment Paid Tue 09 Sep Design Locked DTP DTP Production Ready Thu 11 …"
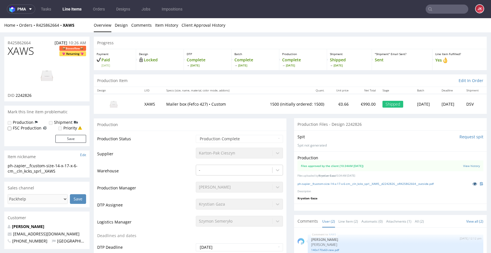
click at [473, 186] on icon at bounding box center [475, 184] width 5 height 4
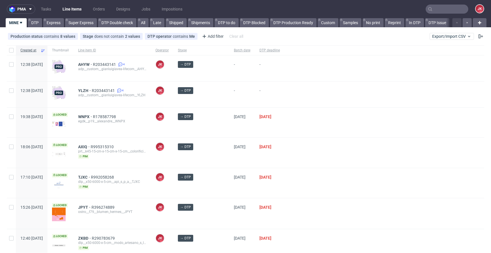
click at [317, 150] on div at bounding box center [385, 153] width 200 height 30
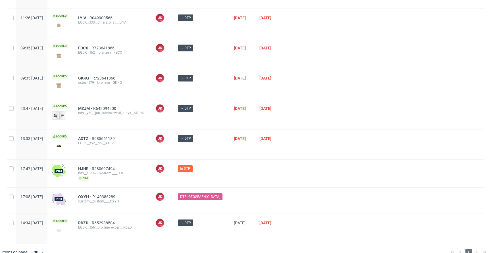
scroll to position [616, 0]
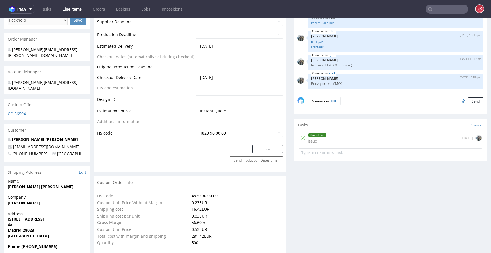
scroll to position [268, 0]
click at [320, 131] on div "Completed issue" at bounding box center [317, 137] width 19 height 13
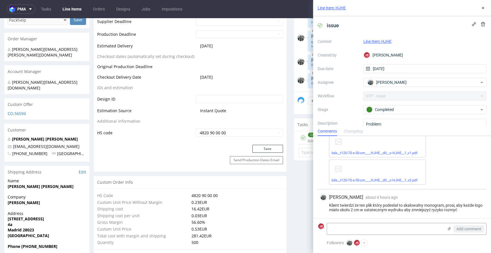
scroll to position [208, 0]
click at [483, 9] on use at bounding box center [483, 8] width 2 height 2
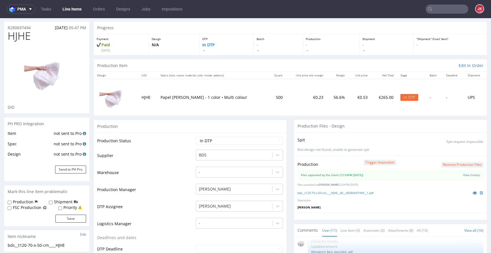
scroll to position [15, 0]
click at [473, 195] on icon at bounding box center [475, 193] width 5 height 4
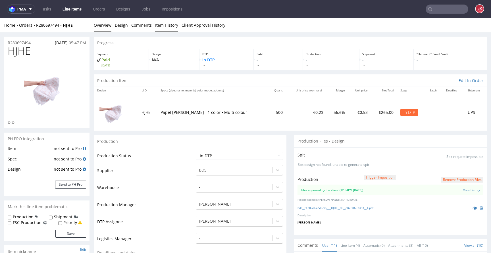
click at [169, 29] on link "Item History" at bounding box center [166, 25] width 23 height 14
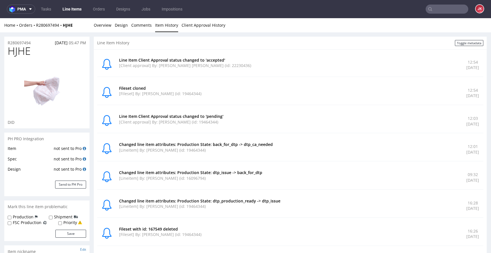
click at [89, 27] on div "Home Orders R280697494 HJHE" at bounding box center [46, 25] width 85 height 6
click at [104, 26] on link "Overview" at bounding box center [103, 25] width 18 height 14
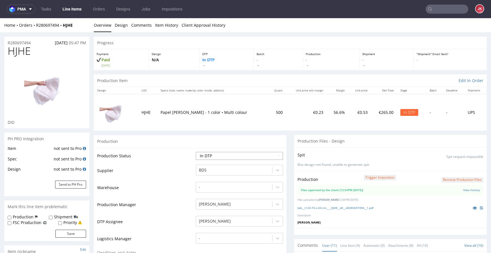
click at [213, 155] on select "Waiting for Artwork Waiting for Diecut Waiting for Mockup Waiting for DTP Waiti…" at bounding box center [239, 156] width 87 height 8
select select "dtp_production_ready"
click at [196, 152] on select "Waiting for Artwork Waiting for Diecut Waiting for Mockup Waiting for DTP Waiti…" at bounding box center [239, 156] width 87 height 8
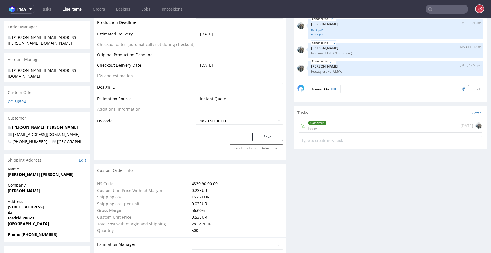
scroll to position [284, 0]
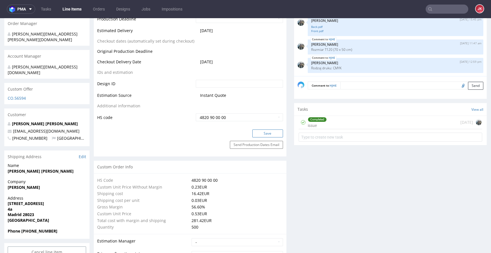
click at [265, 134] on button "Save" at bounding box center [267, 134] width 31 height 8
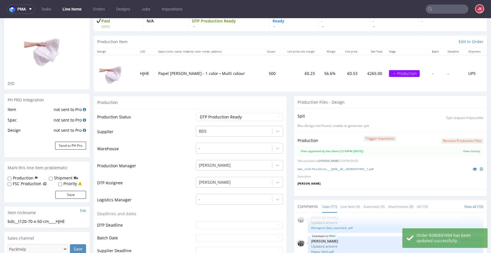
scroll to position [0, 0]
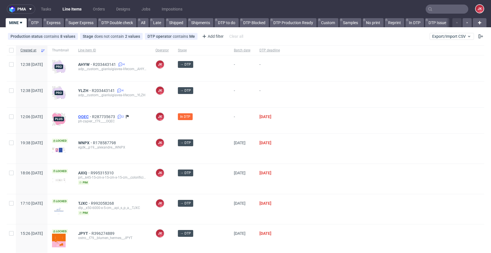
click at [92, 115] on span "OQEC" at bounding box center [85, 117] width 14 height 5
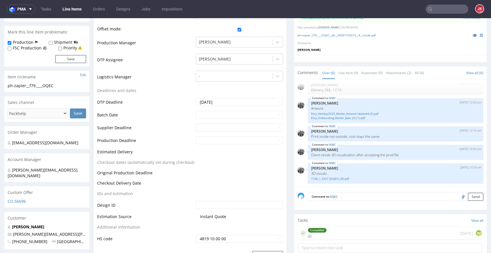
scroll to position [156, 0]
click at [350, 76] on link "Line Item (4)" at bounding box center [349, 74] width 20 height 12
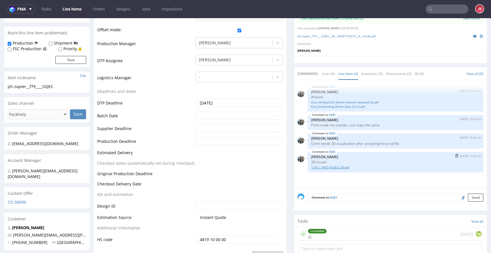
click at [341, 167] on link "1736_1_F427 (OQEC)_3D.pdf" at bounding box center [395, 167] width 169 height 4
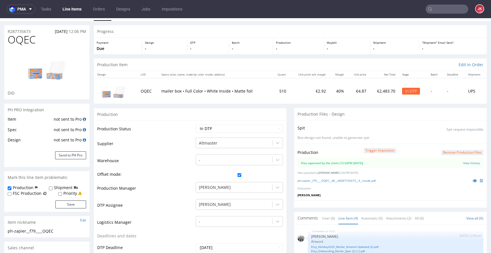
scroll to position [0, 0]
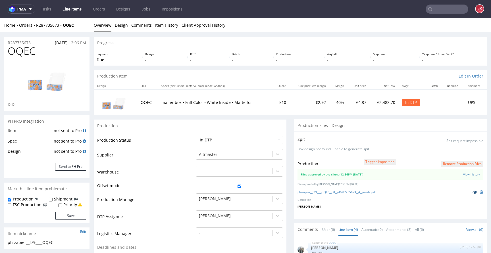
click at [473, 192] on icon at bounding box center [475, 192] width 5 height 4
click at [250, 136] on td "Waiting for Artwork Waiting for Diecut Waiting for Mockup Waiting for DTP Waiti…" at bounding box center [238, 142] width 89 height 13
click at [236, 140] on select "Waiting for Artwork Waiting for Diecut Waiting for Mockup Waiting for DTP Waiti…" at bounding box center [239, 140] width 87 height 8
select select "dtp_production_ready"
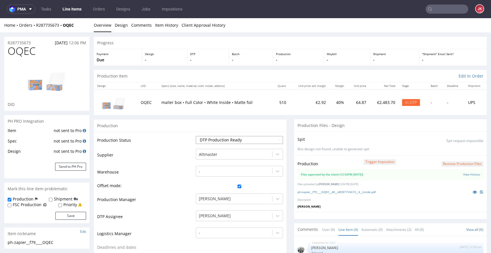
click at [196, 136] on select "Waiting for Artwork Waiting for Diecut Waiting for Mockup Waiting for DTP Waiti…" at bounding box center [239, 140] width 87 height 8
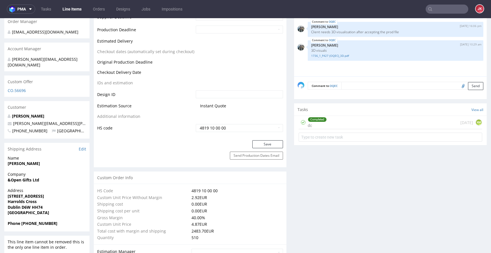
scroll to position [281, 0]
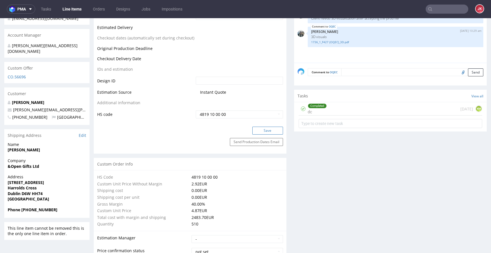
click at [265, 128] on button "Save" at bounding box center [267, 131] width 31 height 8
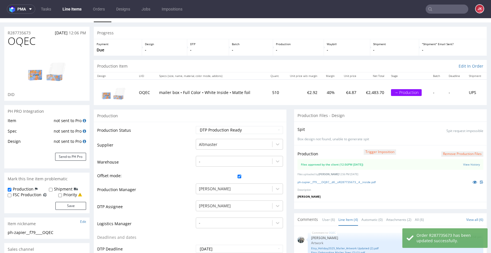
scroll to position [0, 0]
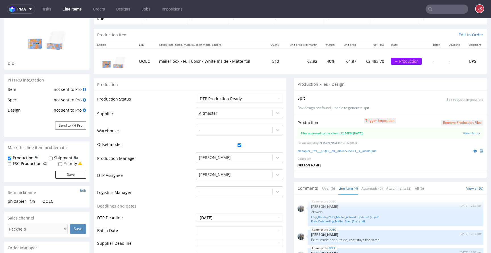
scroll to position [41, 0]
click at [473, 151] on icon at bounding box center [475, 151] width 5 height 4
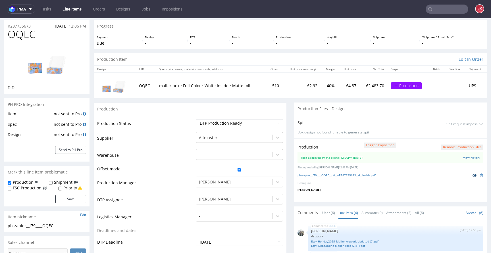
scroll to position [0, 0]
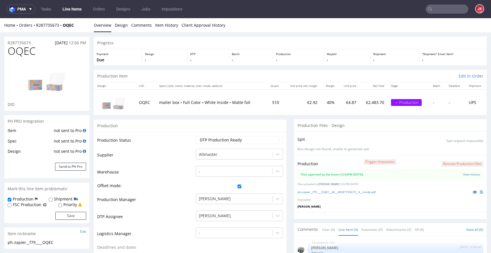
click at [75, 12] on link "Line Items" at bounding box center [72, 9] width 26 height 9
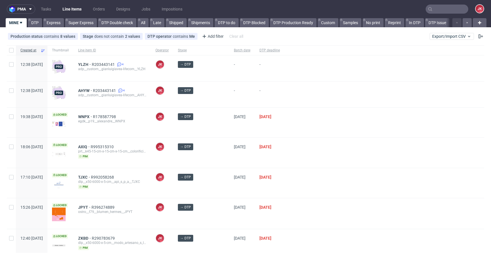
click at [248, 130] on div "19:38 [DATE] Locked WNPX R178587798 egdk__p19__alexandre__WNPX [PERSON_NAME] [P…" at bounding box center [246, 123] width 478 height 30
